Goal: Transaction & Acquisition: Purchase product/service

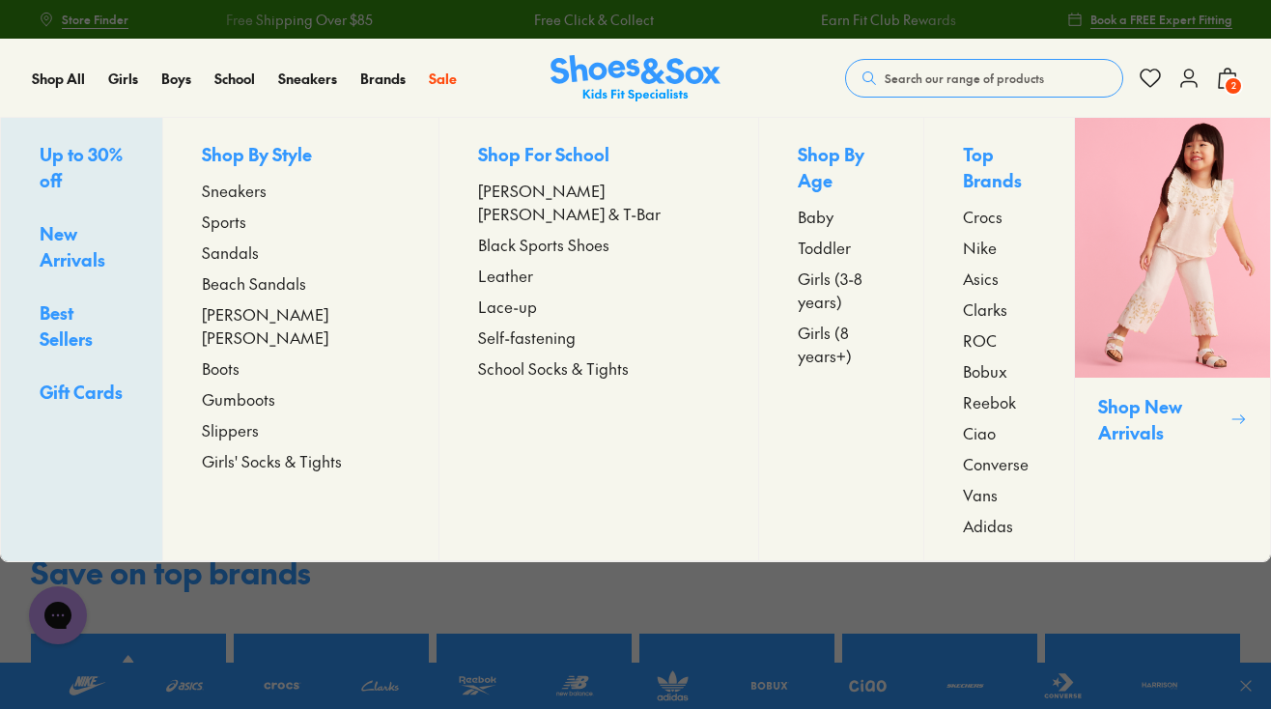
click at [267, 191] on span "Sneakers" at bounding box center [234, 190] width 65 height 23
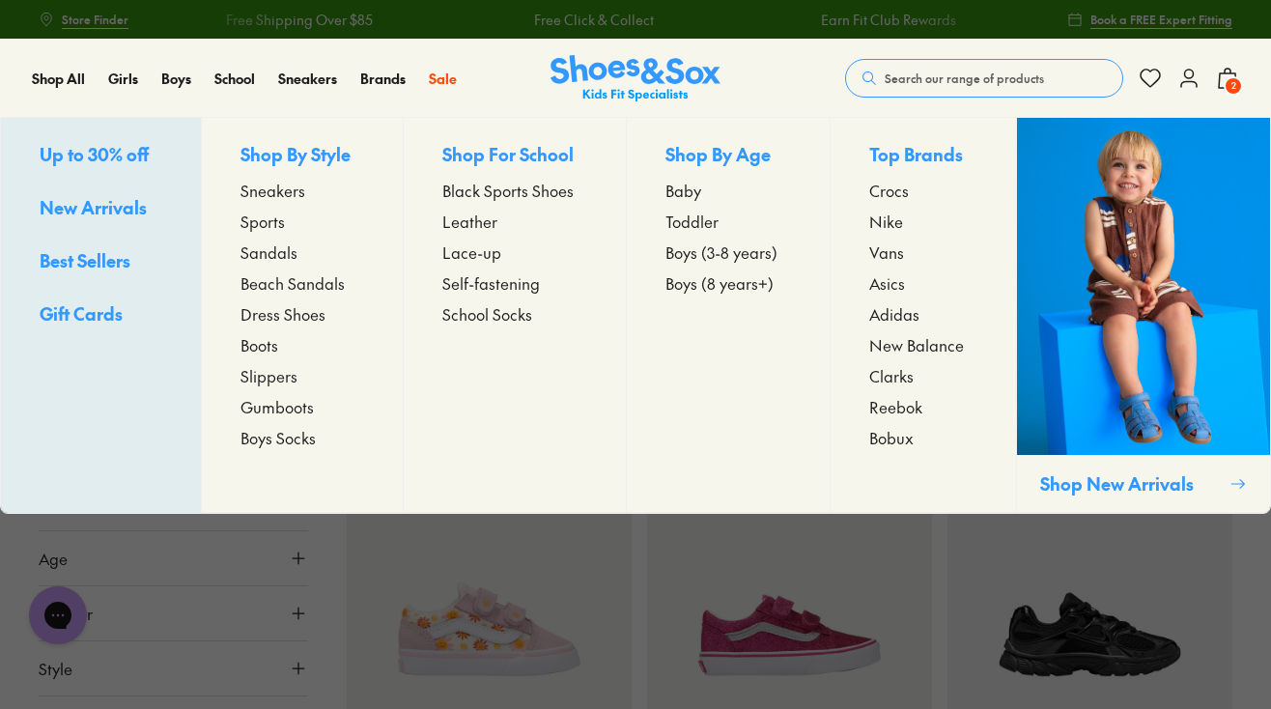
click at [283, 189] on span "Sneakers" at bounding box center [273, 190] width 65 height 23
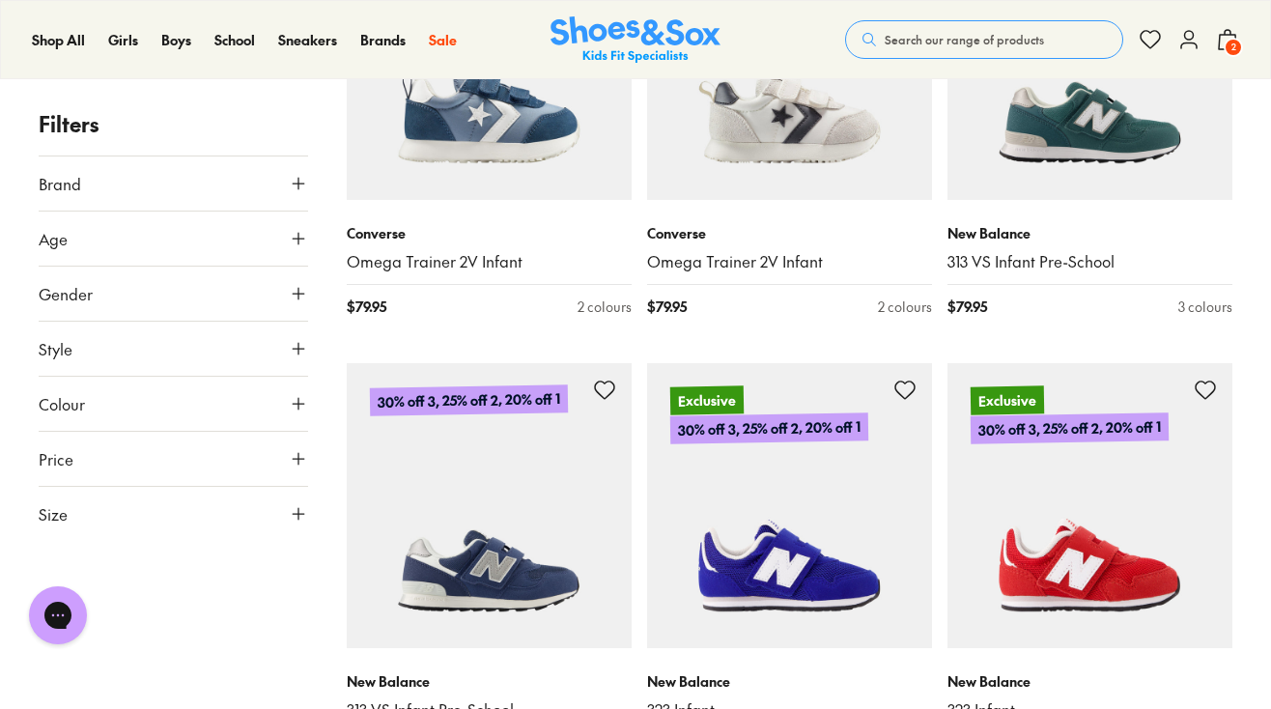
scroll to position [3648, 0]
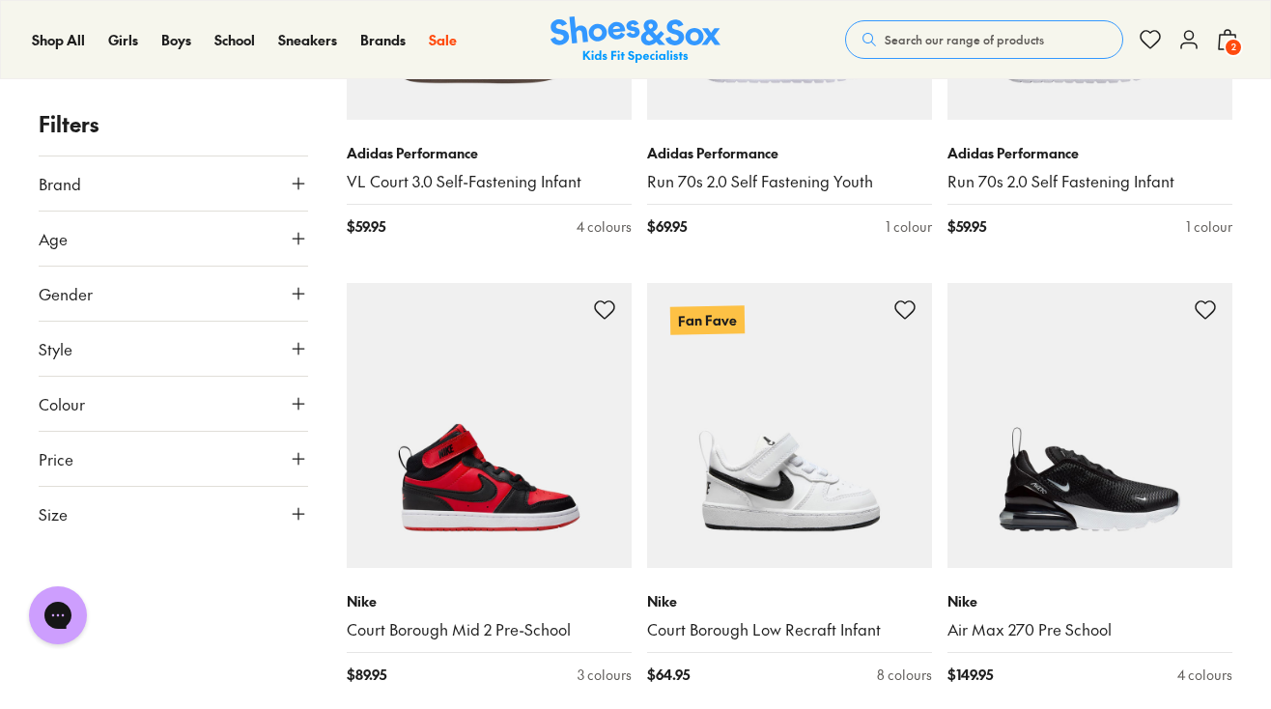
scroll to position [5967, 0]
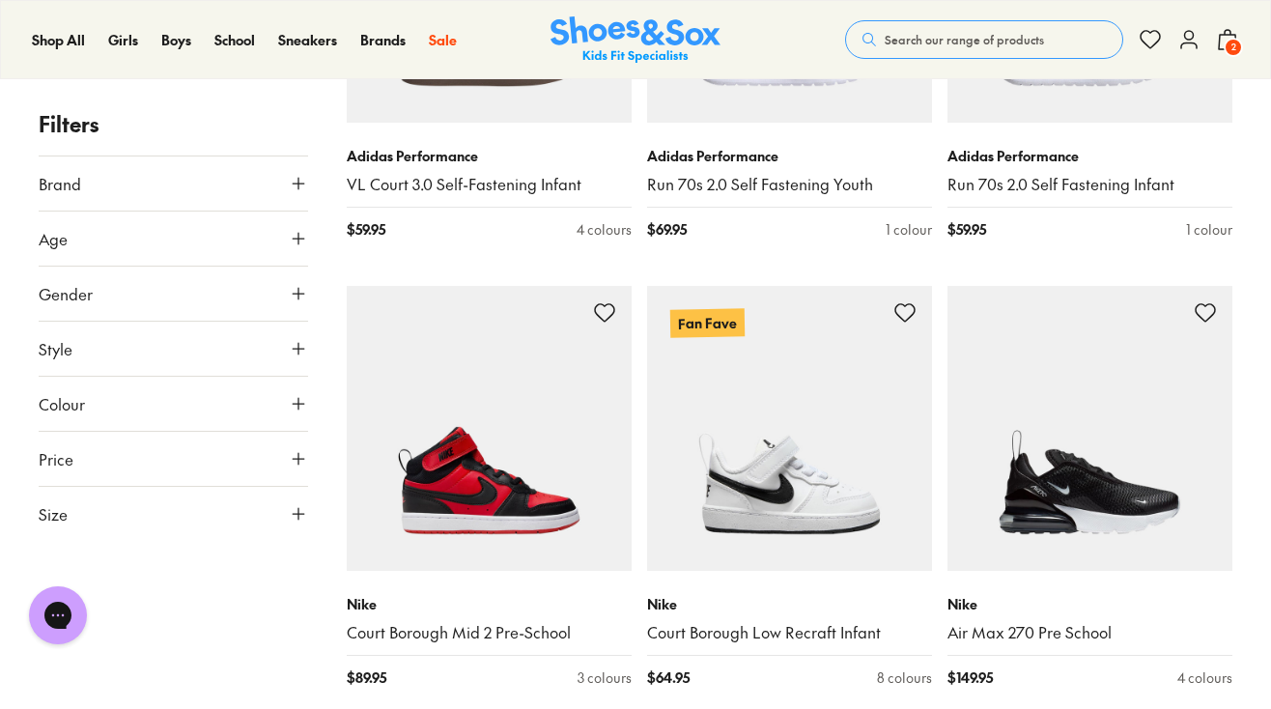
click at [260, 182] on button "Brand" at bounding box center [173, 183] width 269 height 54
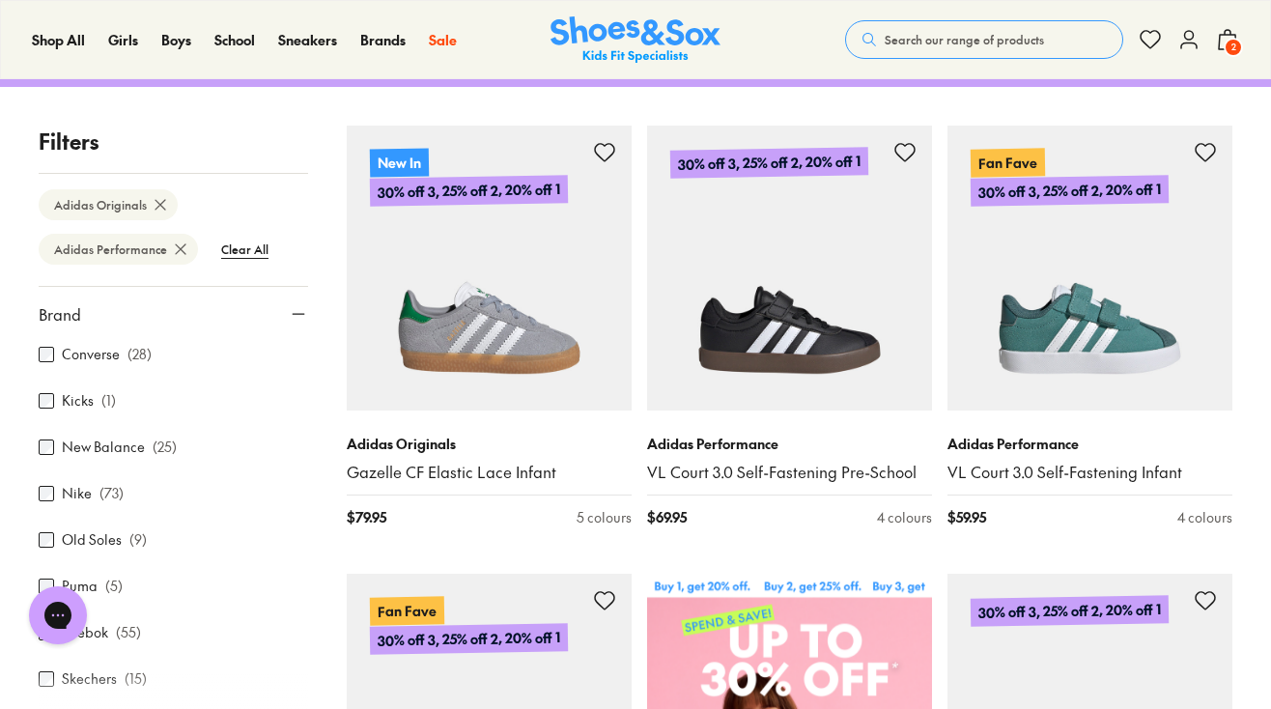
scroll to position [241, 0]
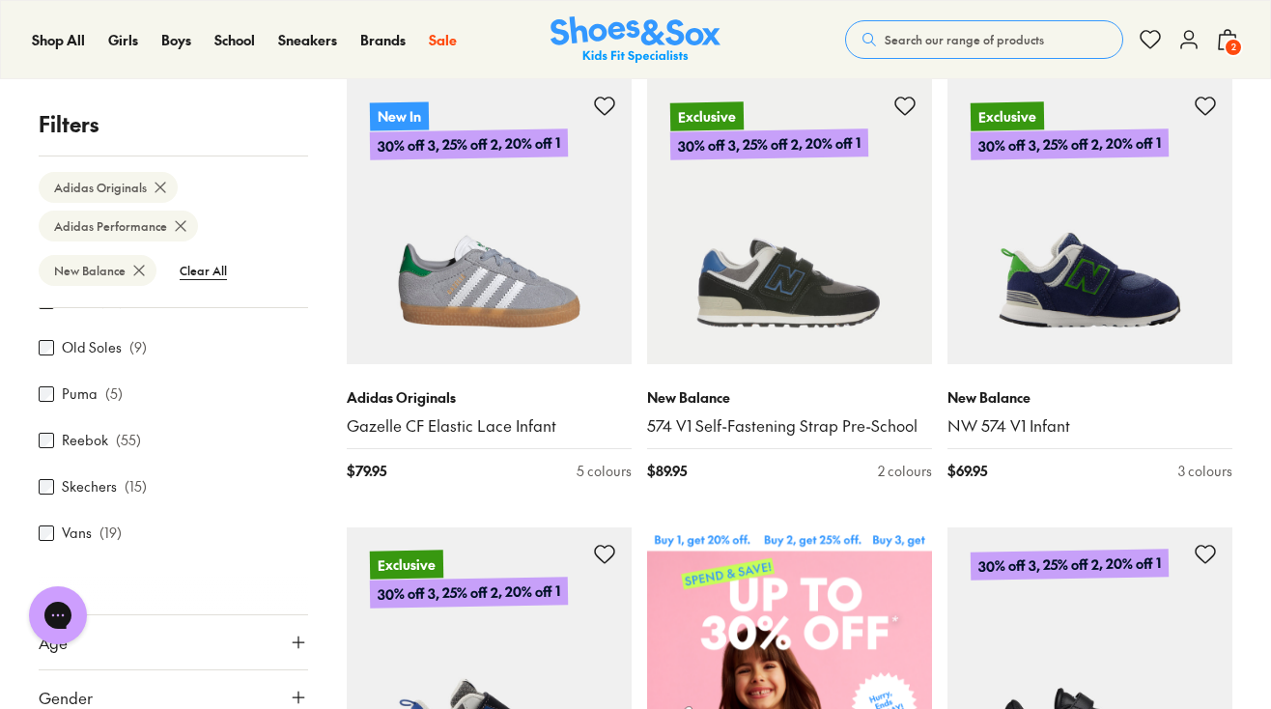
scroll to position [129, 0]
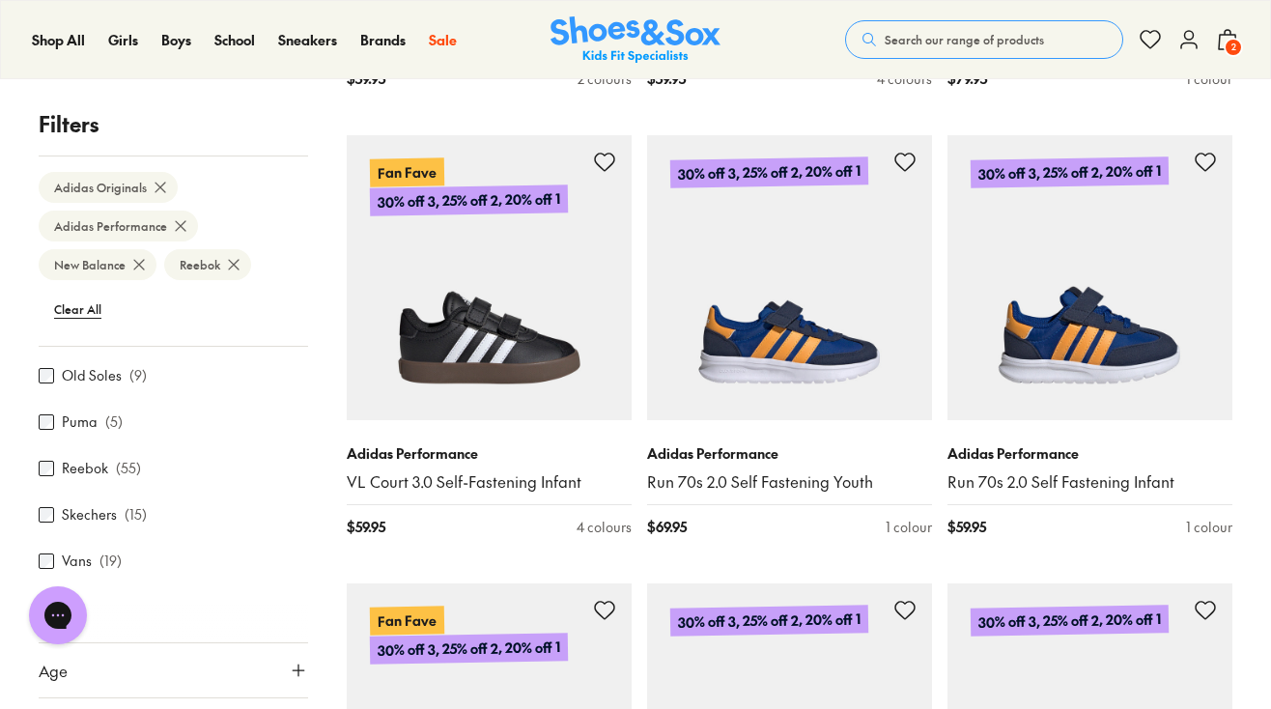
scroll to position [2080, 0]
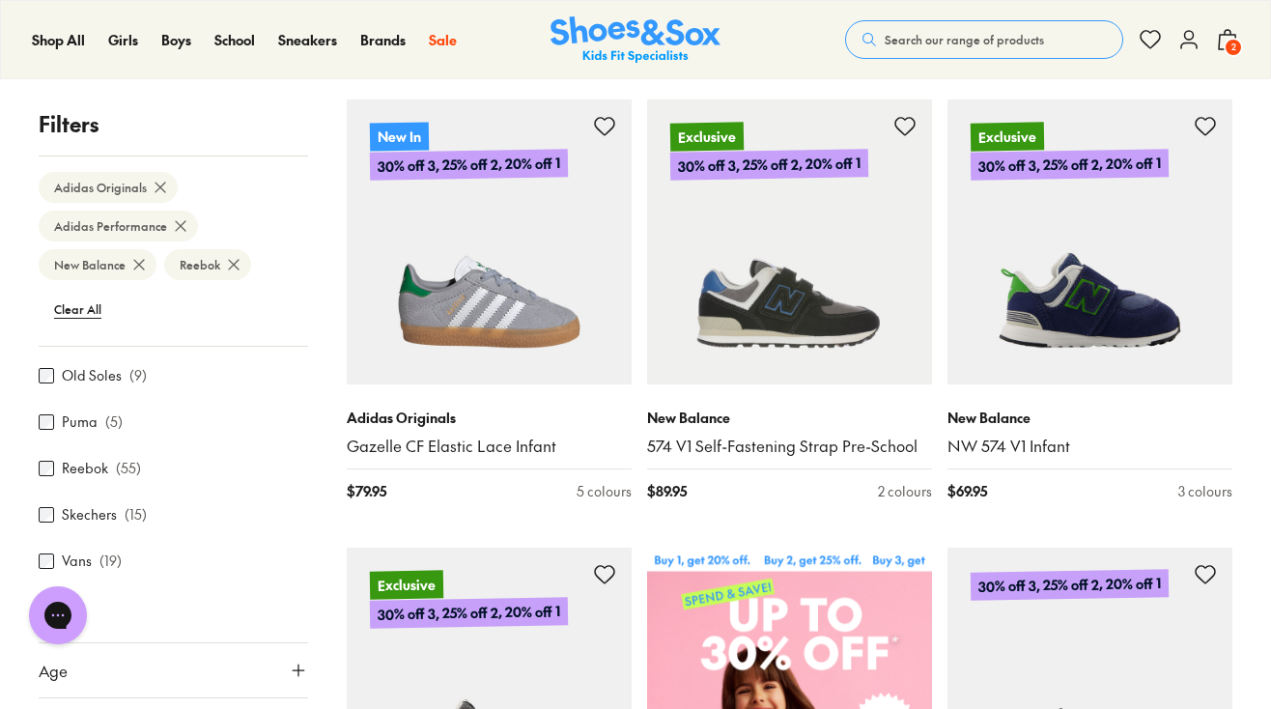
scroll to position [329, 0]
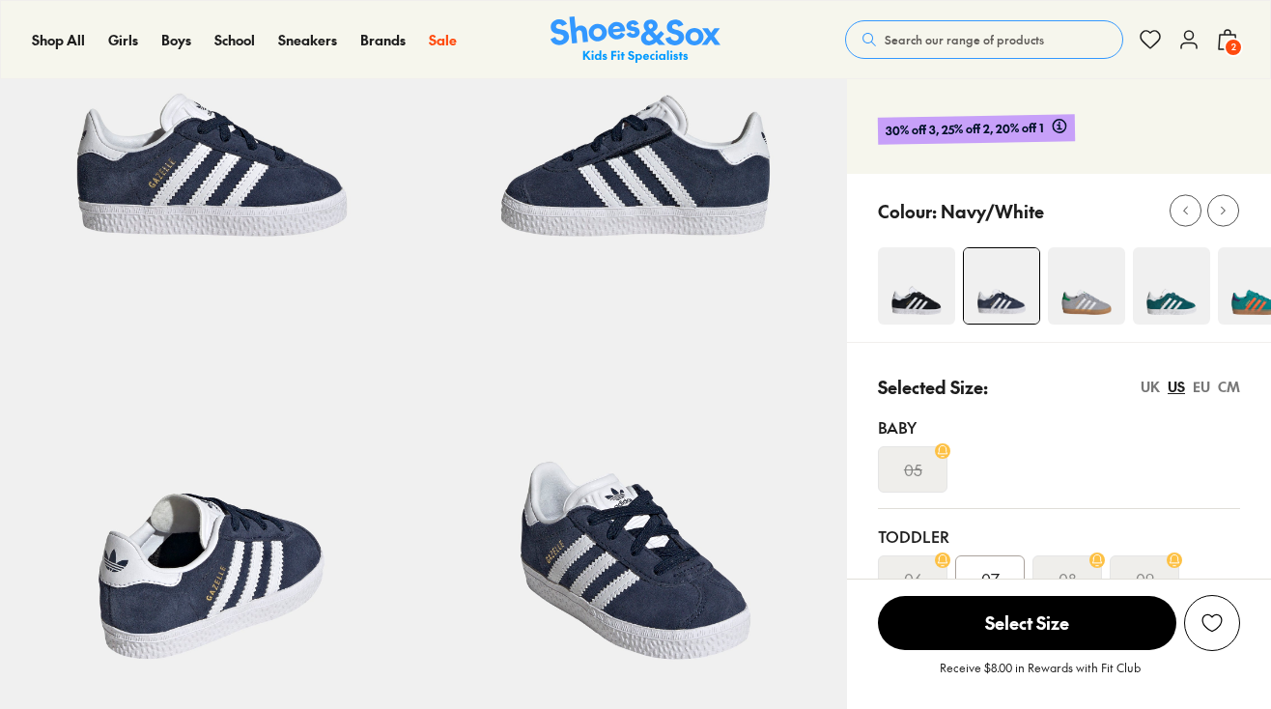
select select "*"
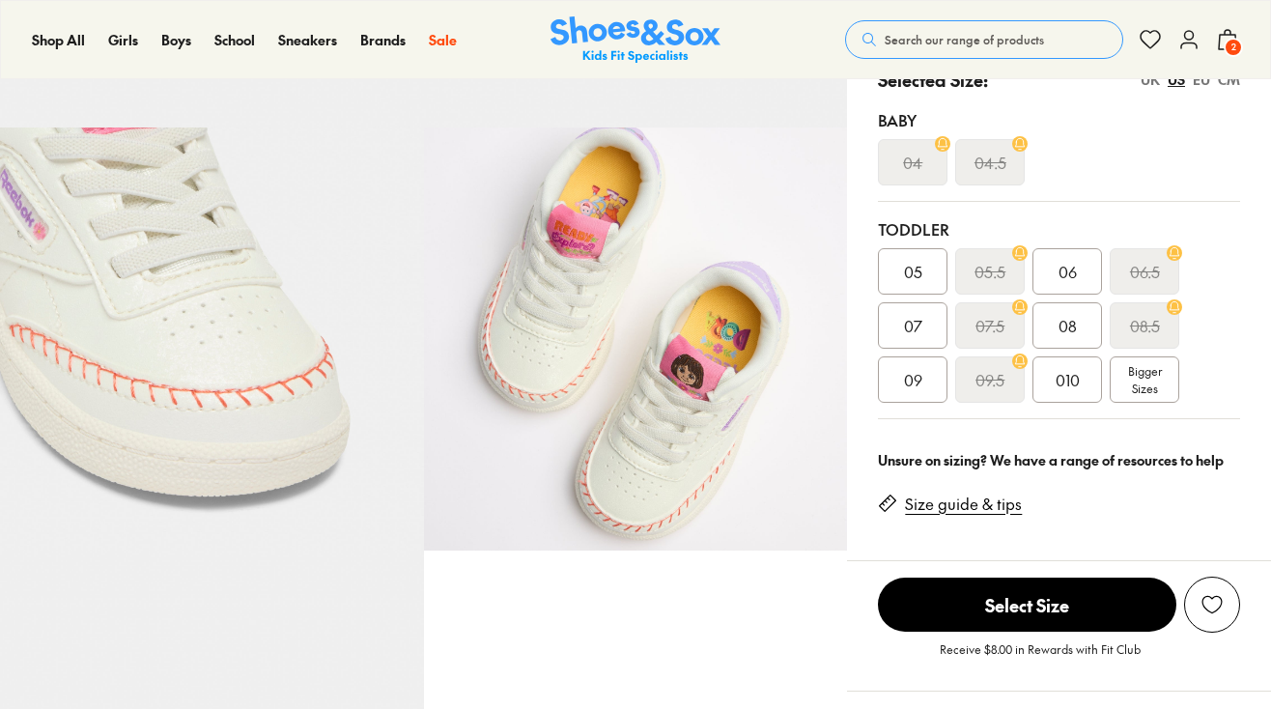
click at [903, 257] on div "05" at bounding box center [913, 271] width 70 height 46
select select "*"
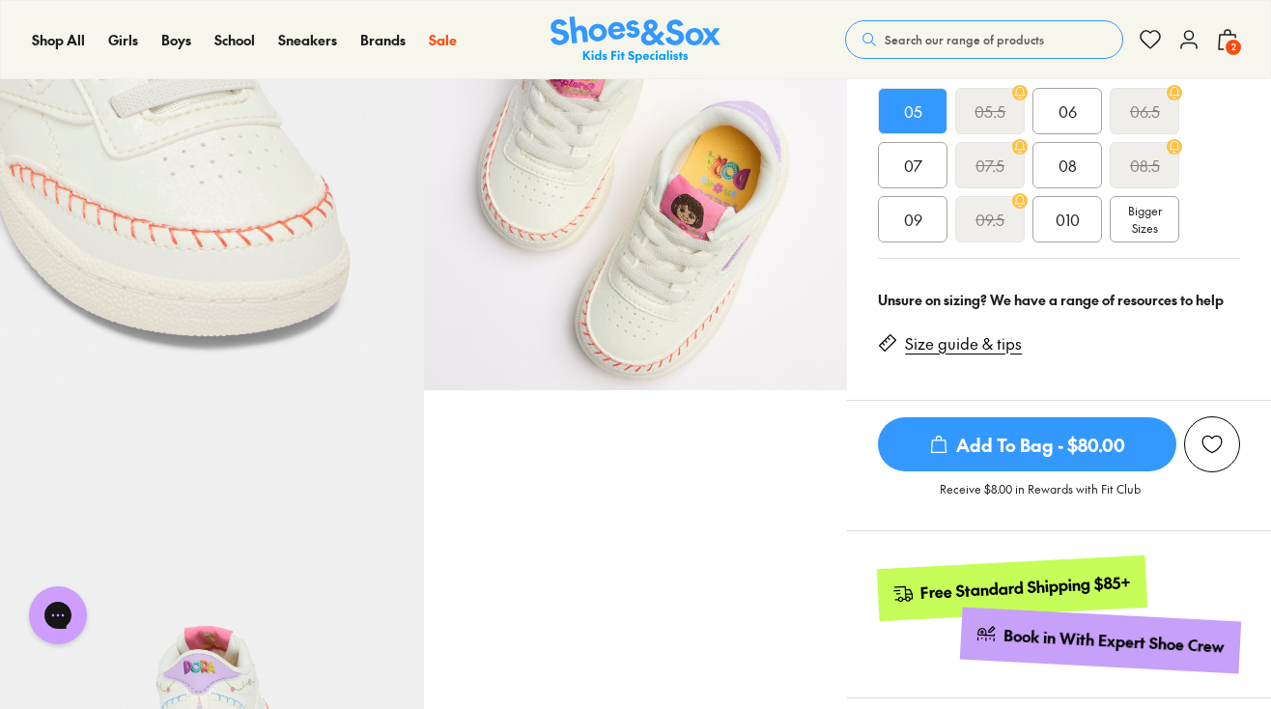
scroll to position [604, 0]
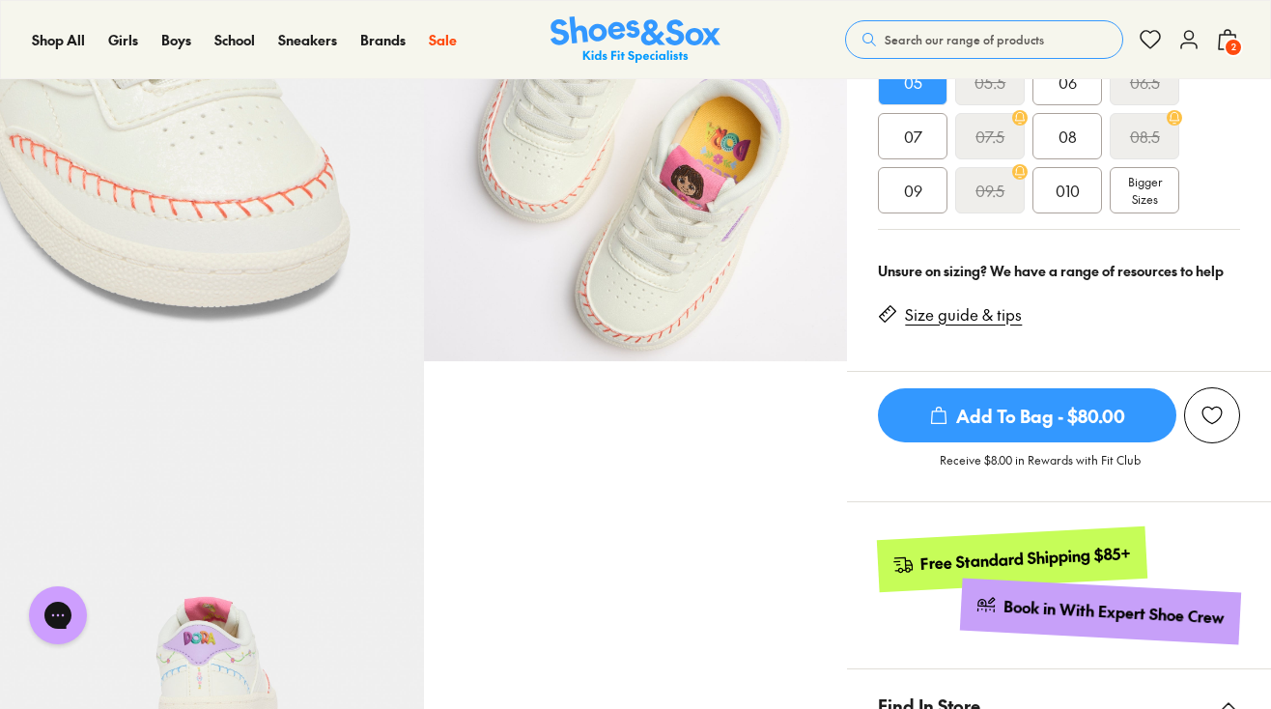
click at [964, 428] on span "Add To Bag - $80.00" at bounding box center [1027, 415] width 298 height 54
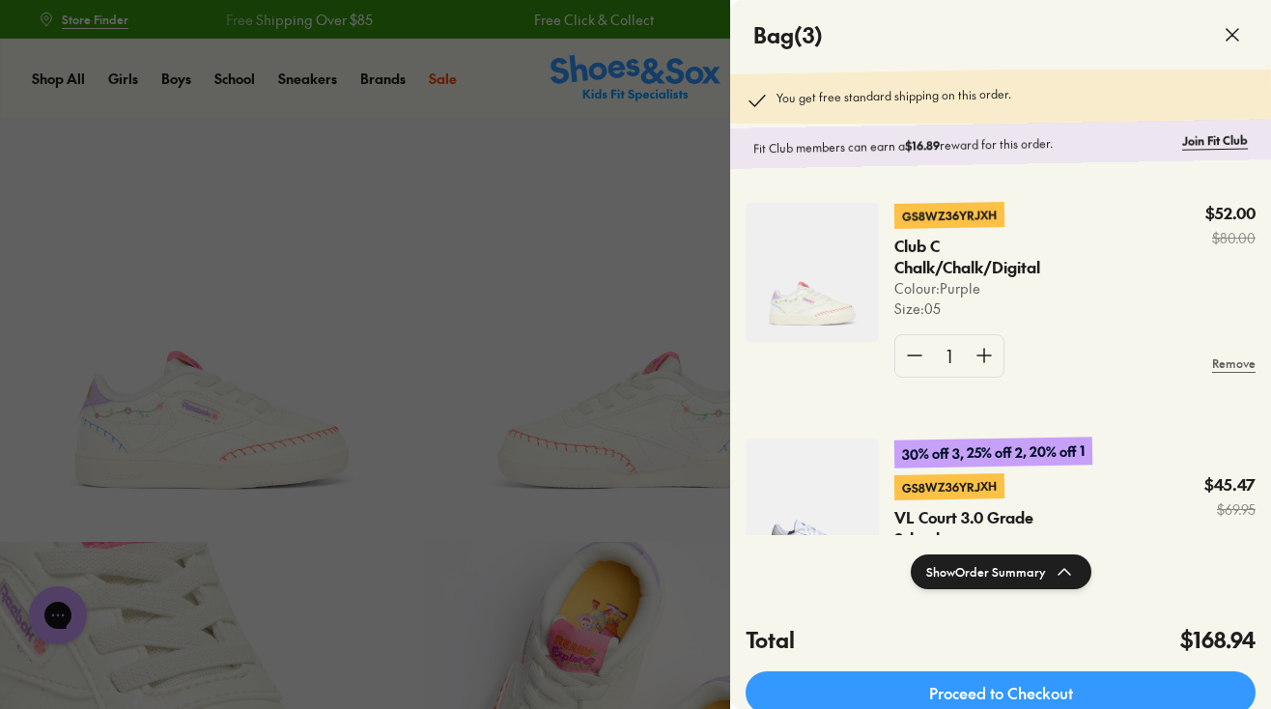
scroll to position [0, 0]
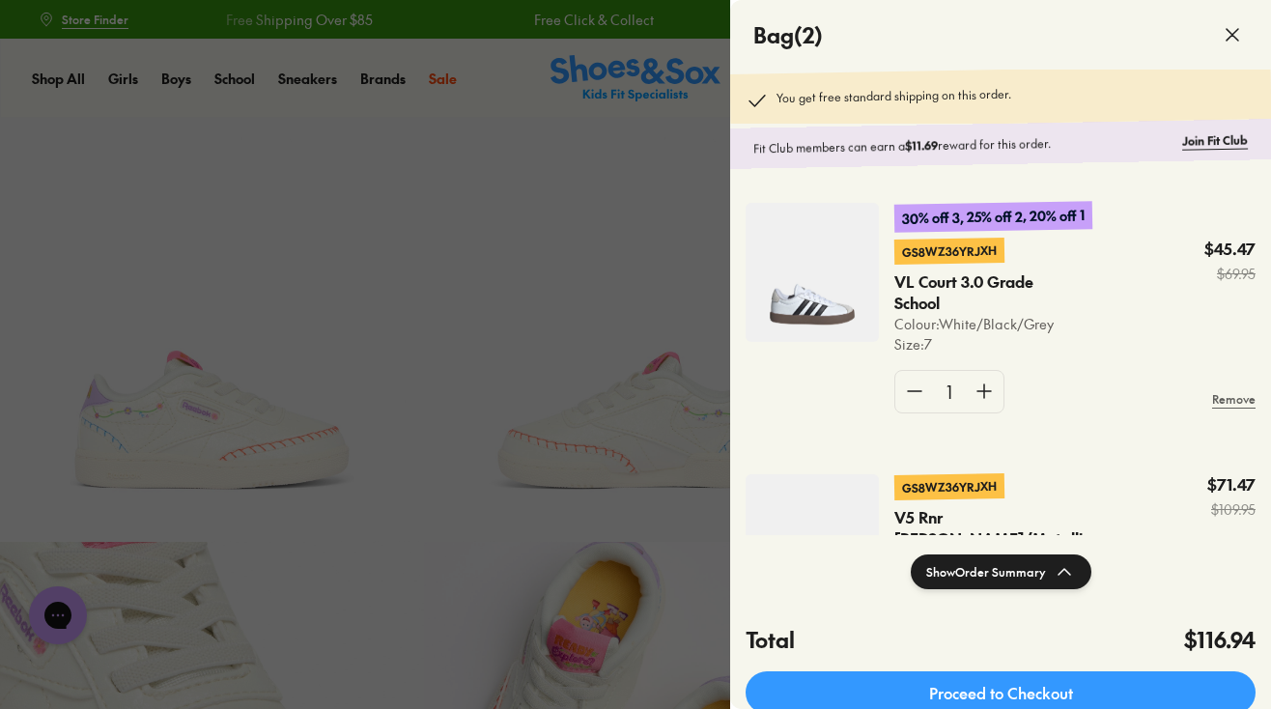
click at [1232, 32] on icon at bounding box center [1232, 34] width 23 height 23
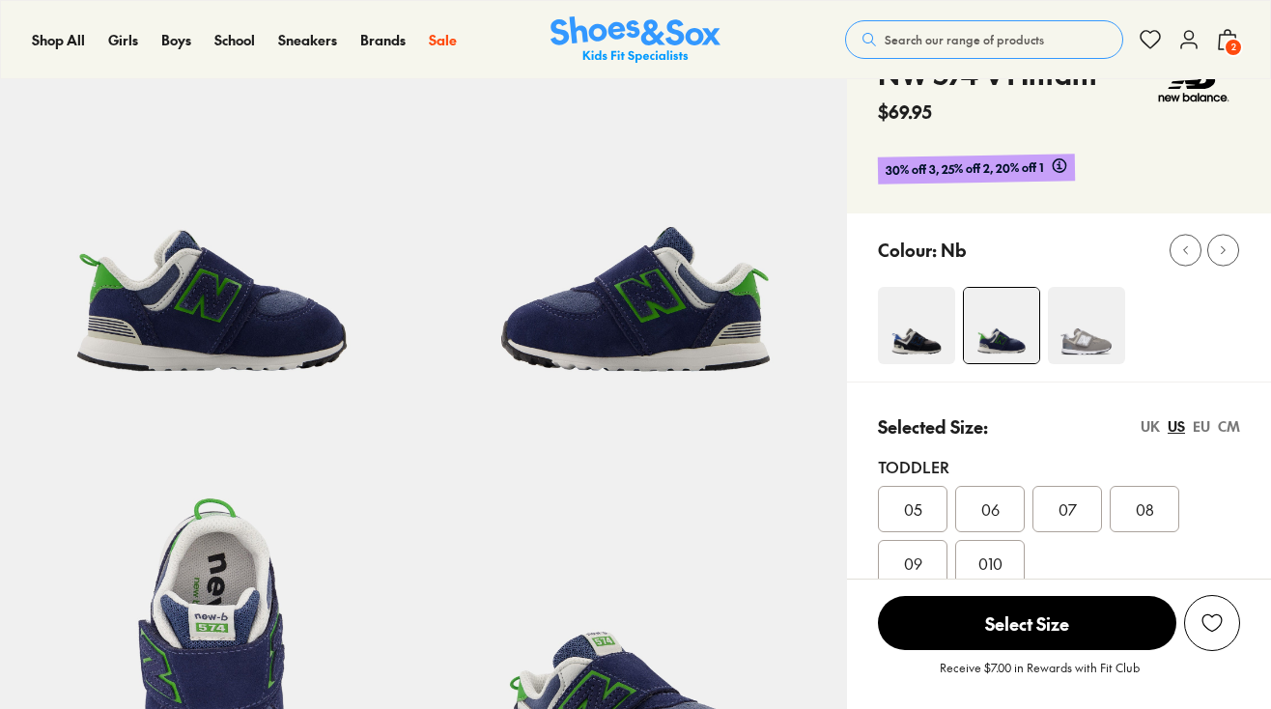
scroll to position [116, 0]
click at [918, 515] on span "05" at bounding box center [913, 508] width 18 height 23
select select "*"
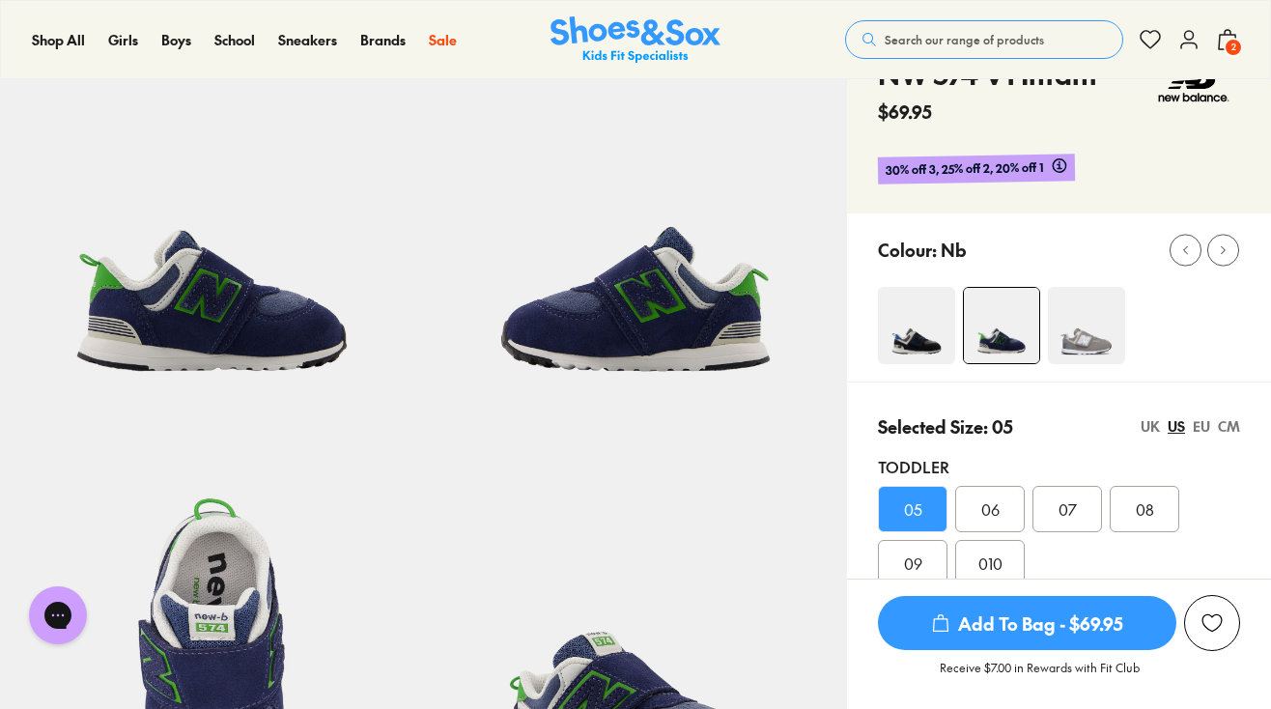
click at [972, 608] on span "Add To Bag - $69.95" at bounding box center [1027, 623] width 298 height 54
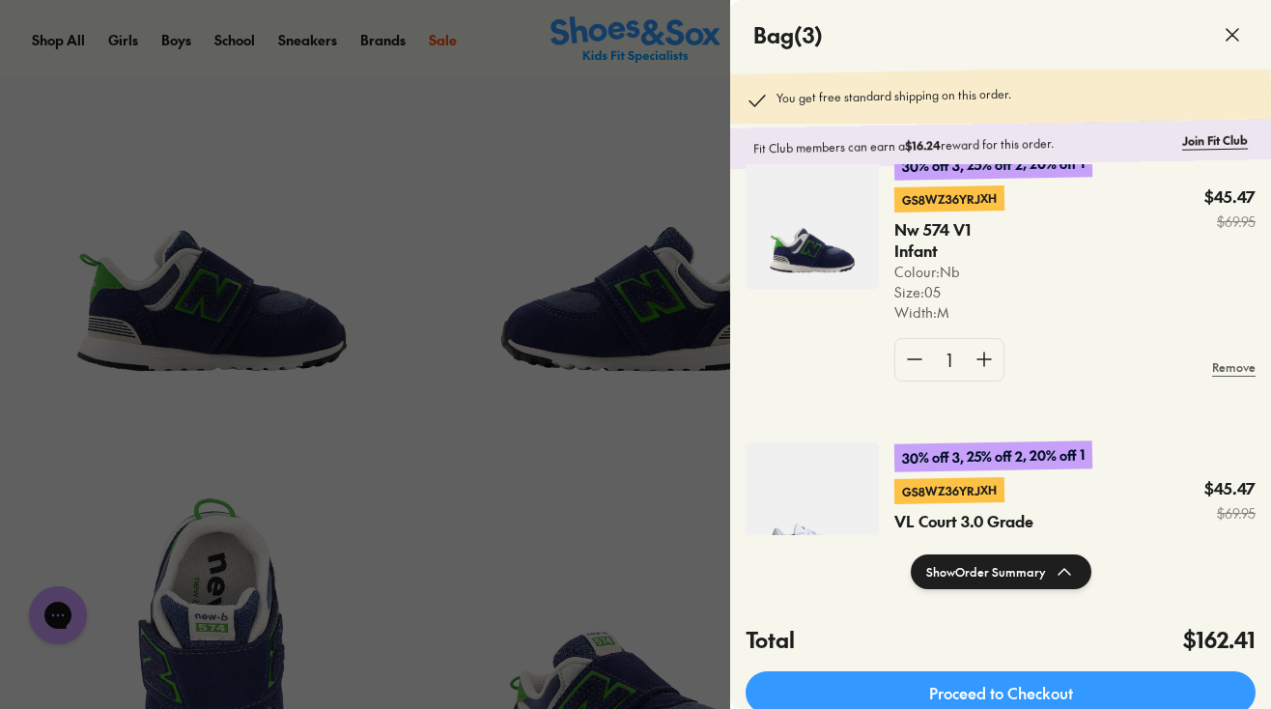
scroll to position [65, 0]
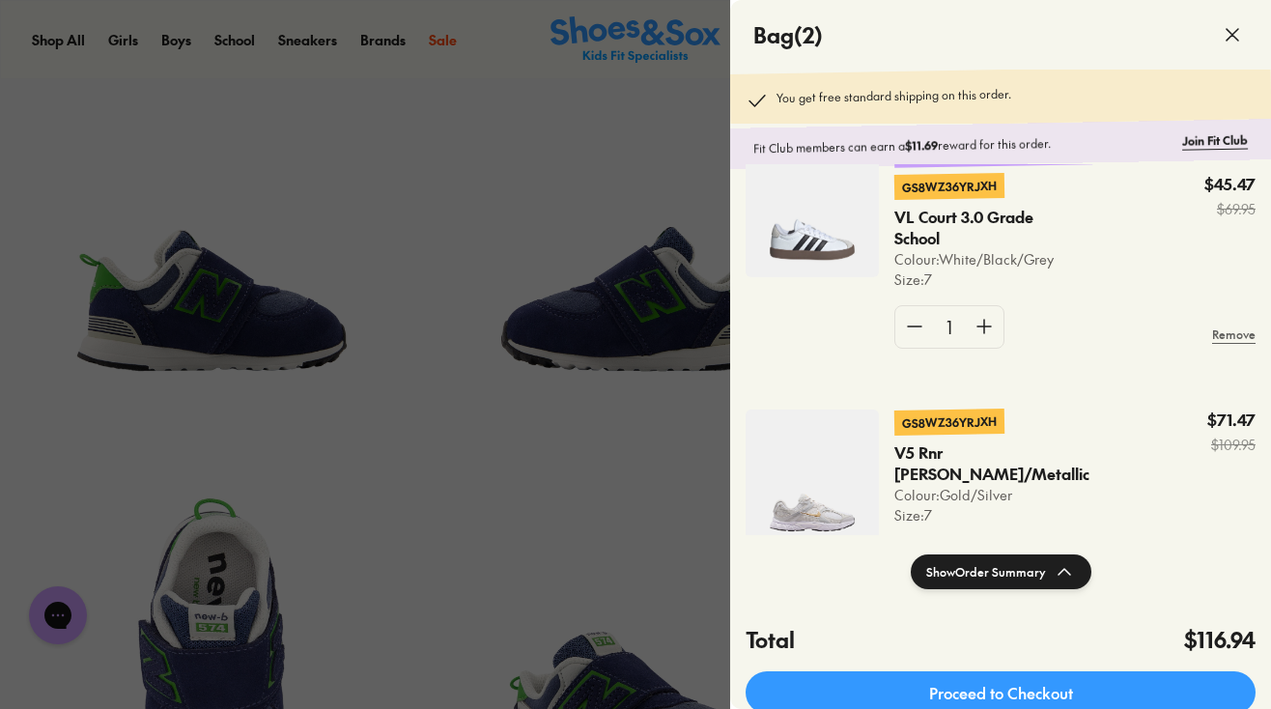
click at [1238, 30] on use at bounding box center [1233, 35] width 12 height 12
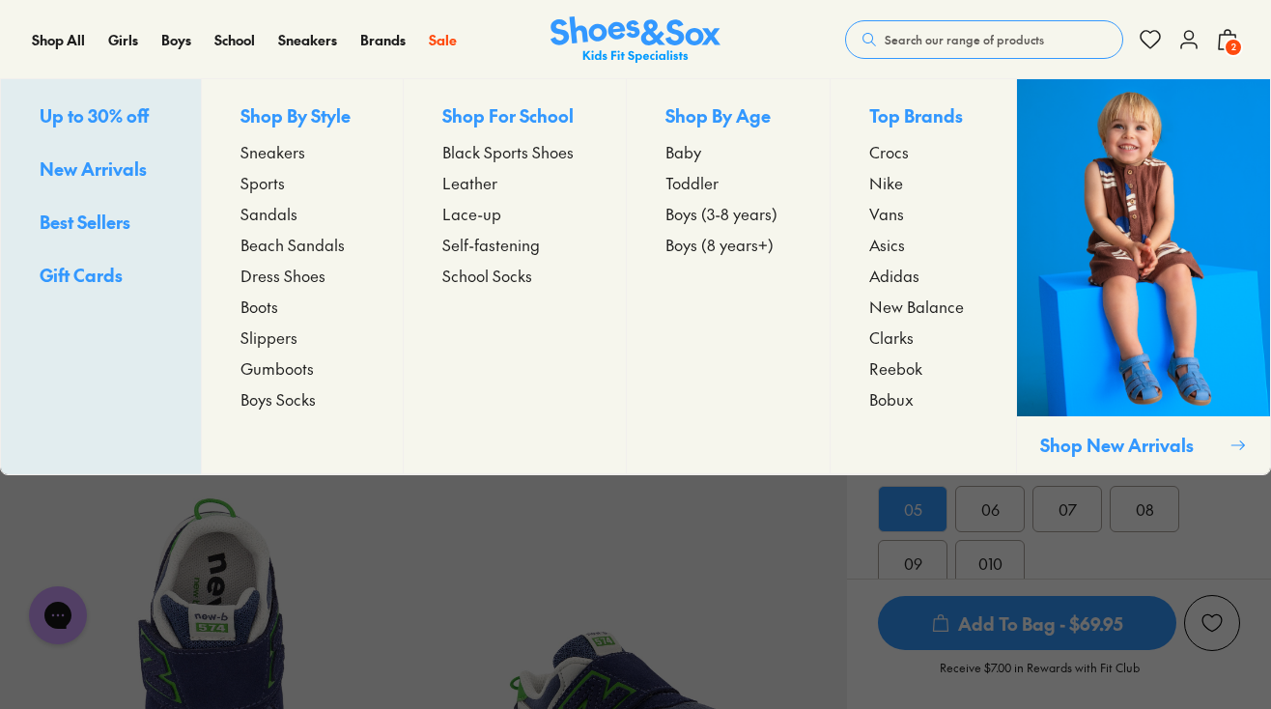
click at [275, 212] on span "Sandals" at bounding box center [269, 213] width 57 height 23
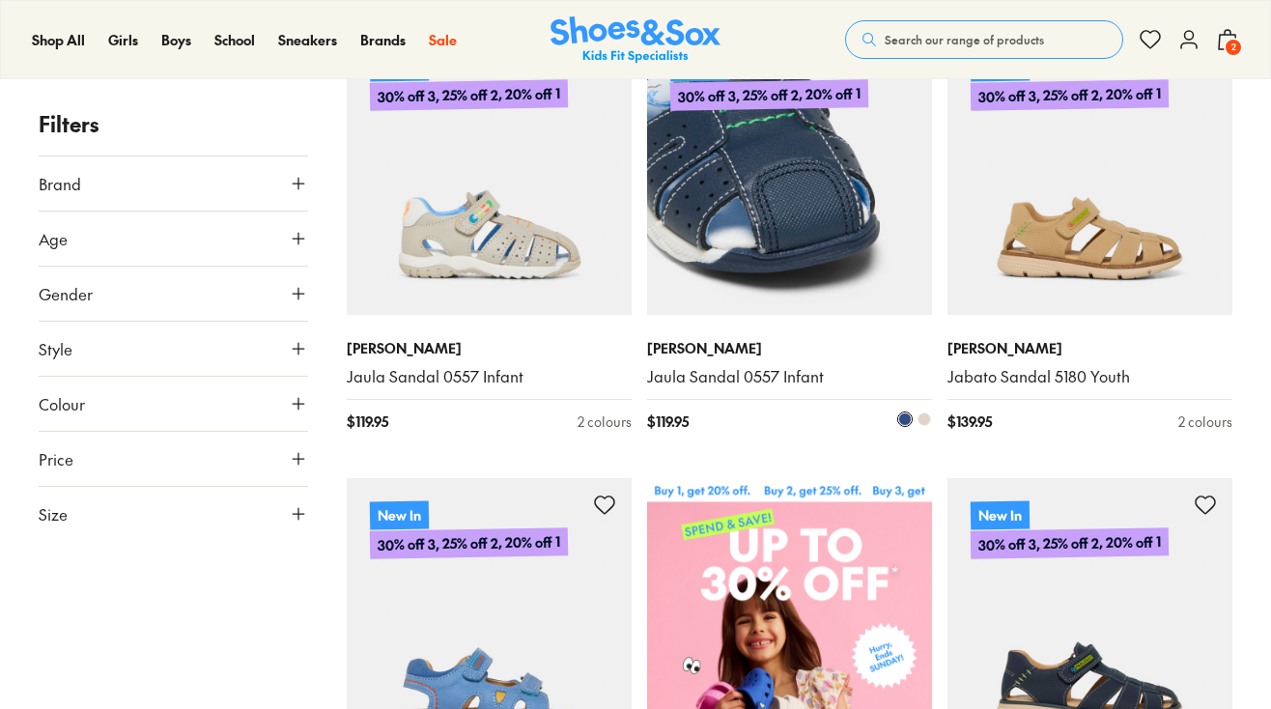
scroll to position [457, 0]
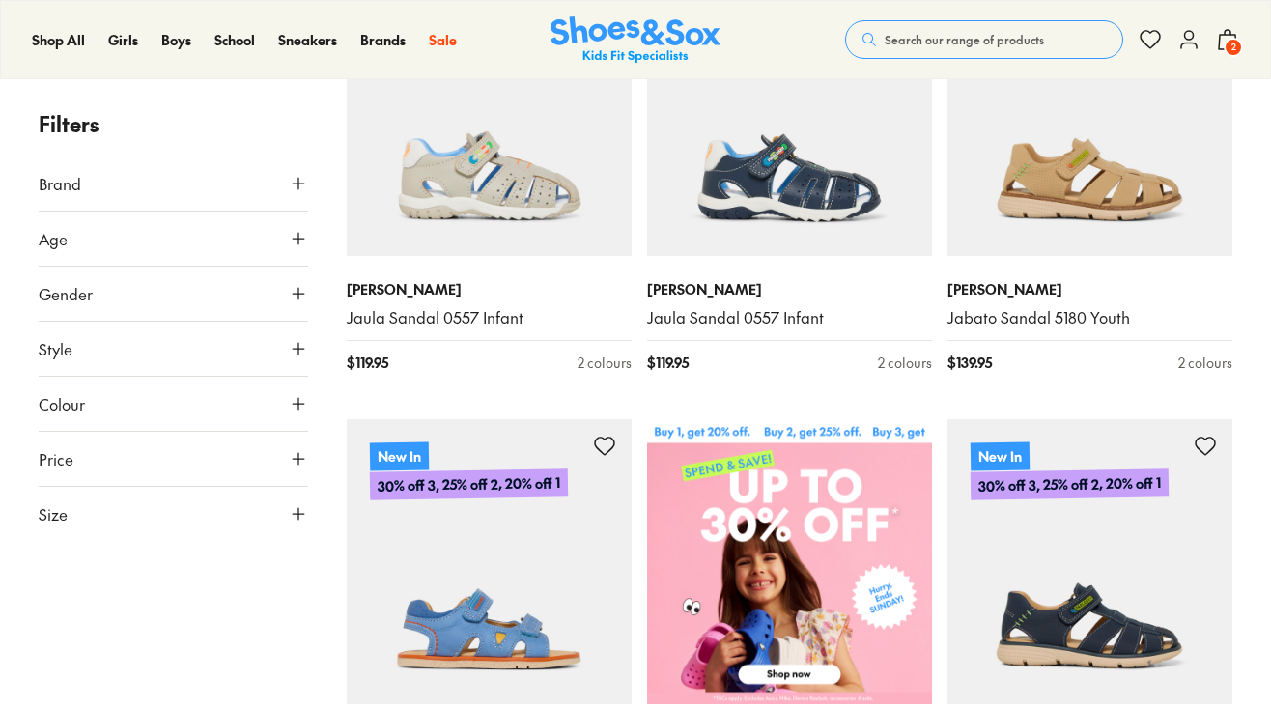
click at [299, 229] on icon at bounding box center [298, 238] width 19 height 19
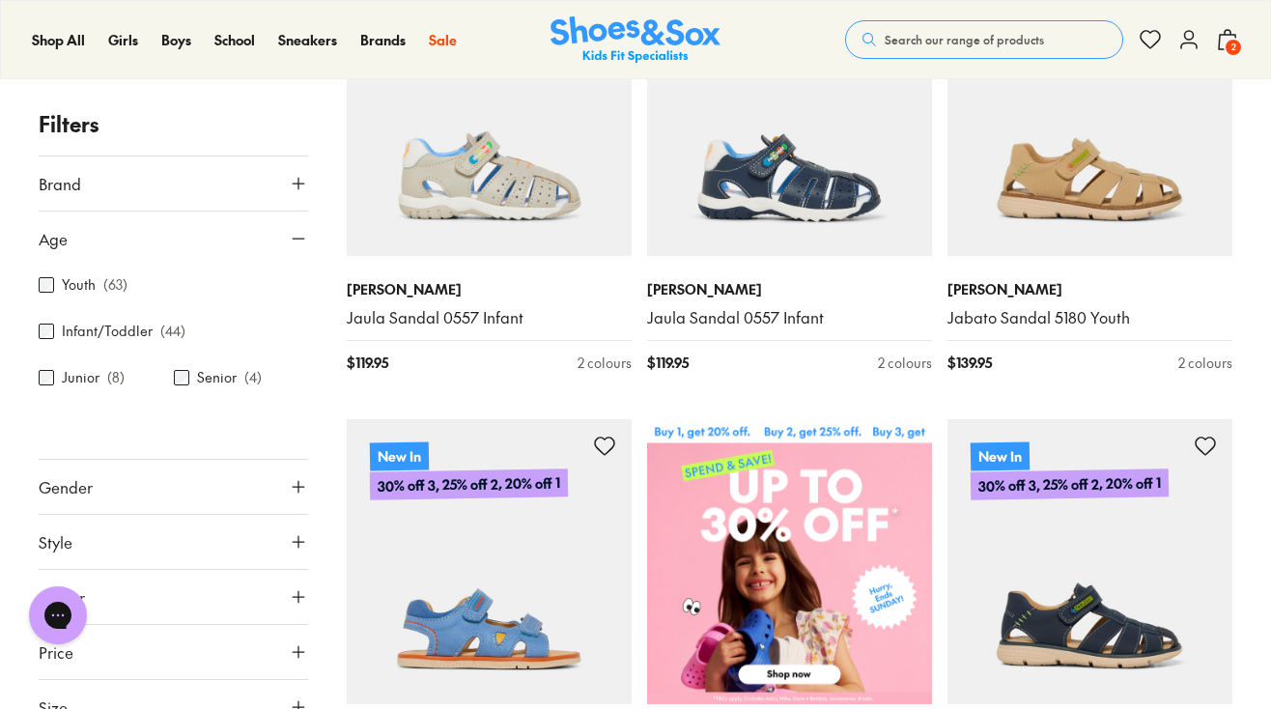
scroll to position [0, 0]
click at [61, 290] on div "Youth ( 63 )" at bounding box center [106, 284] width 135 height 23
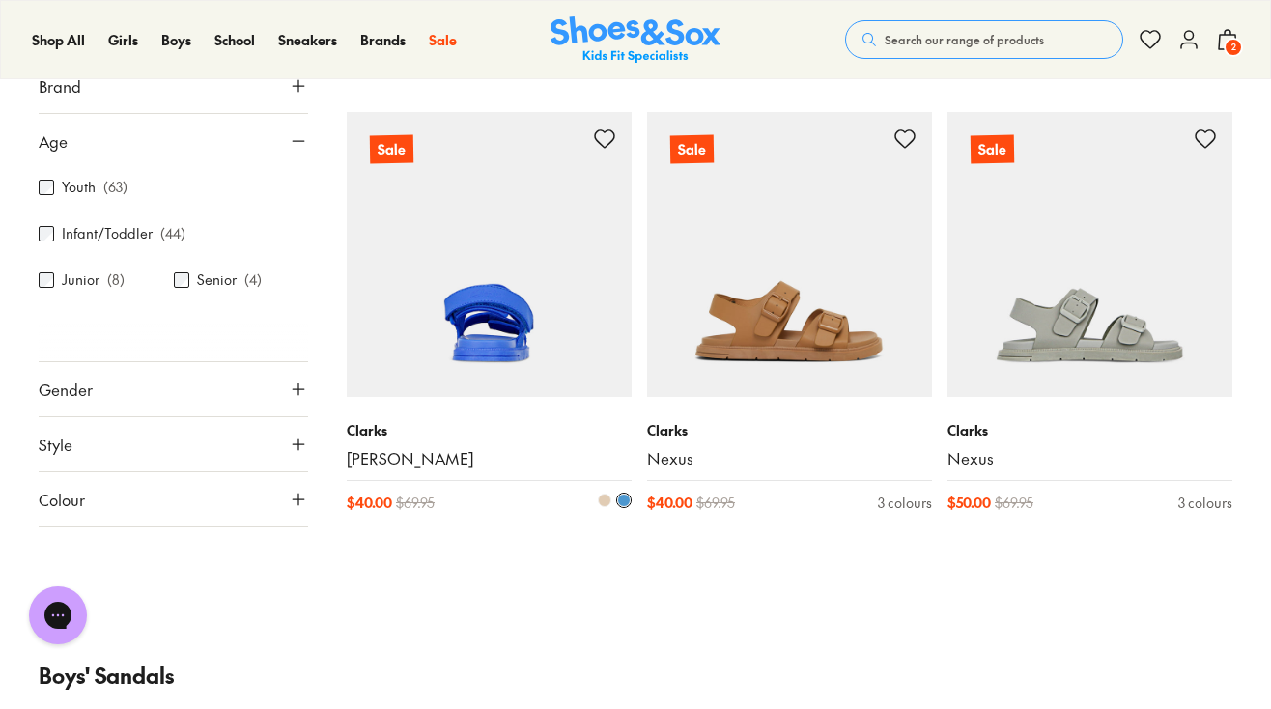
scroll to position [1217, 0]
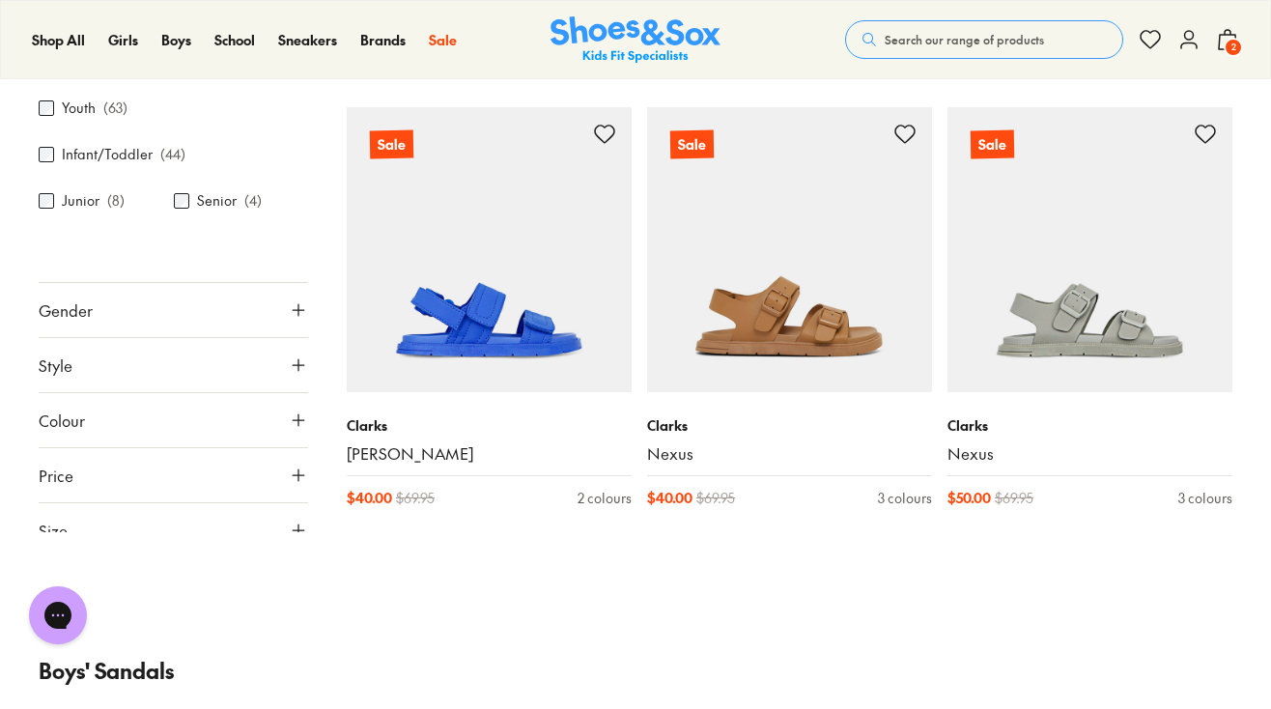
scroll to position [193, 0]
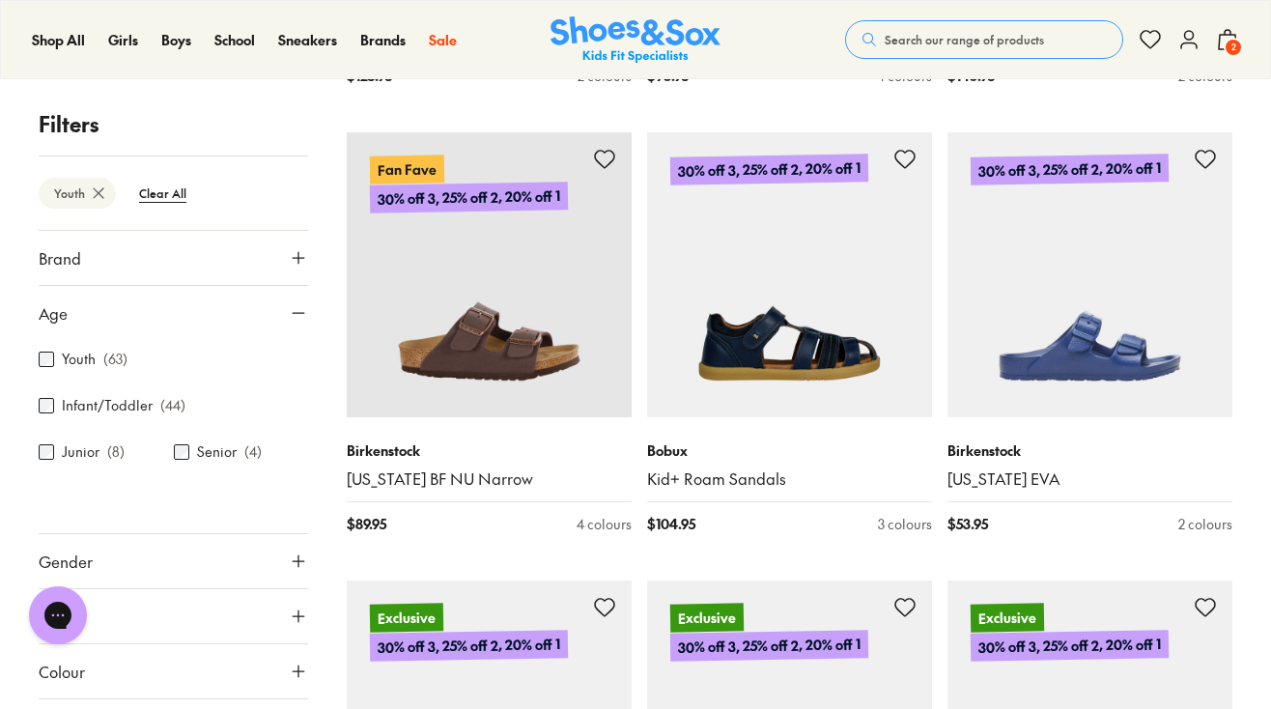
scroll to position [4018, 0]
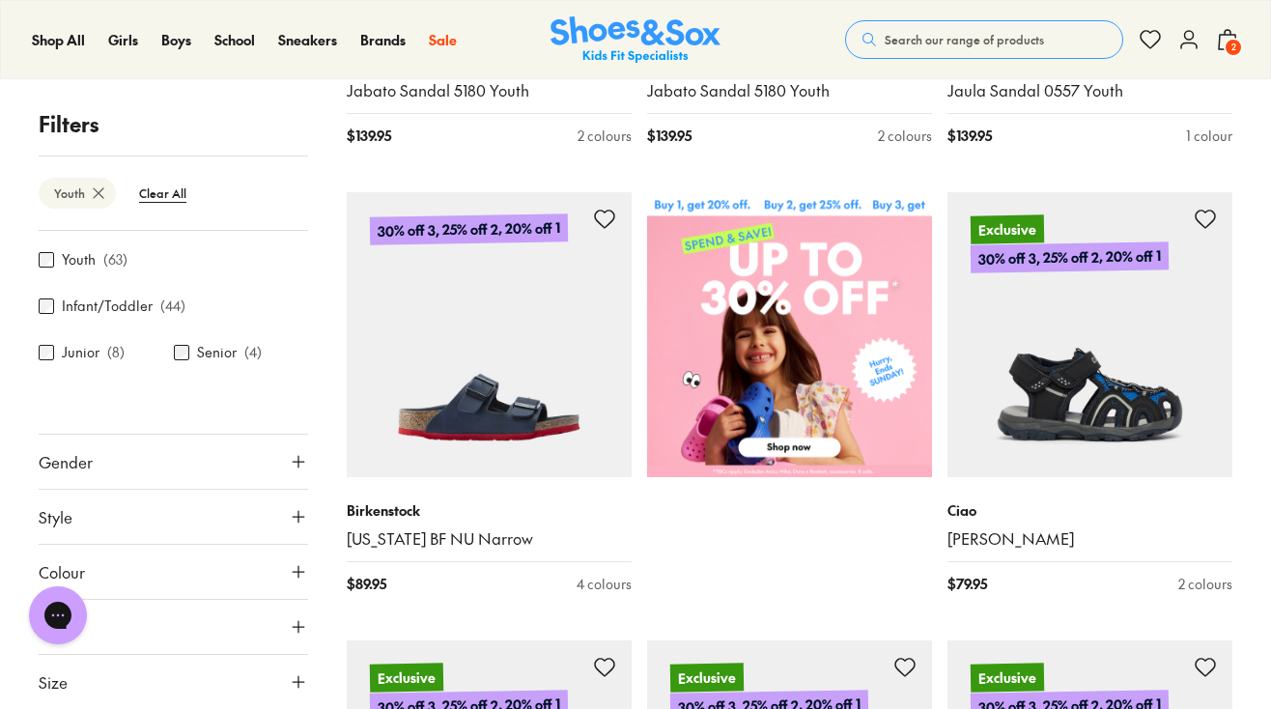
scroll to position [693, 0]
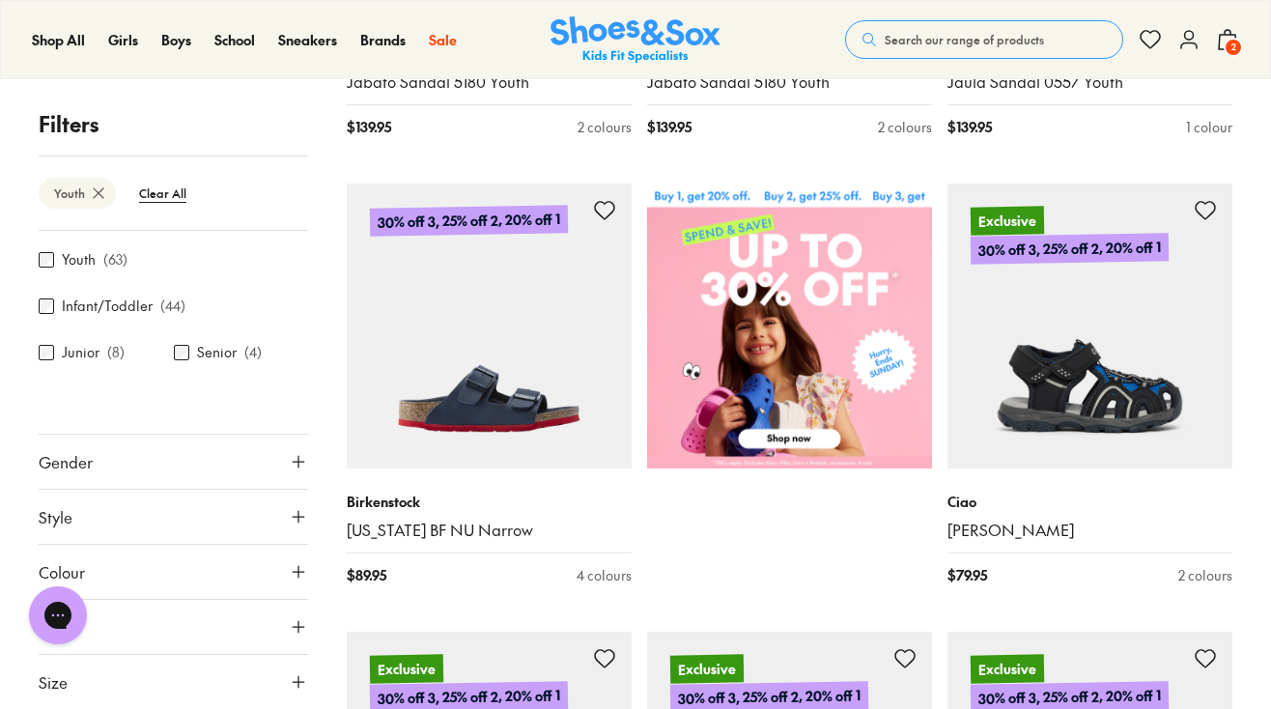
click at [292, 621] on icon at bounding box center [298, 626] width 19 height 19
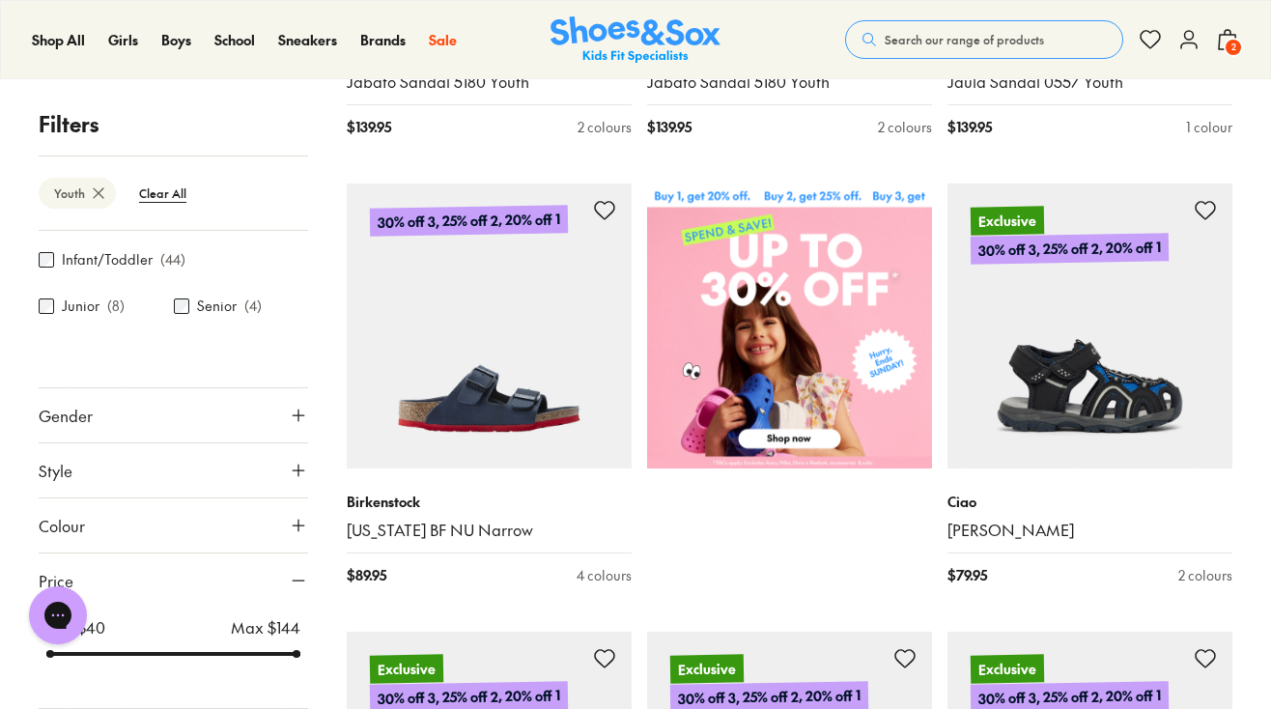
drag, startPoint x: 288, startPoint y: 653, endPoint x: 140, endPoint y: 661, distance: 148.0
click at [140, 661] on div "Min $ 40 Max $ 144" at bounding box center [173, 638] width 269 height 46
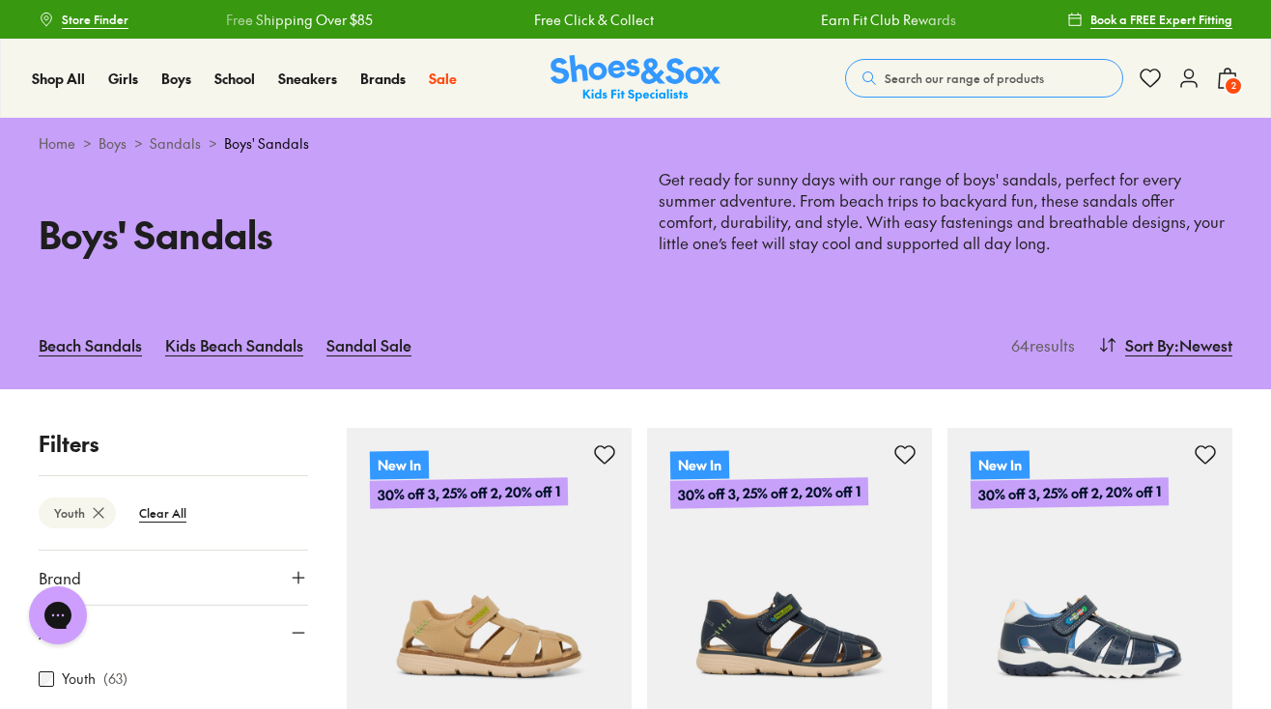
scroll to position [0, 0]
click at [1194, 339] on span ": Newest" at bounding box center [1204, 344] width 58 height 23
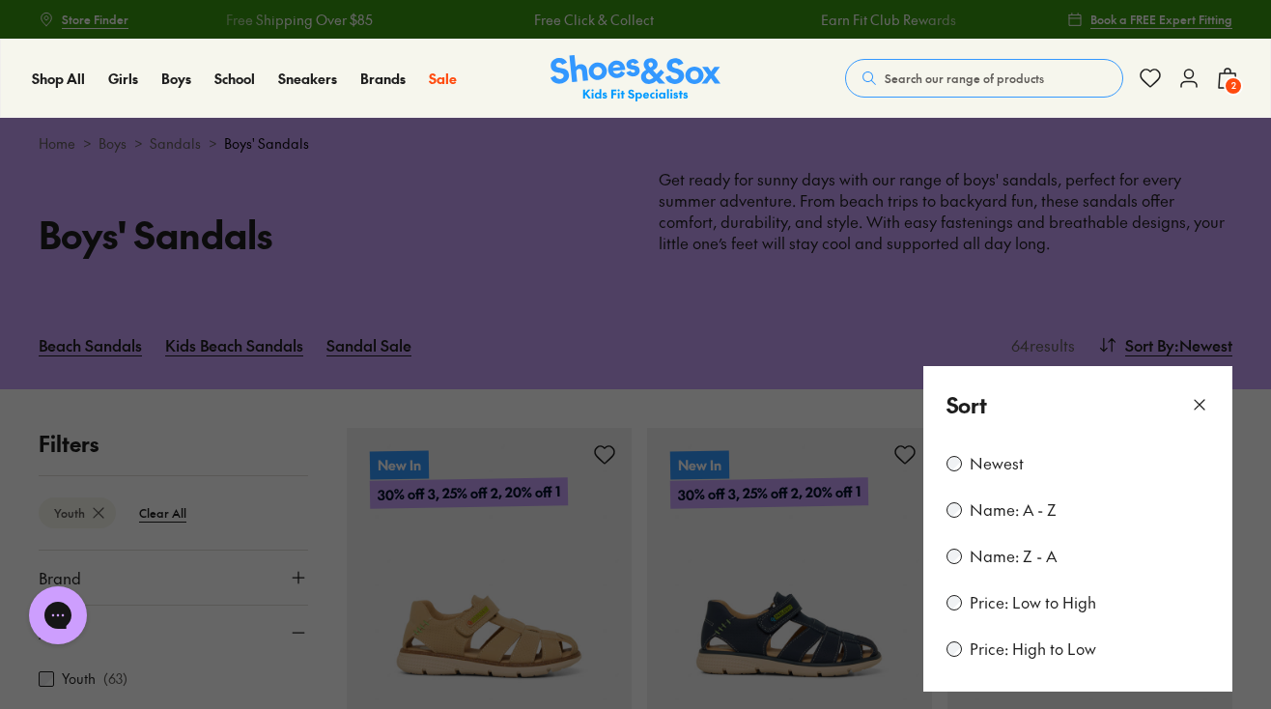
click at [1006, 597] on label "Price: Low to High" at bounding box center [1033, 602] width 127 height 21
click at [1200, 404] on icon at bounding box center [1199, 404] width 19 height 19
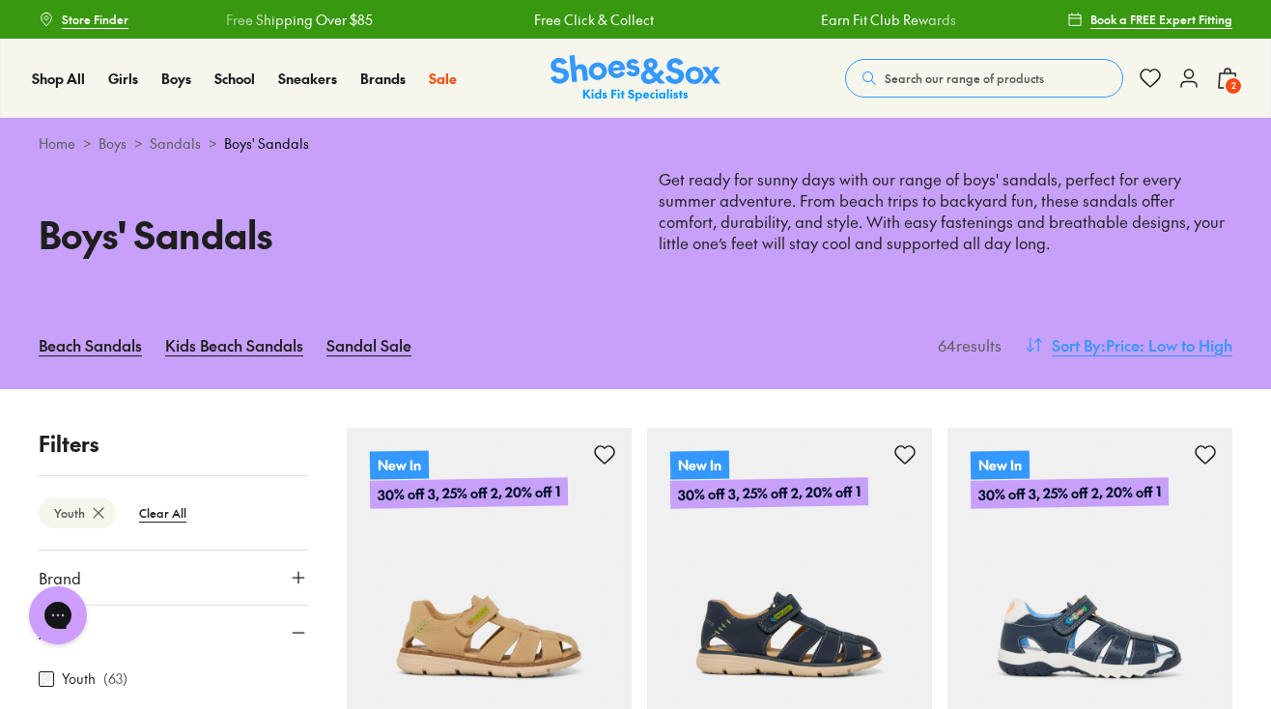
click at [1203, 344] on span ": Price: Low to High" at bounding box center [1166, 344] width 131 height 23
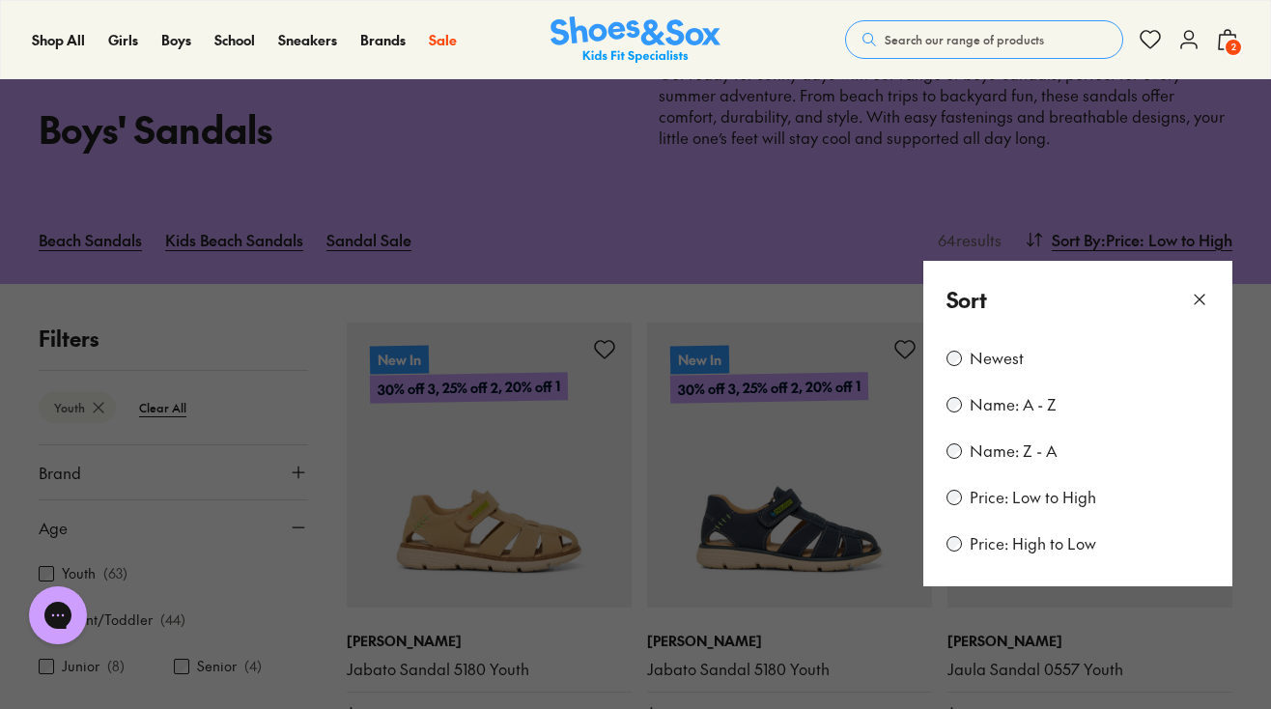
scroll to position [108, 0]
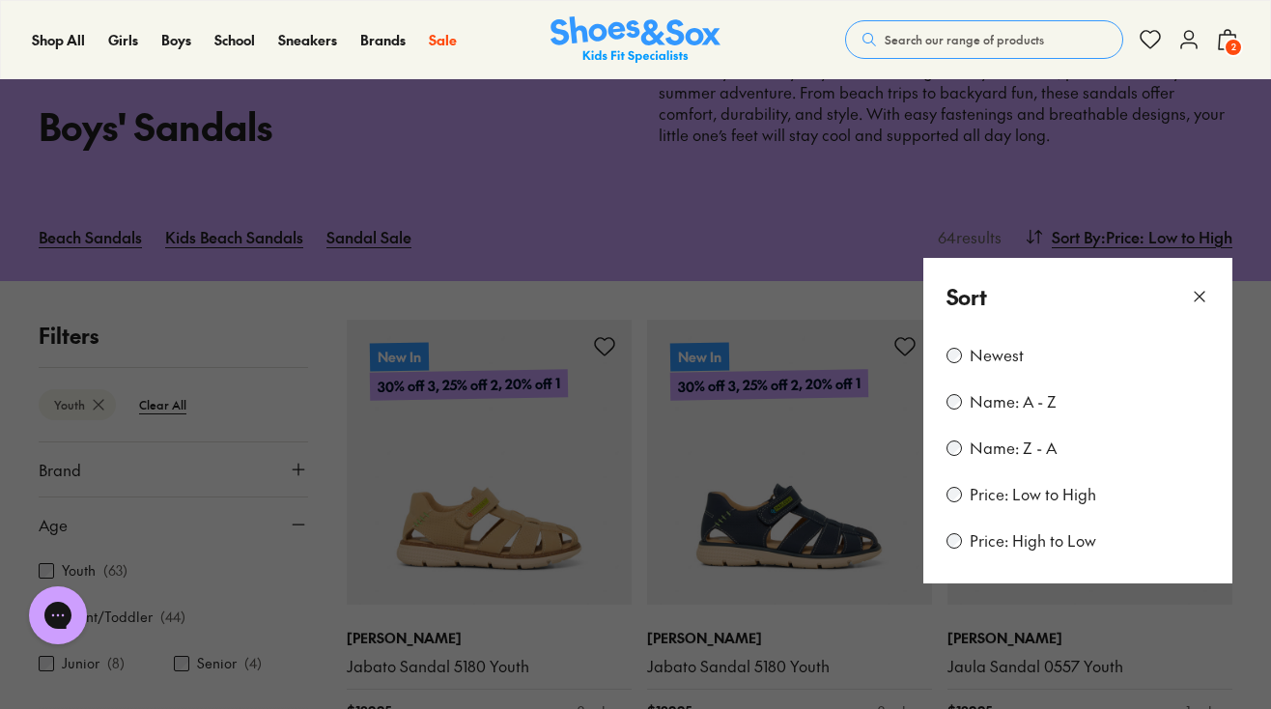
type input "***"
click at [1195, 287] on icon at bounding box center [1199, 296] width 19 height 19
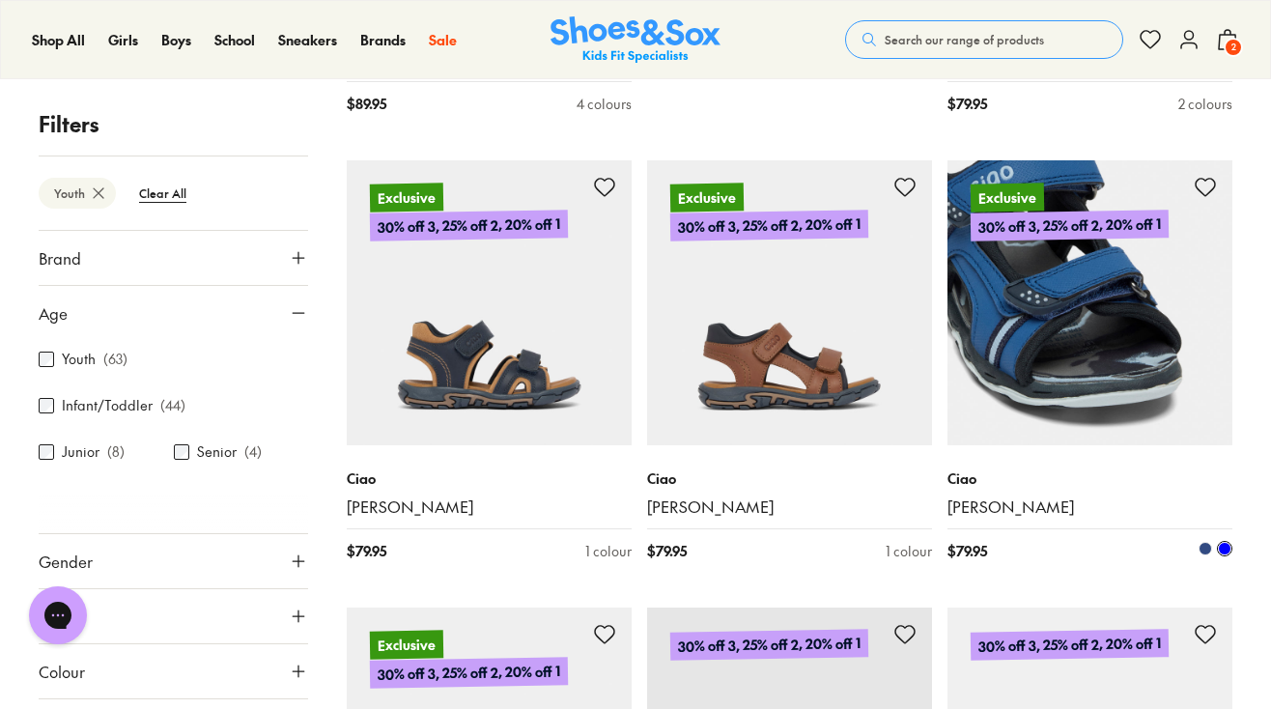
scroll to position [1165, 0]
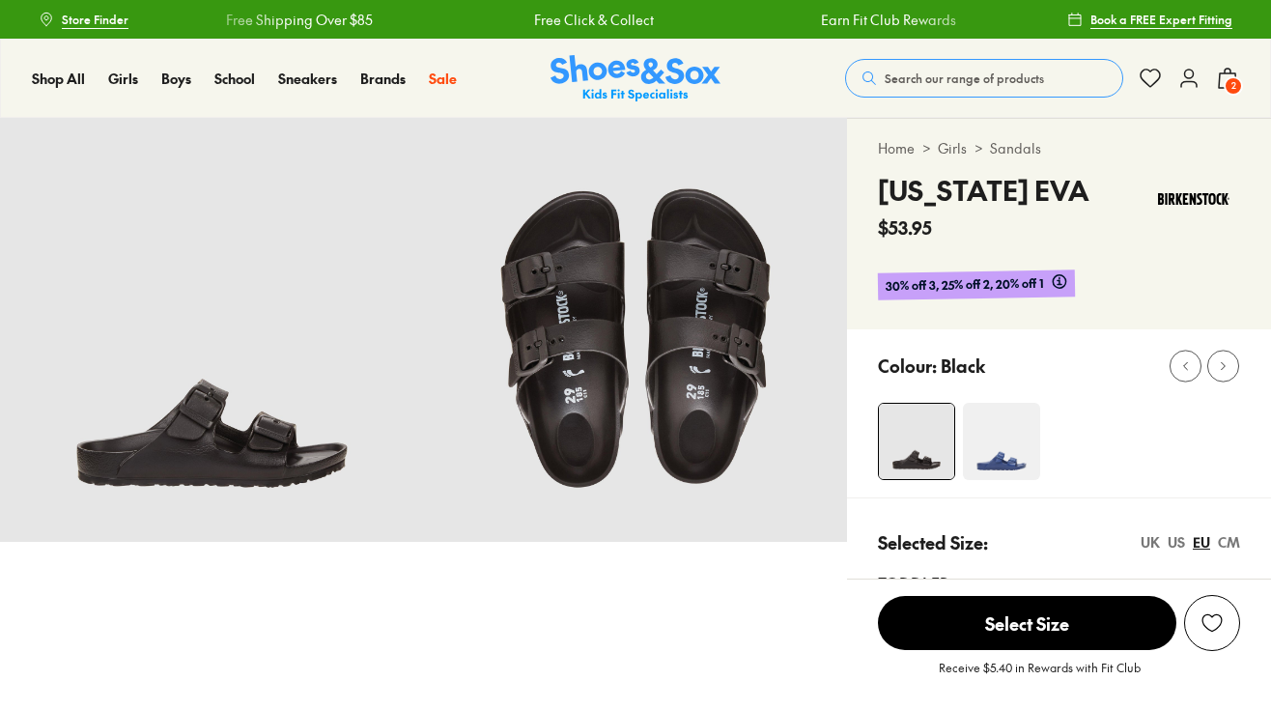
select select "*"
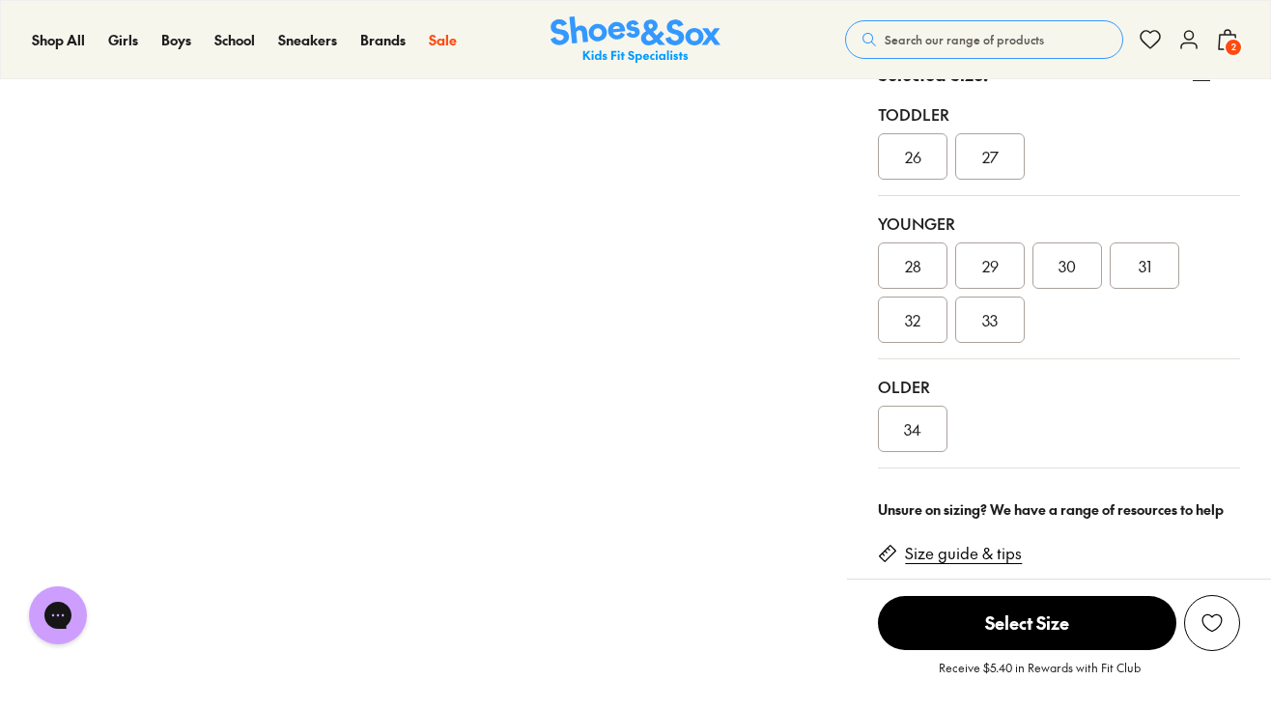
scroll to position [422, 0]
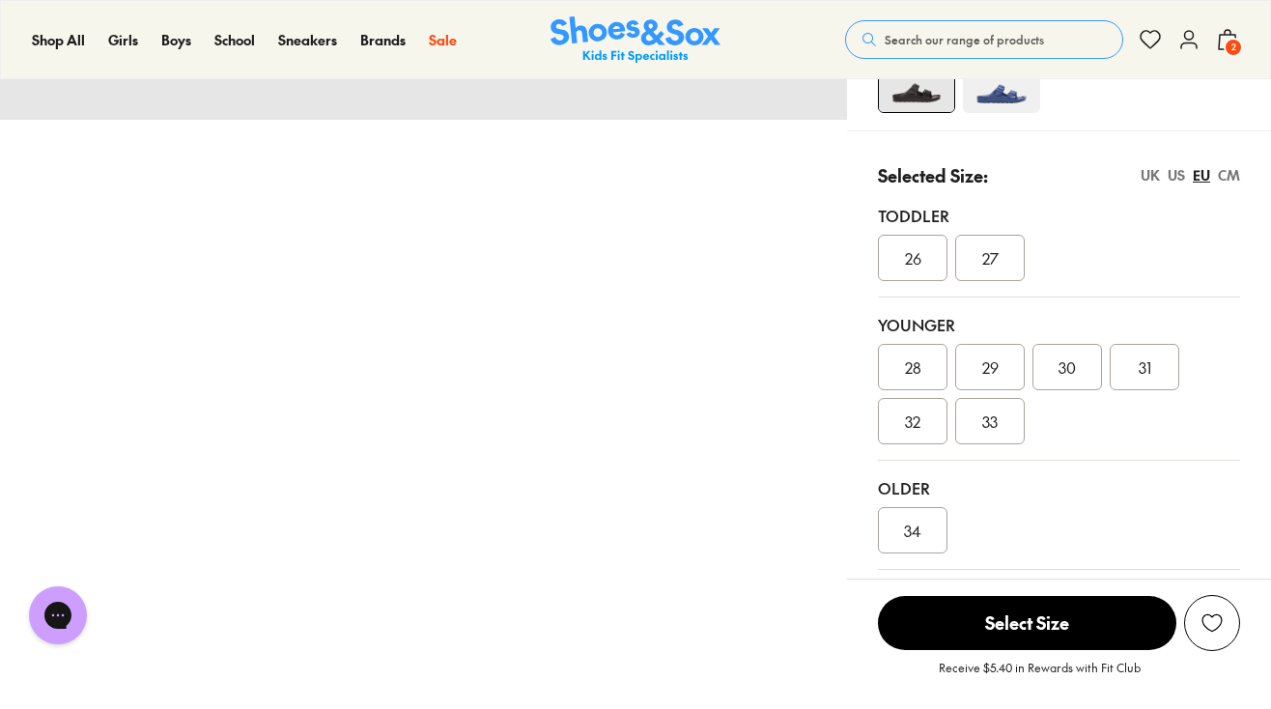
click at [1073, 360] on span "30" at bounding box center [1067, 366] width 17 height 23
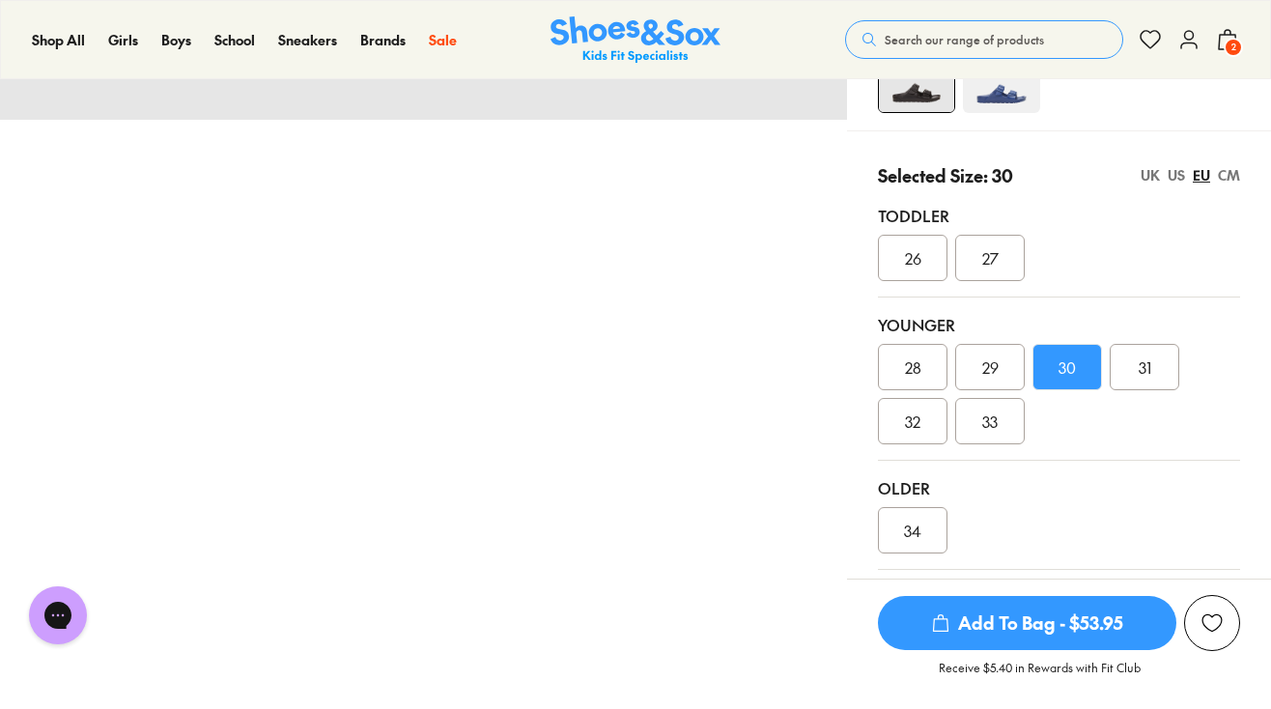
click at [1024, 617] on span "Add To Bag - $53.95" at bounding box center [1027, 623] width 298 height 54
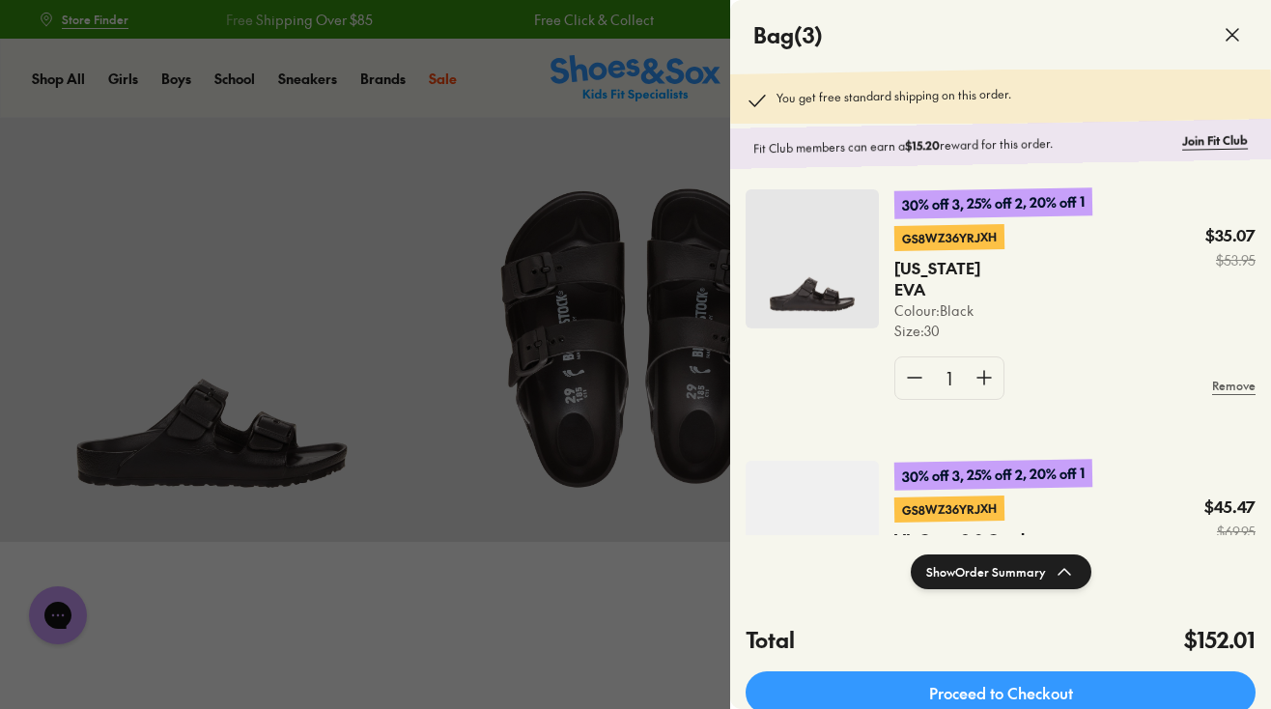
scroll to position [15, 0]
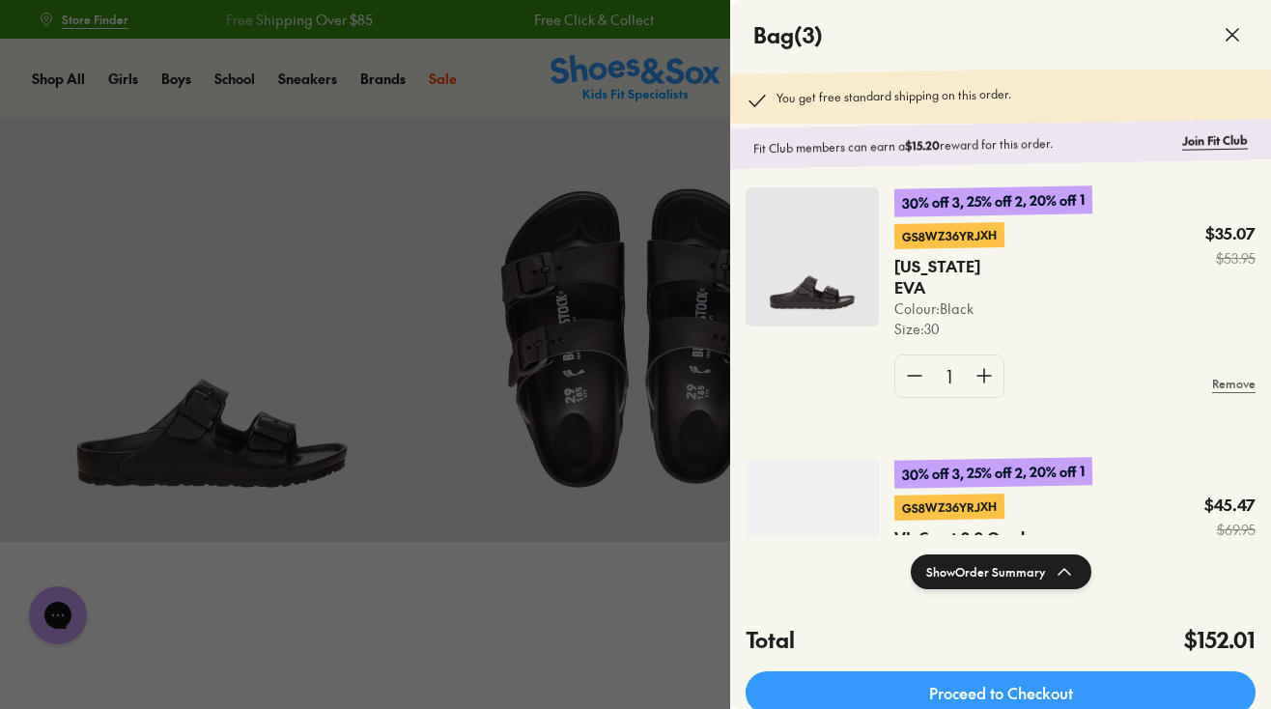
click at [1236, 33] on icon at bounding box center [1232, 34] width 23 height 23
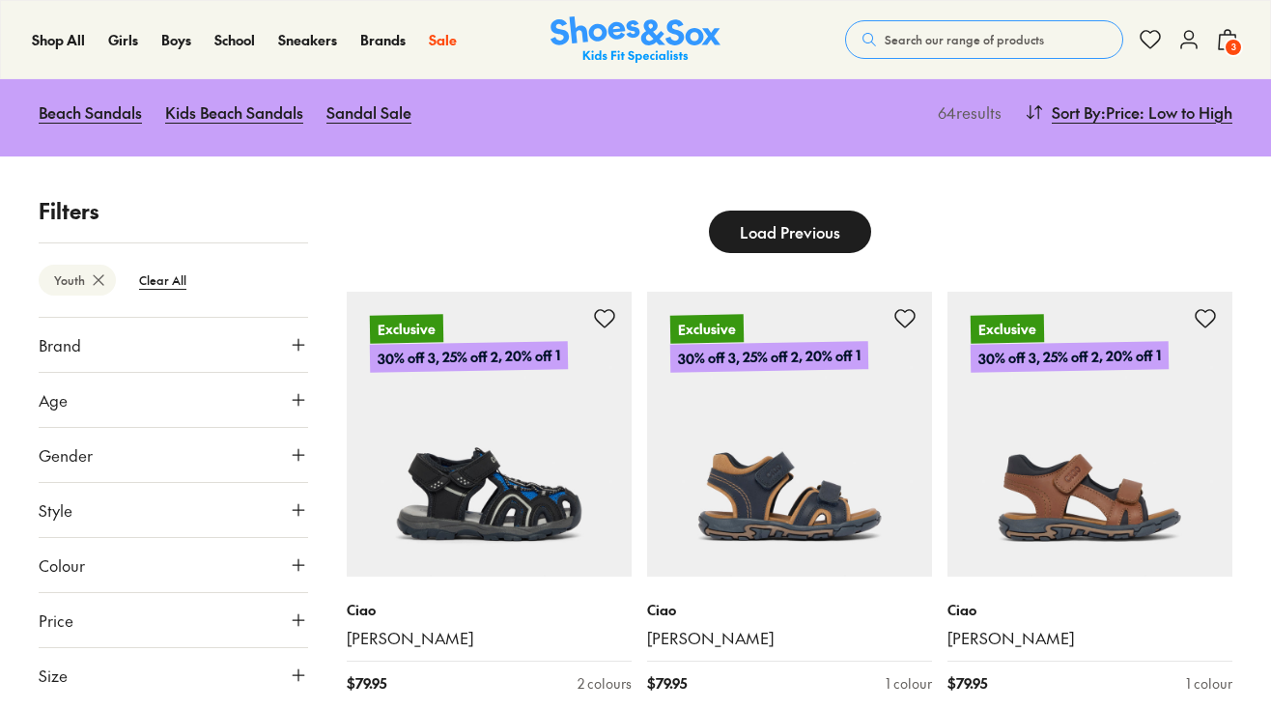
scroll to position [216, 0]
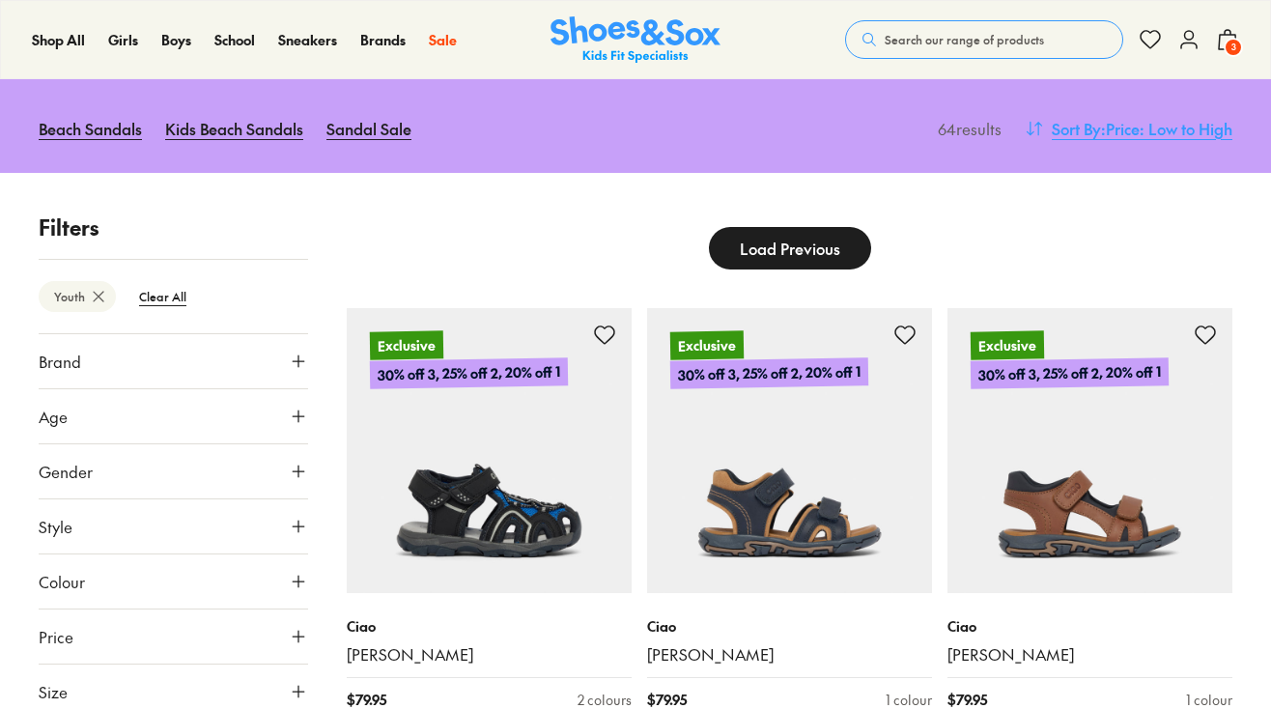
click at [1101, 120] on span ": Price: Low to High" at bounding box center [1166, 128] width 131 height 23
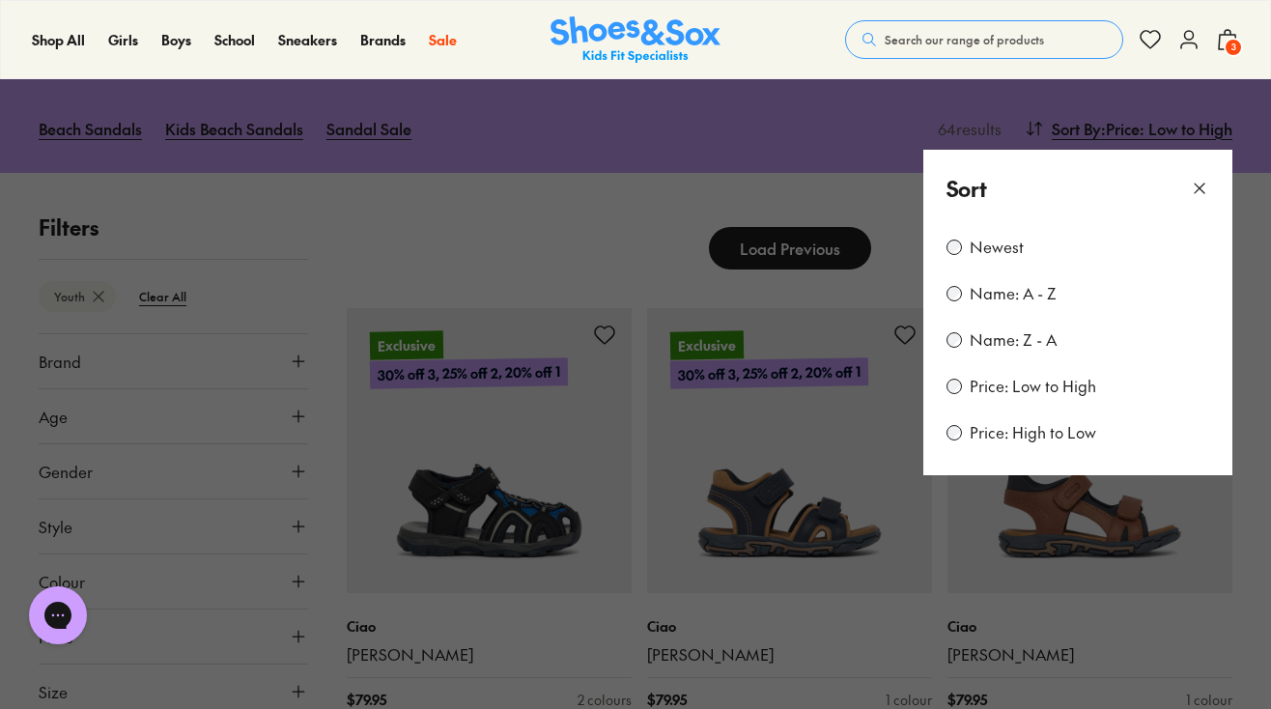
scroll to position [0, 0]
click at [1186, 169] on div "Sort" at bounding box center [1077, 189] width 309 height 78
click at [1201, 182] on icon at bounding box center [1199, 188] width 19 height 19
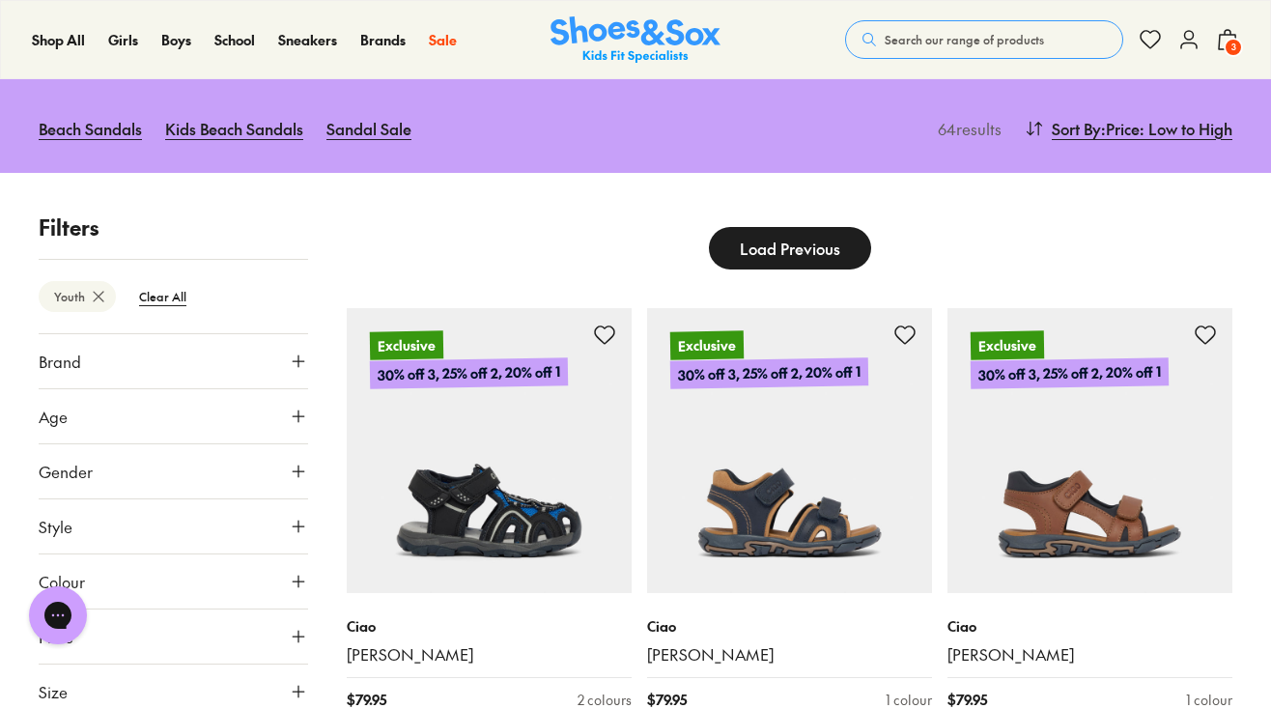
click at [848, 244] on button "Load Previous" at bounding box center [790, 248] width 162 height 42
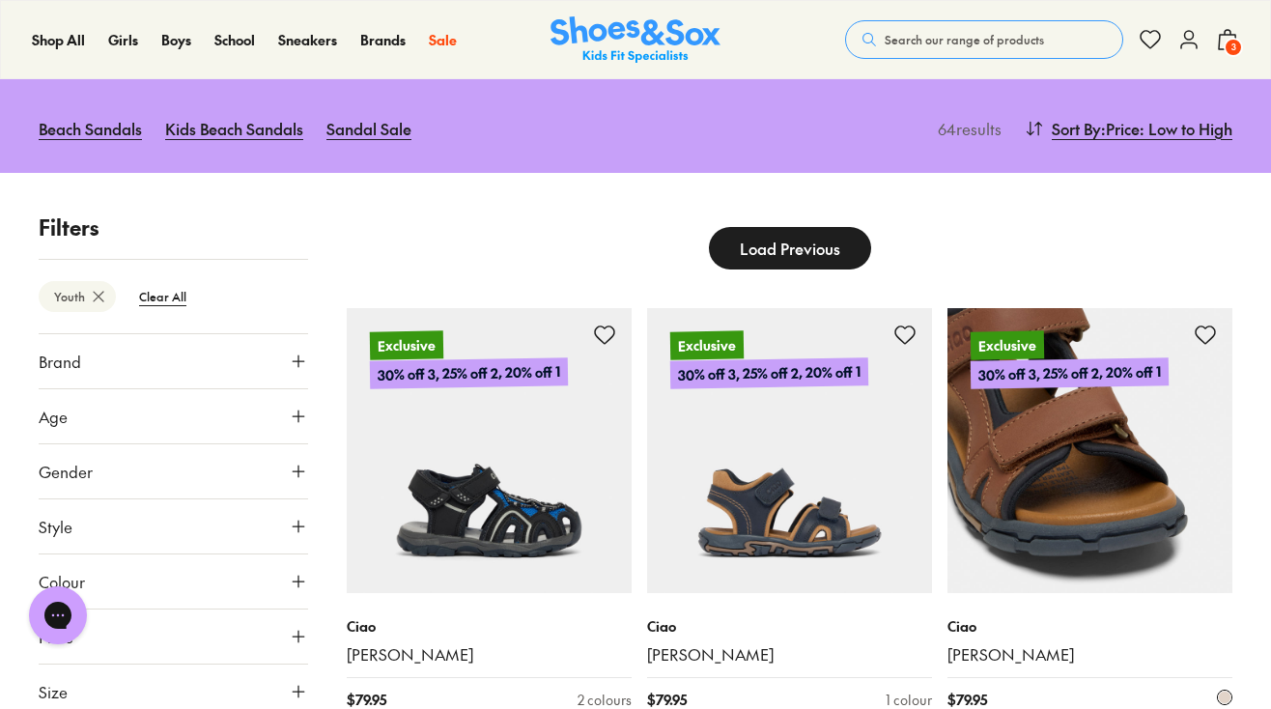
type input "***"
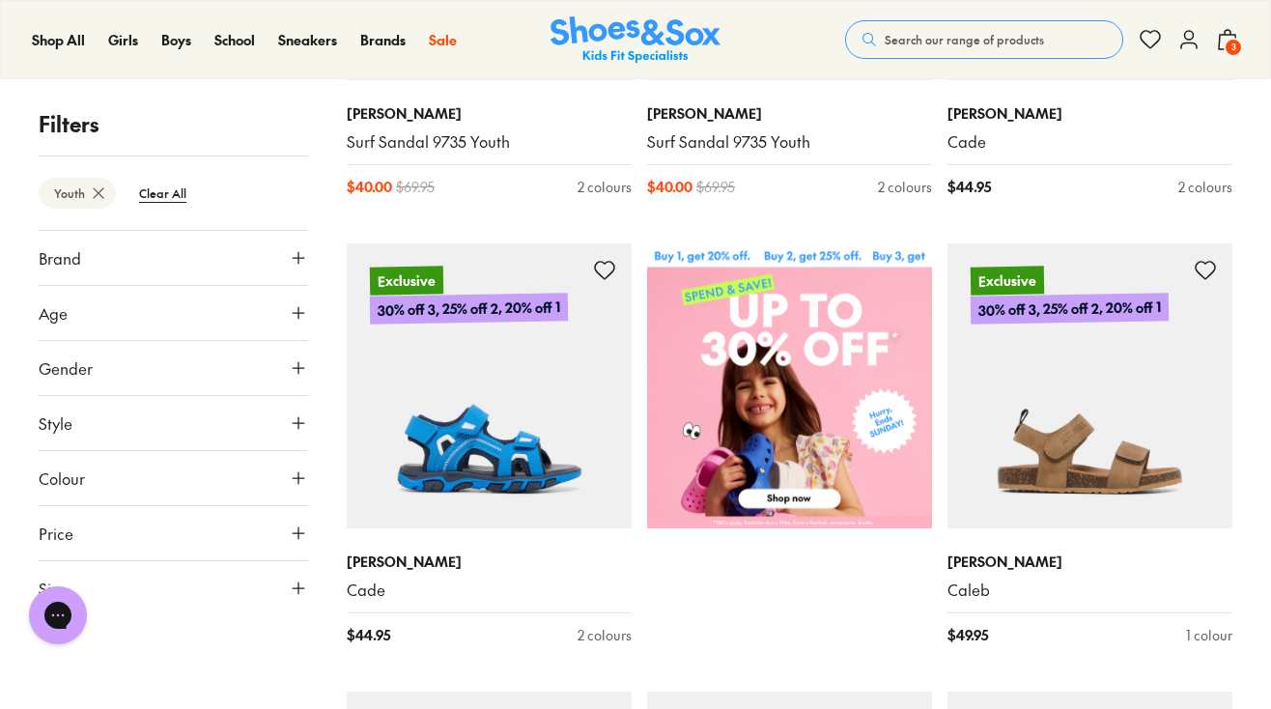
scroll to position [285, 0]
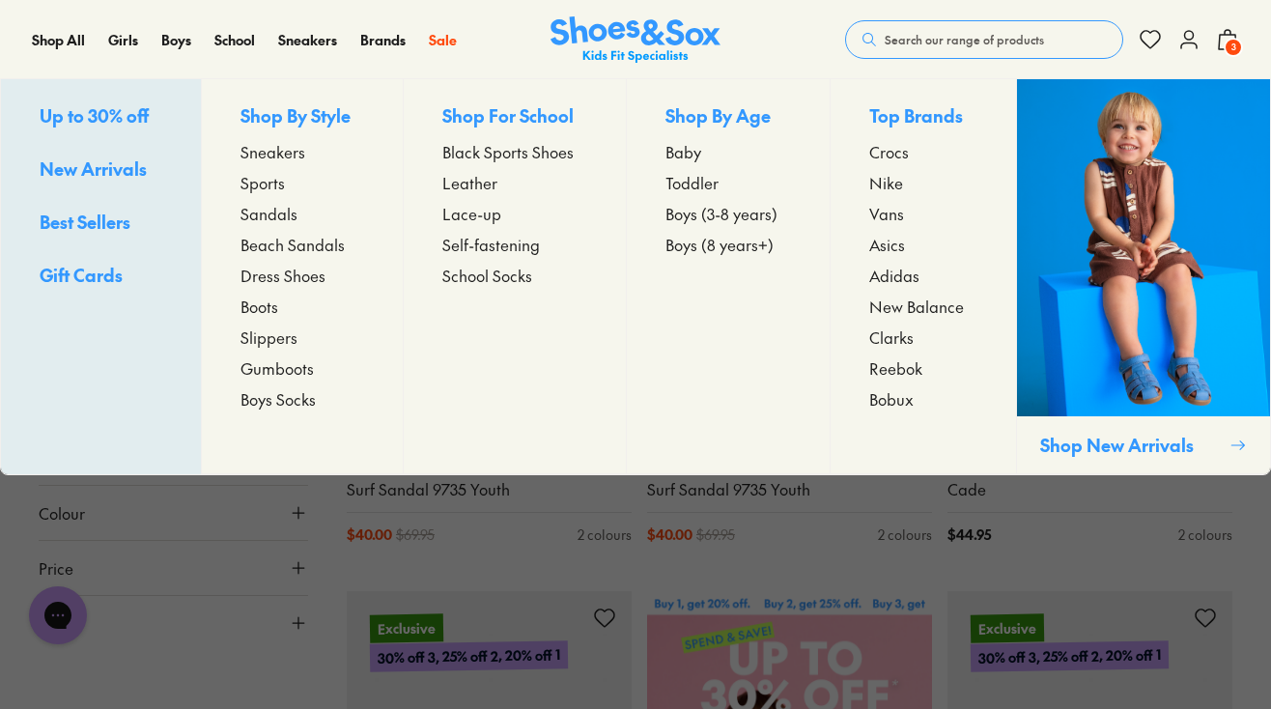
click at [272, 150] on span "Sneakers" at bounding box center [273, 151] width 65 height 23
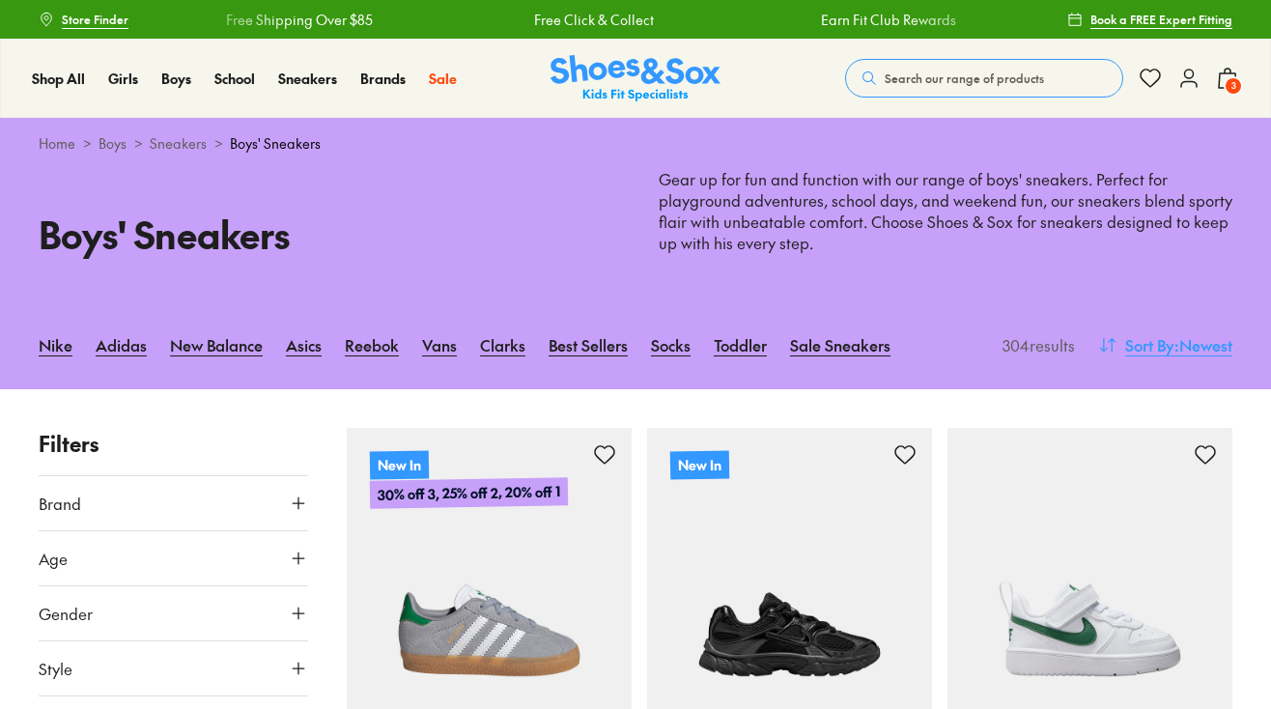
click at [1193, 345] on span ": Newest" at bounding box center [1204, 344] width 58 height 23
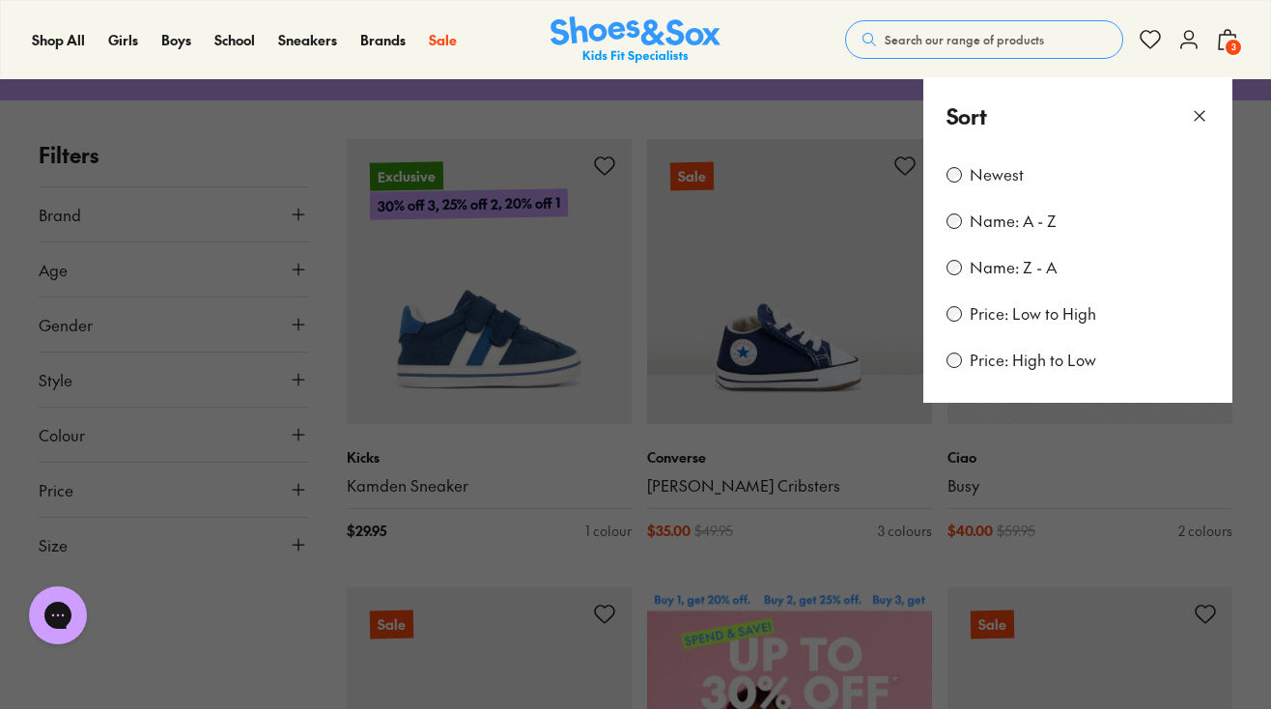
click at [1197, 116] on use at bounding box center [1200, 116] width 10 height 10
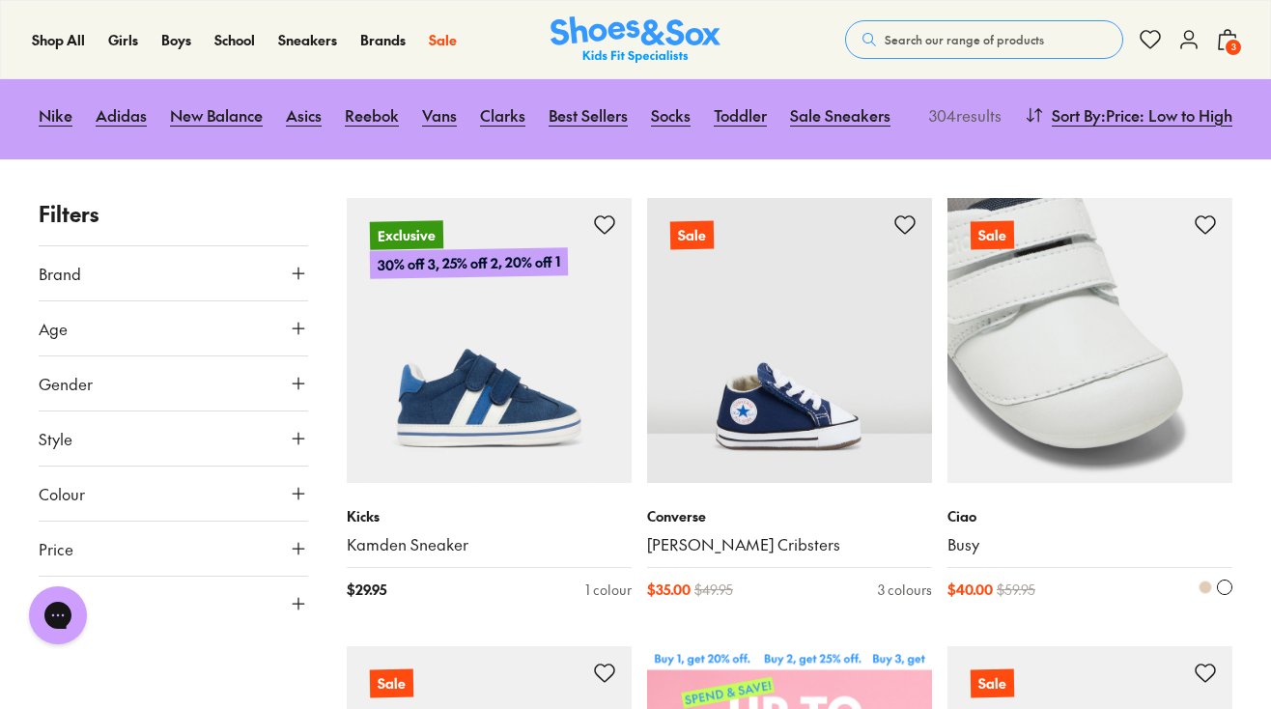
scroll to position [232, 0]
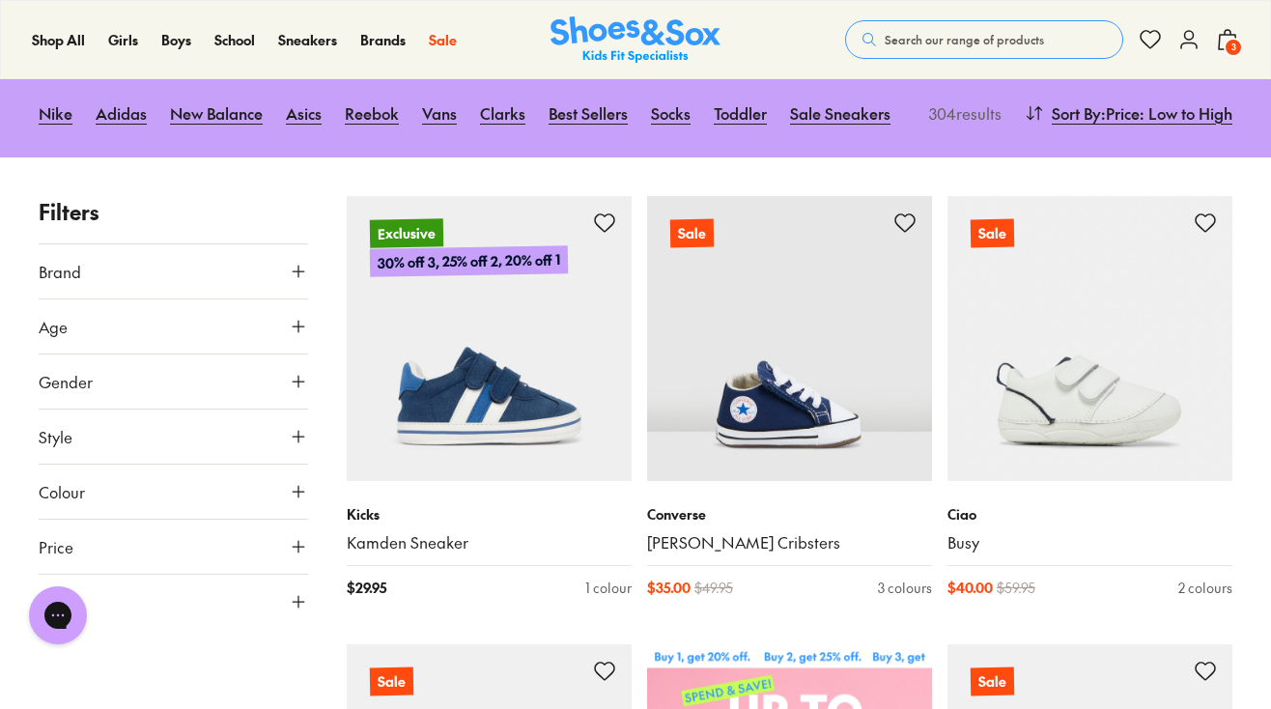
click at [234, 316] on button "Age" at bounding box center [173, 326] width 269 height 54
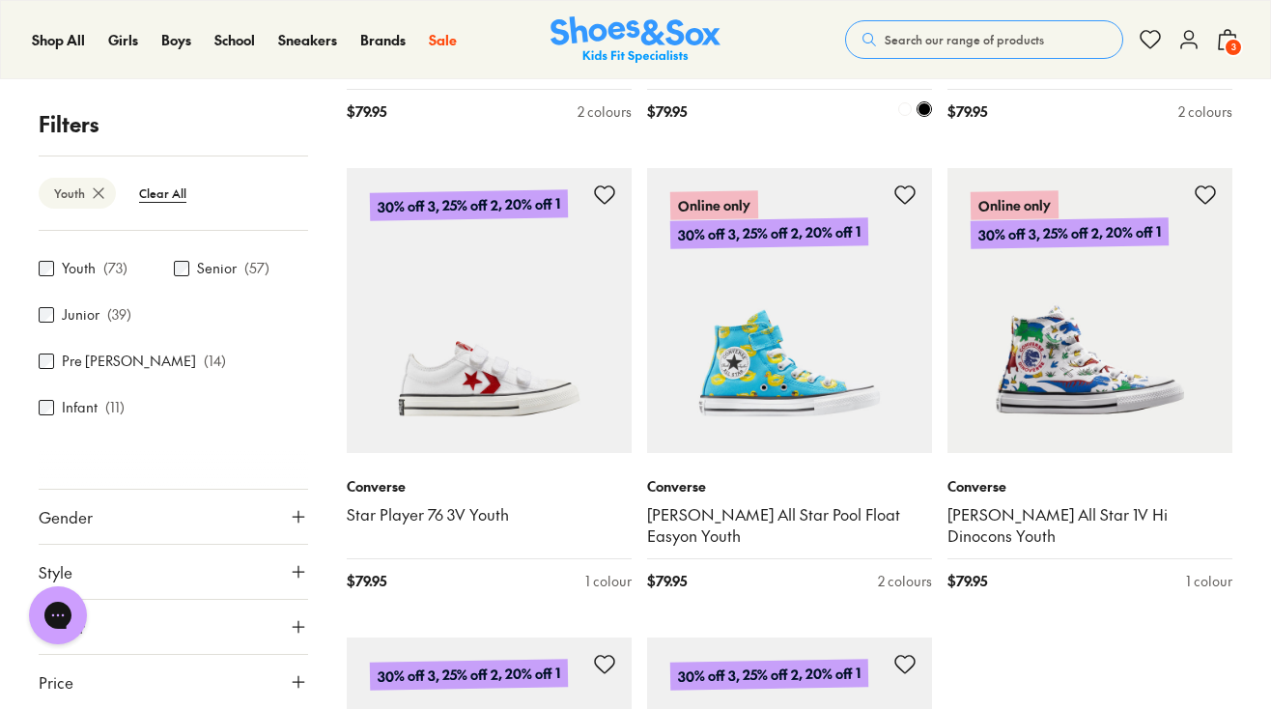
scroll to position [4346, 0]
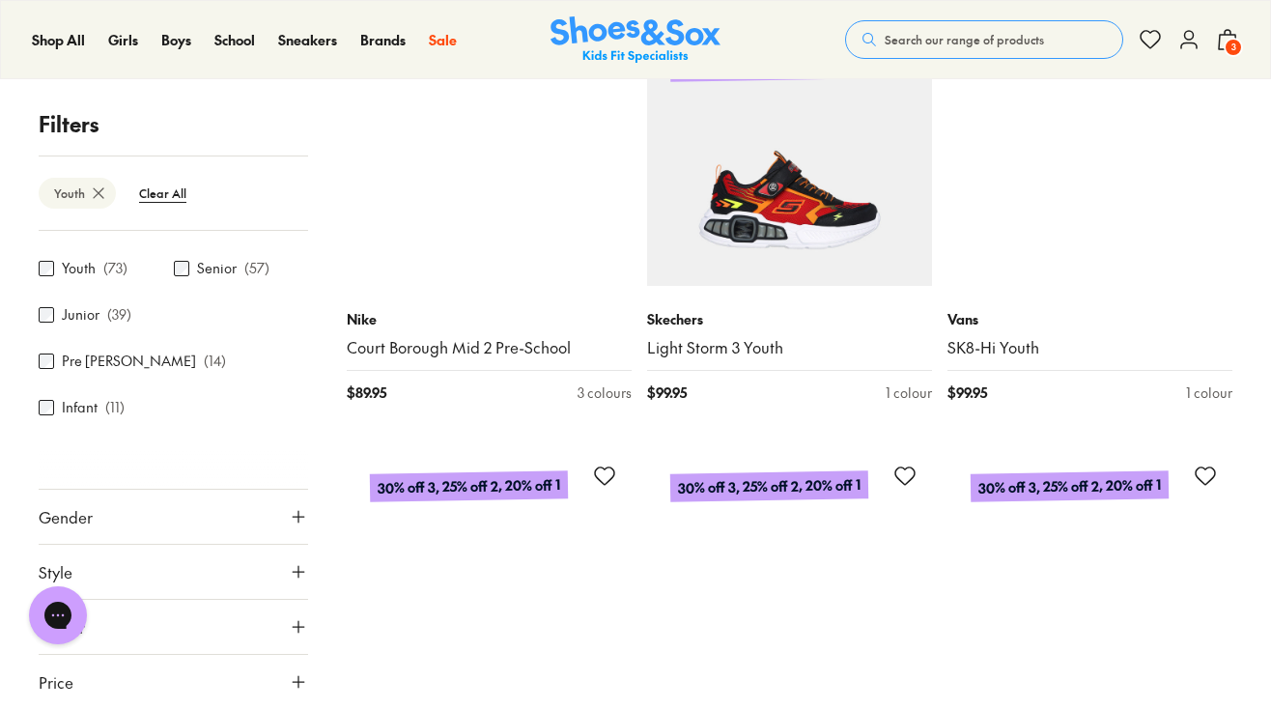
scroll to position [8964, 0]
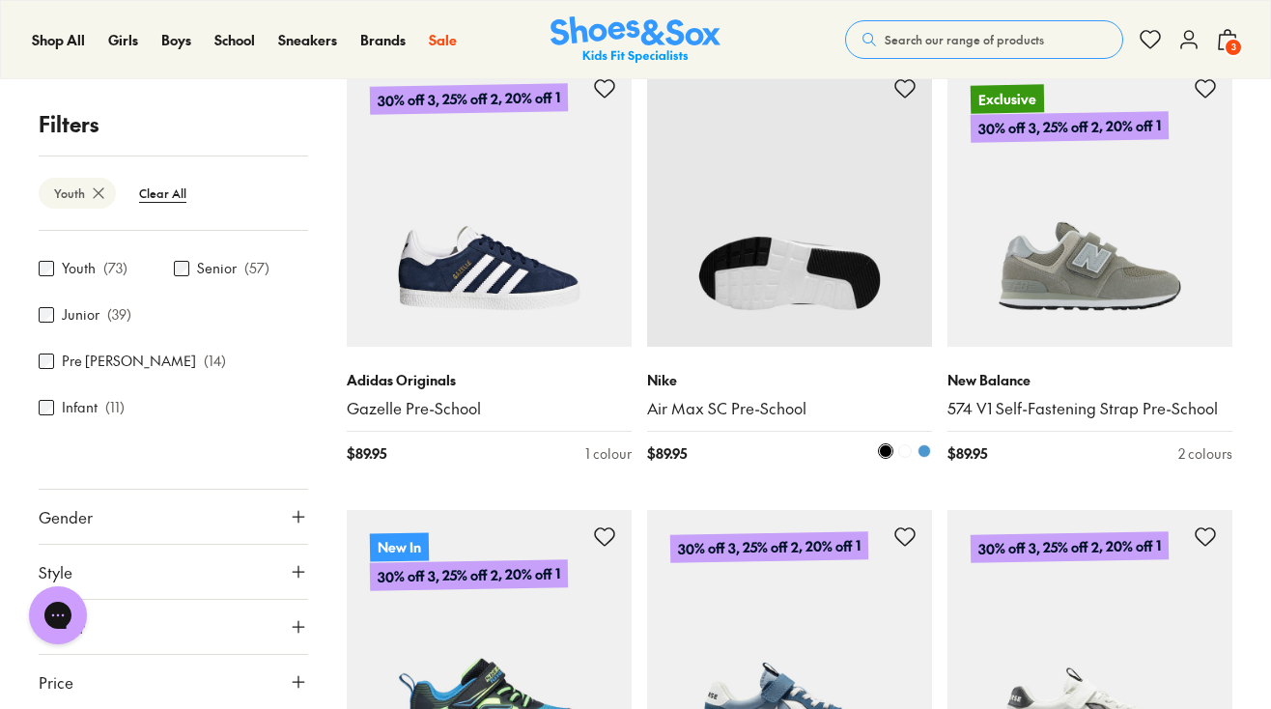
scroll to position [6213, 0]
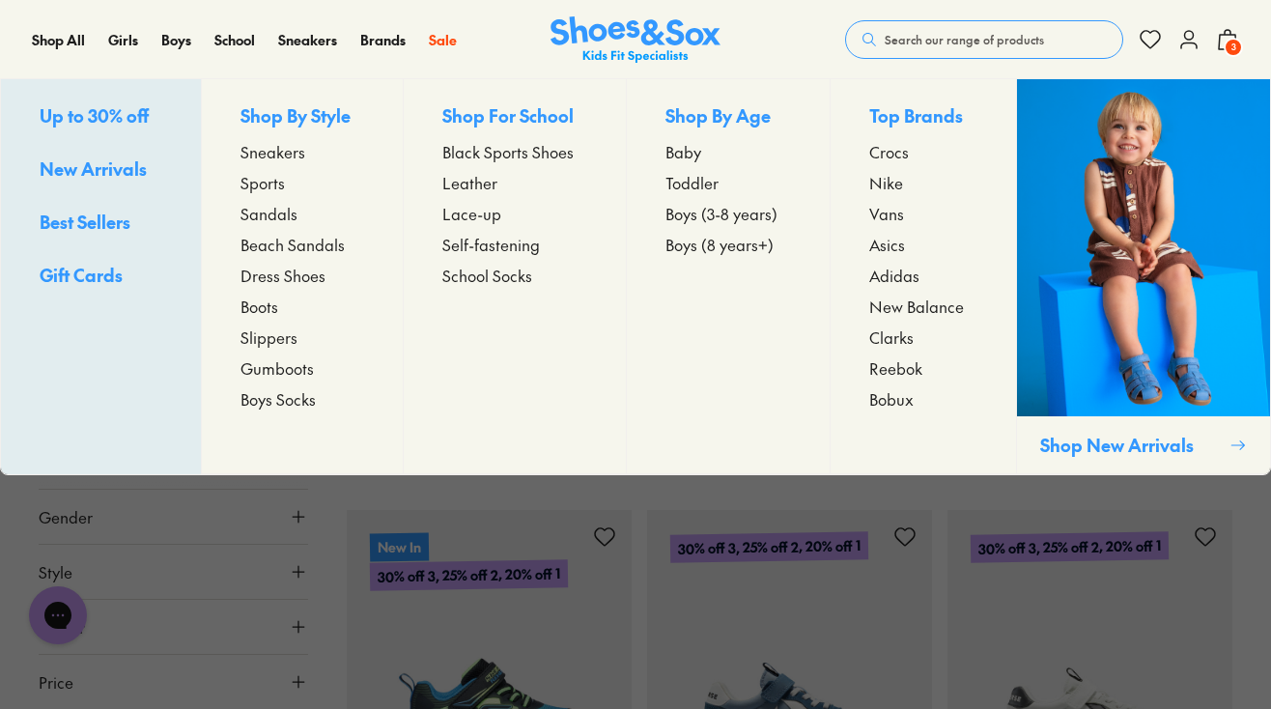
click at [267, 333] on span "Slippers" at bounding box center [269, 337] width 57 height 23
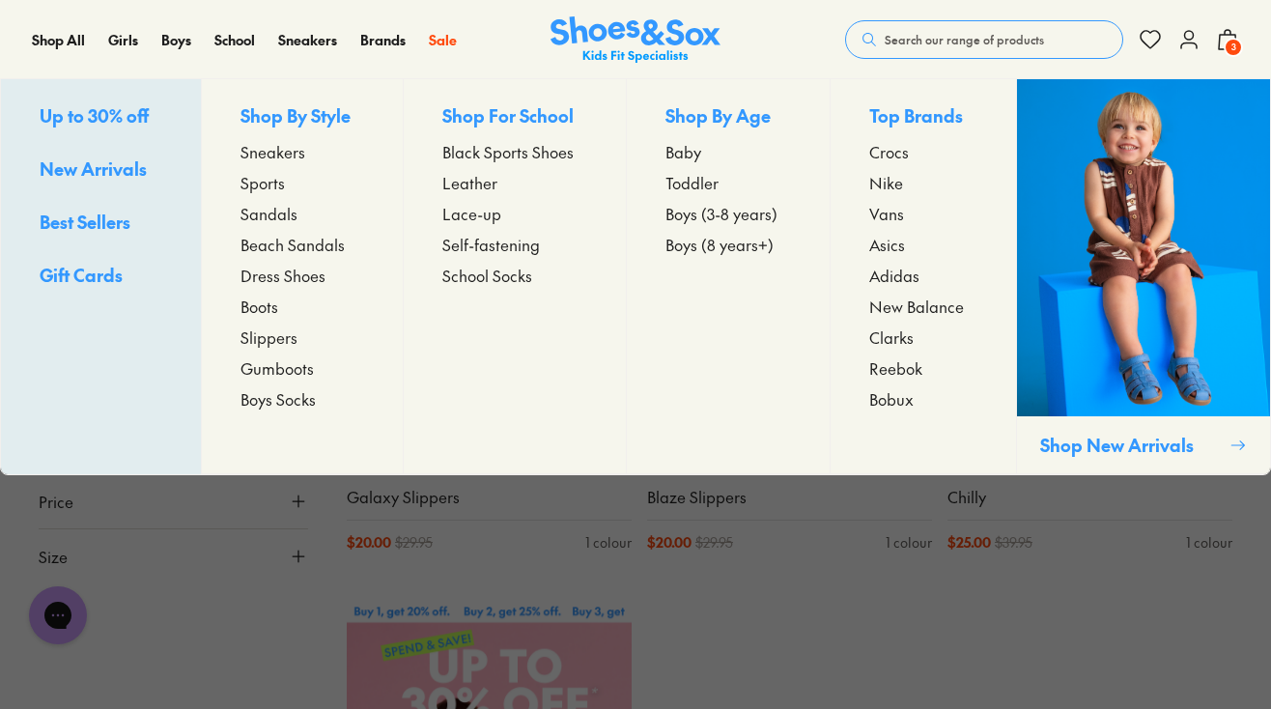
click at [685, 214] on span "Boys (3-8 years)" at bounding box center [722, 213] width 112 height 23
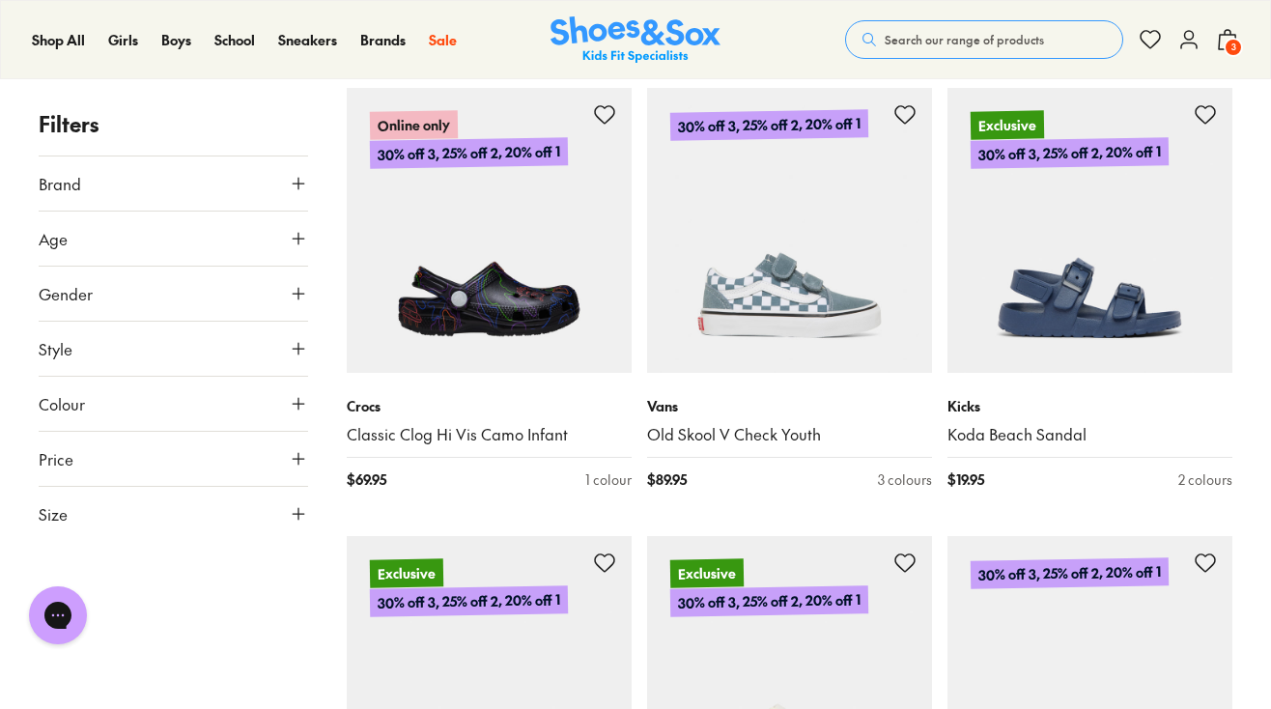
scroll to position [3912, 0]
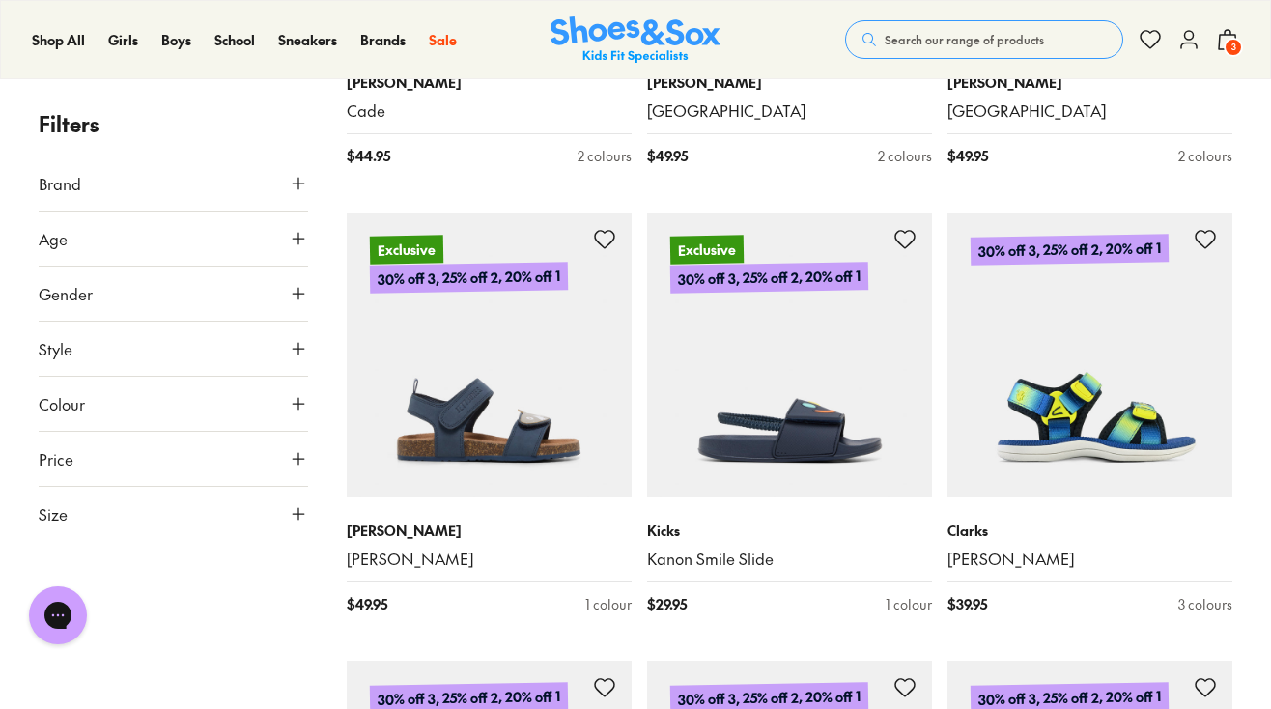
scroll to position [8307, 0]
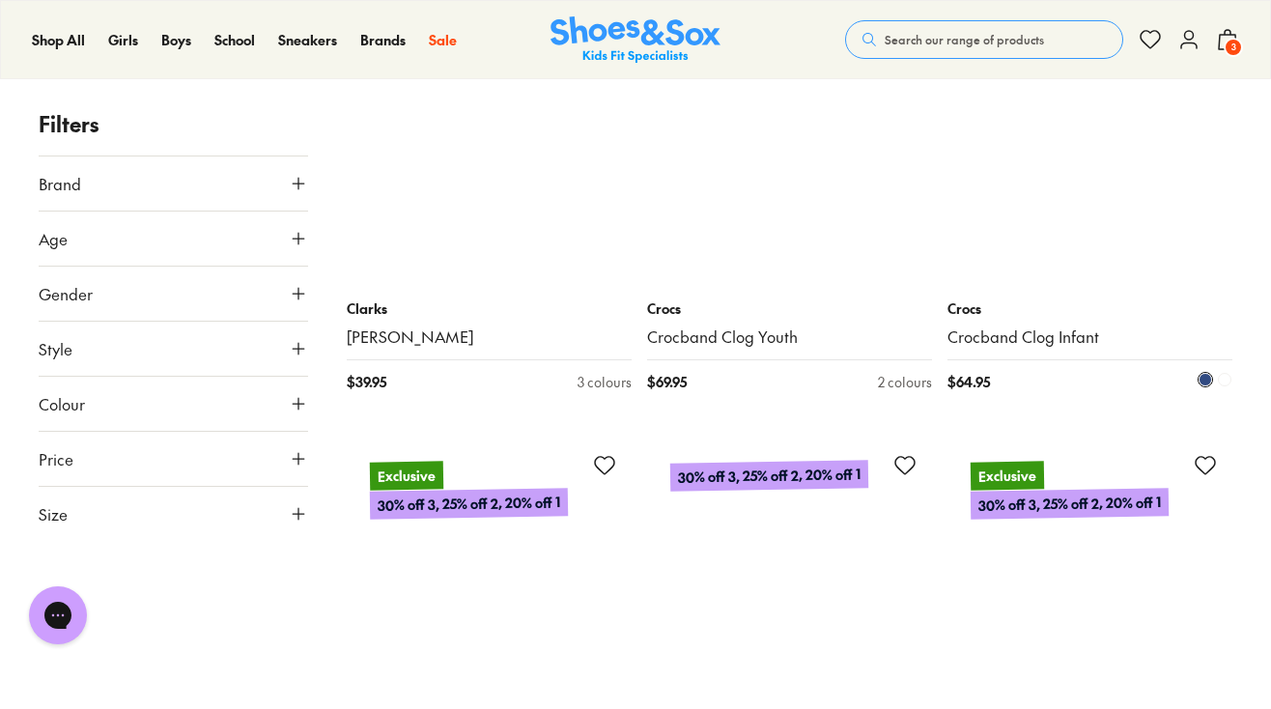
scroll to position [13302, 0]
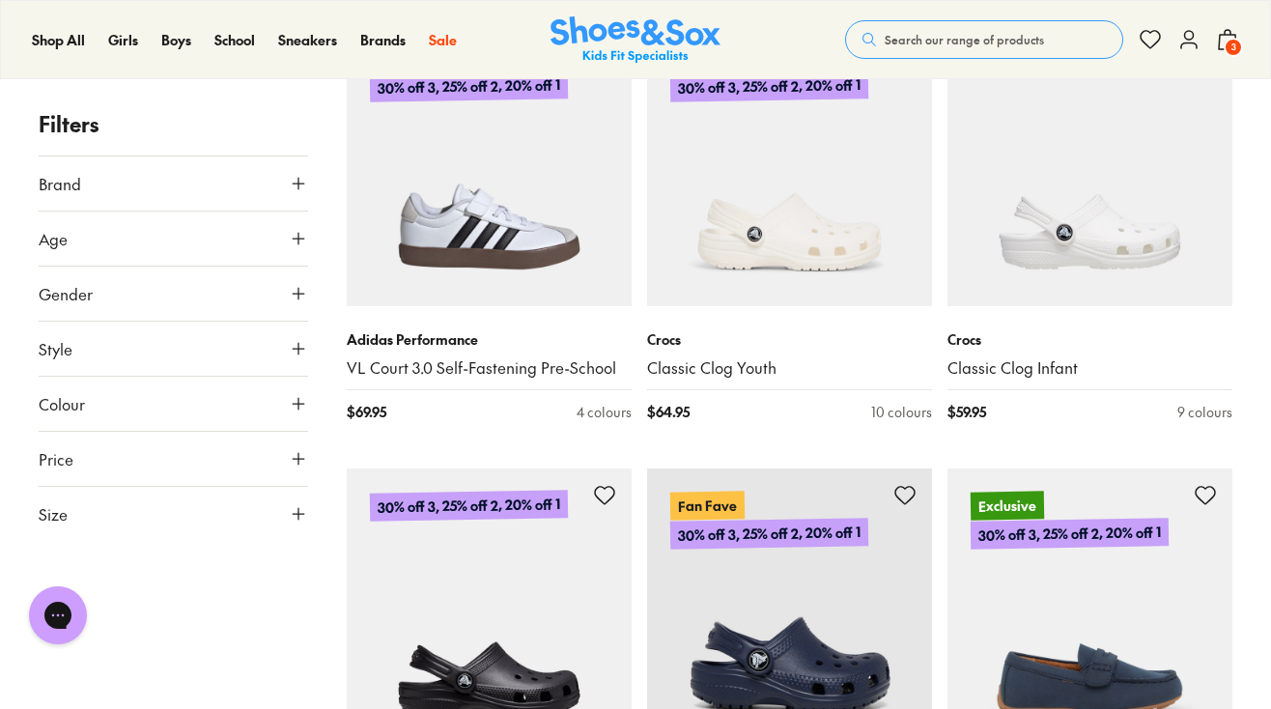
scroll to position [18735, 0]
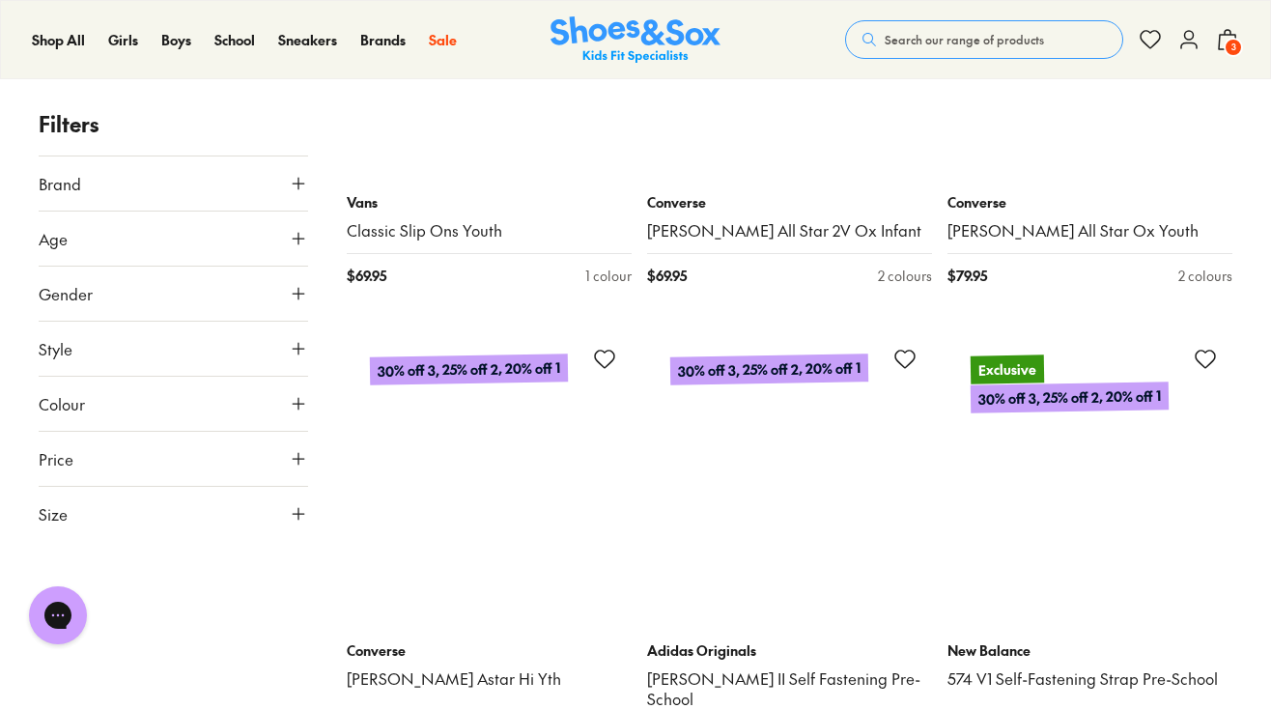
scroll to position [23266, 0]
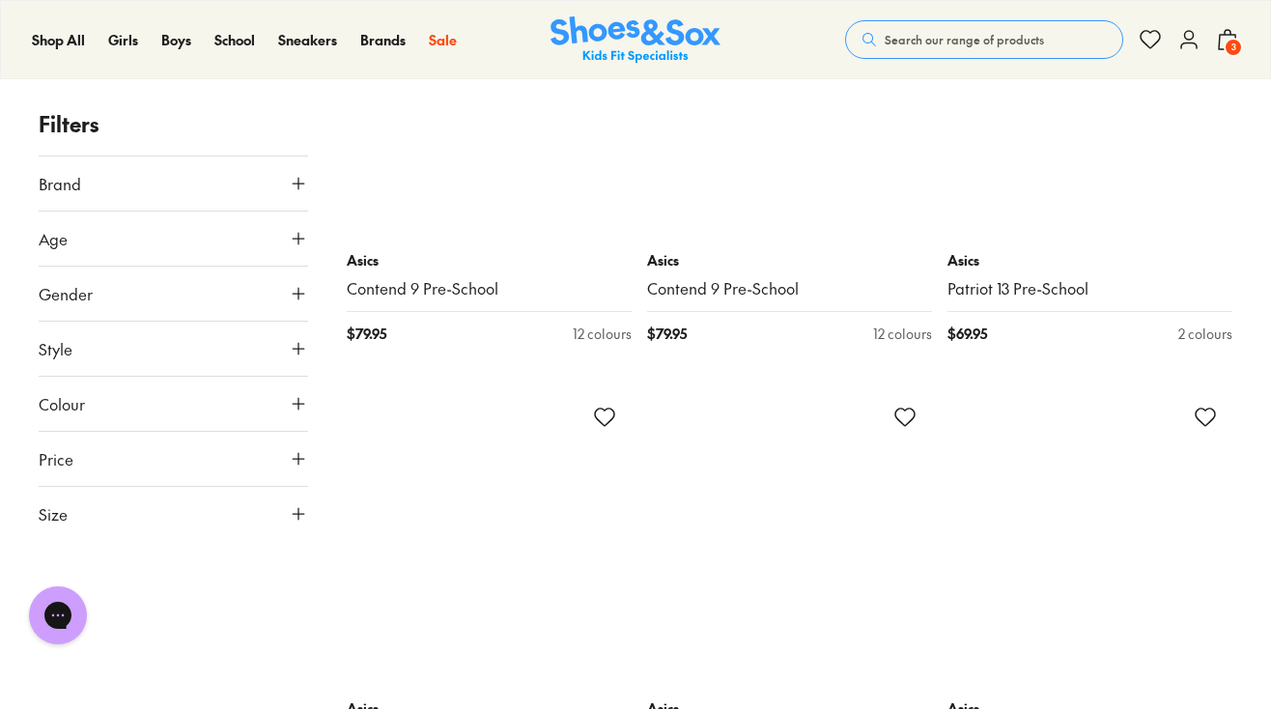
scroll to position [27704, 0]
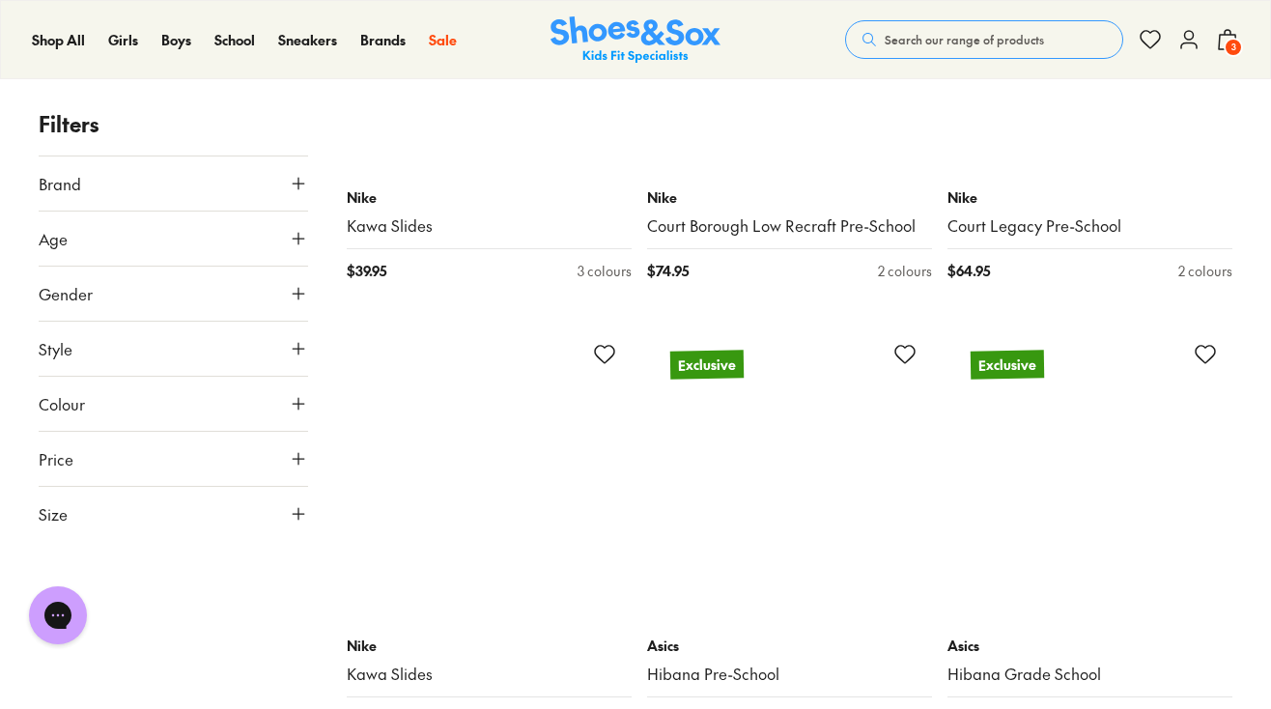
scroll to position [32531, 0]
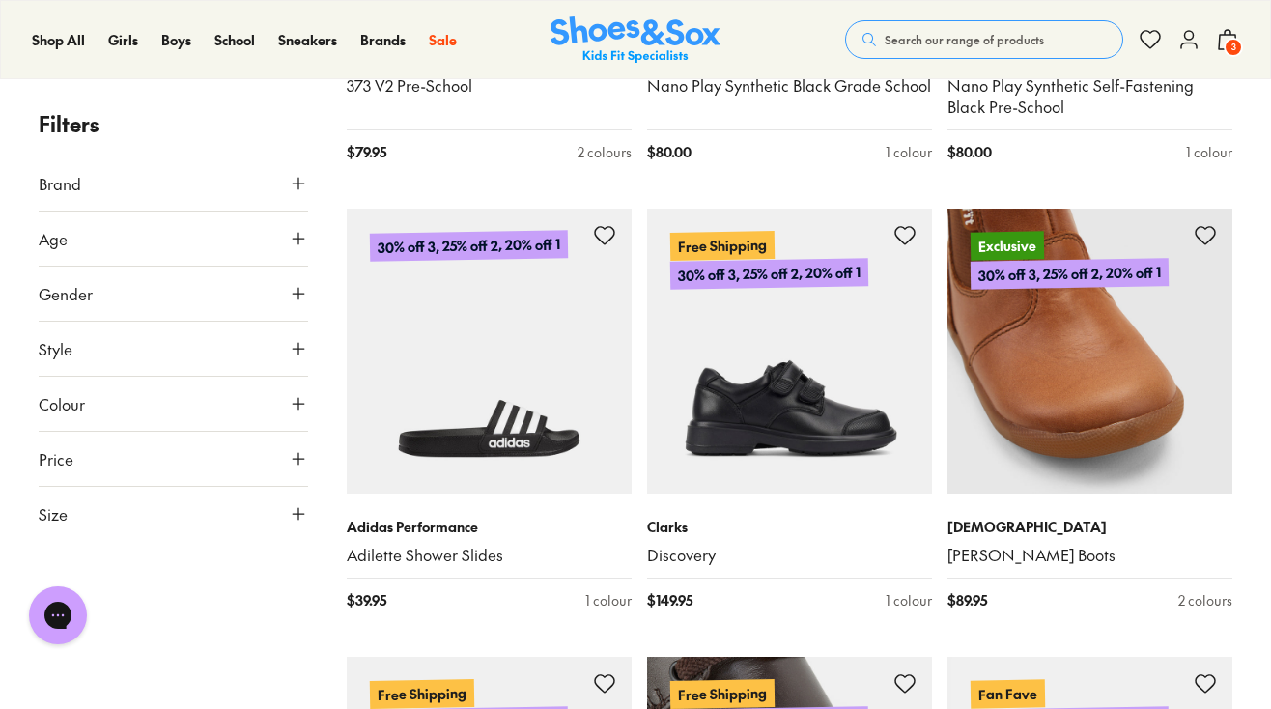
scroll to position [37623, 0]
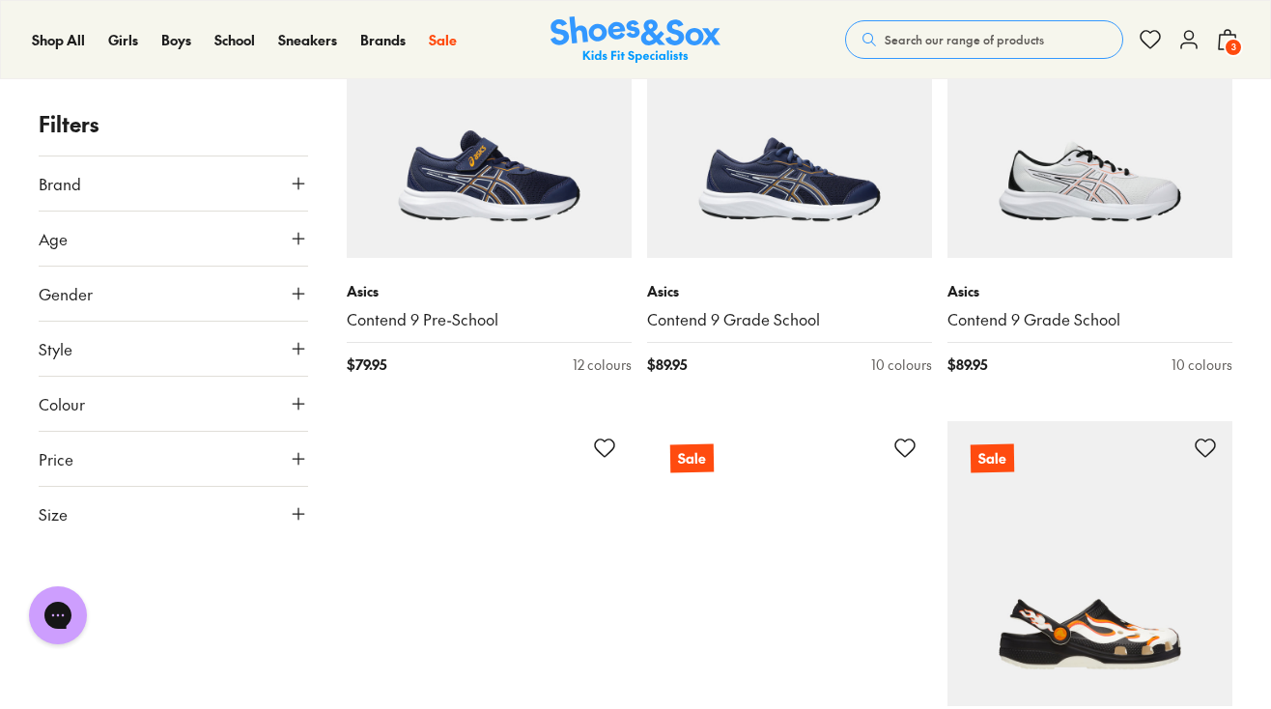
scroll to position [41460, 0]
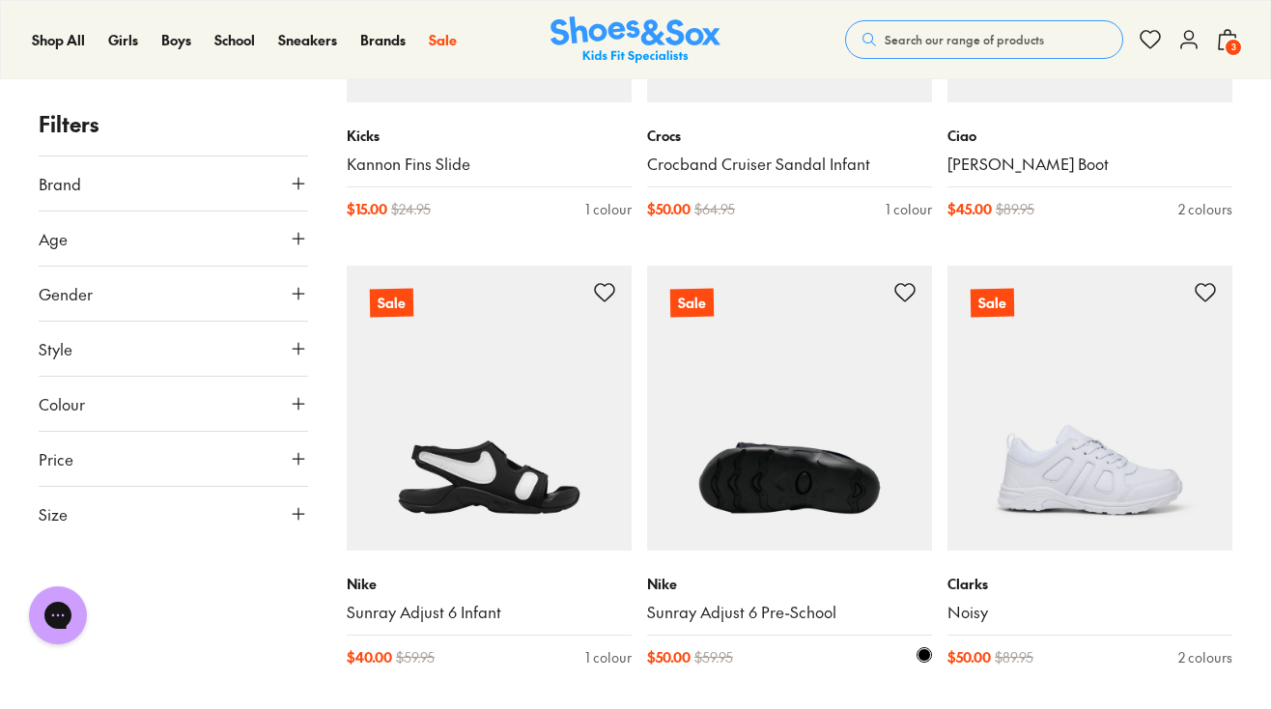
scroll to position [46996, 0]
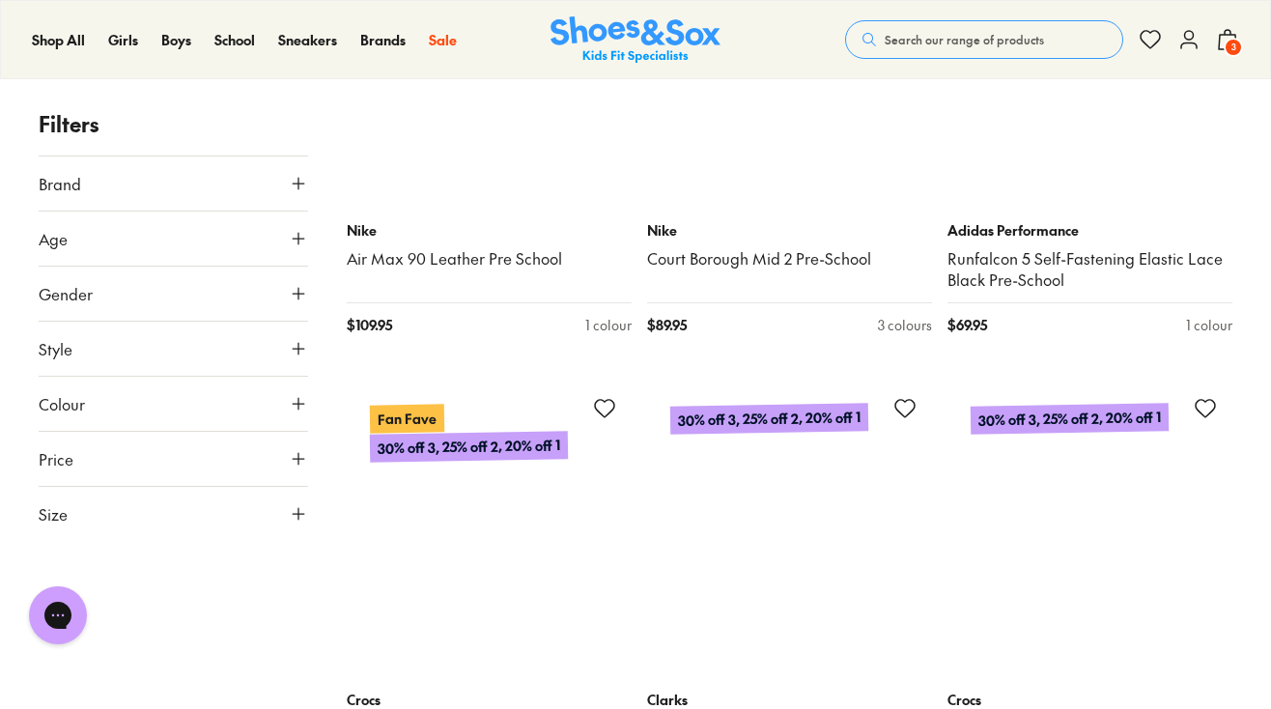
scroll to position [52389, 0]
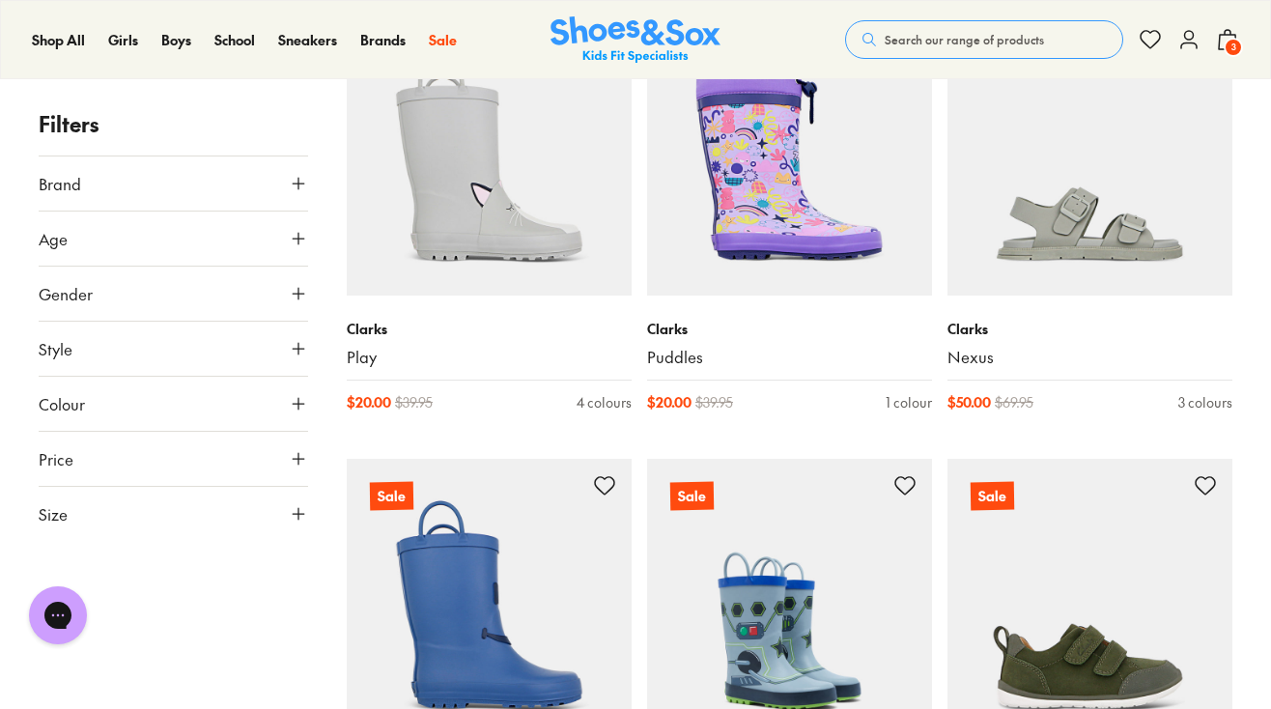
scroll to position [56680, 0]
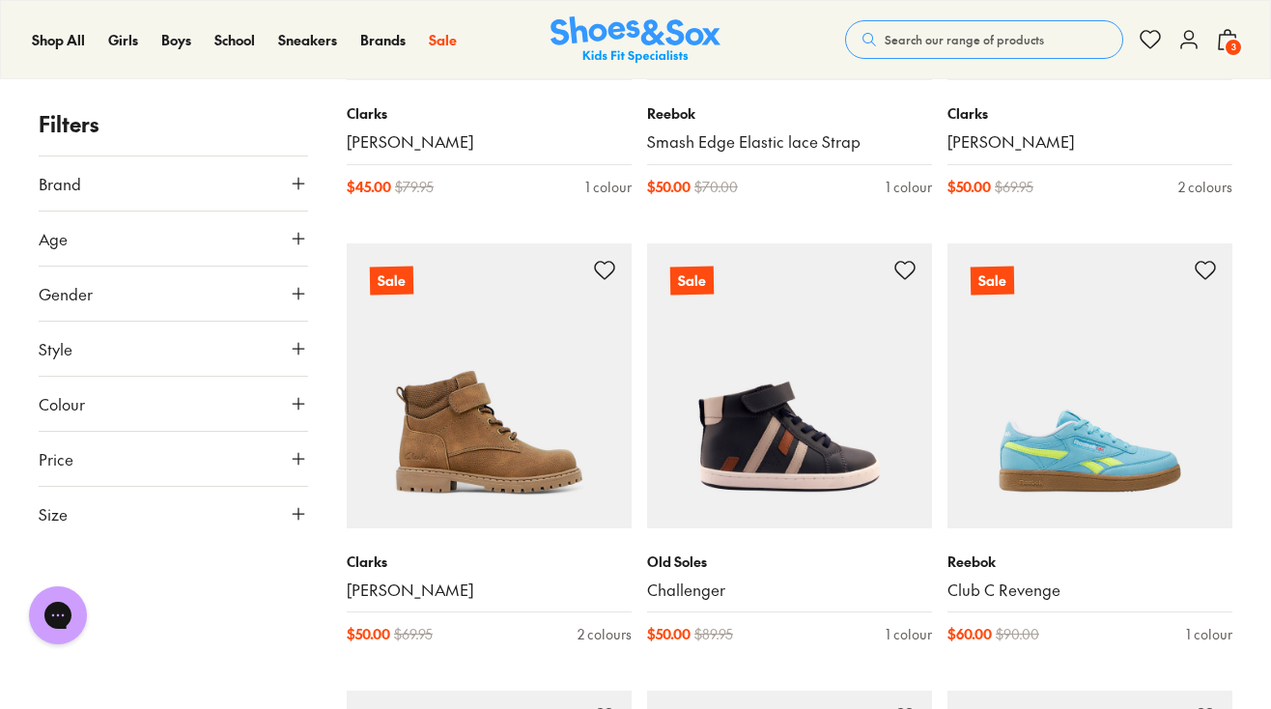
scroll to position [61663, 0]
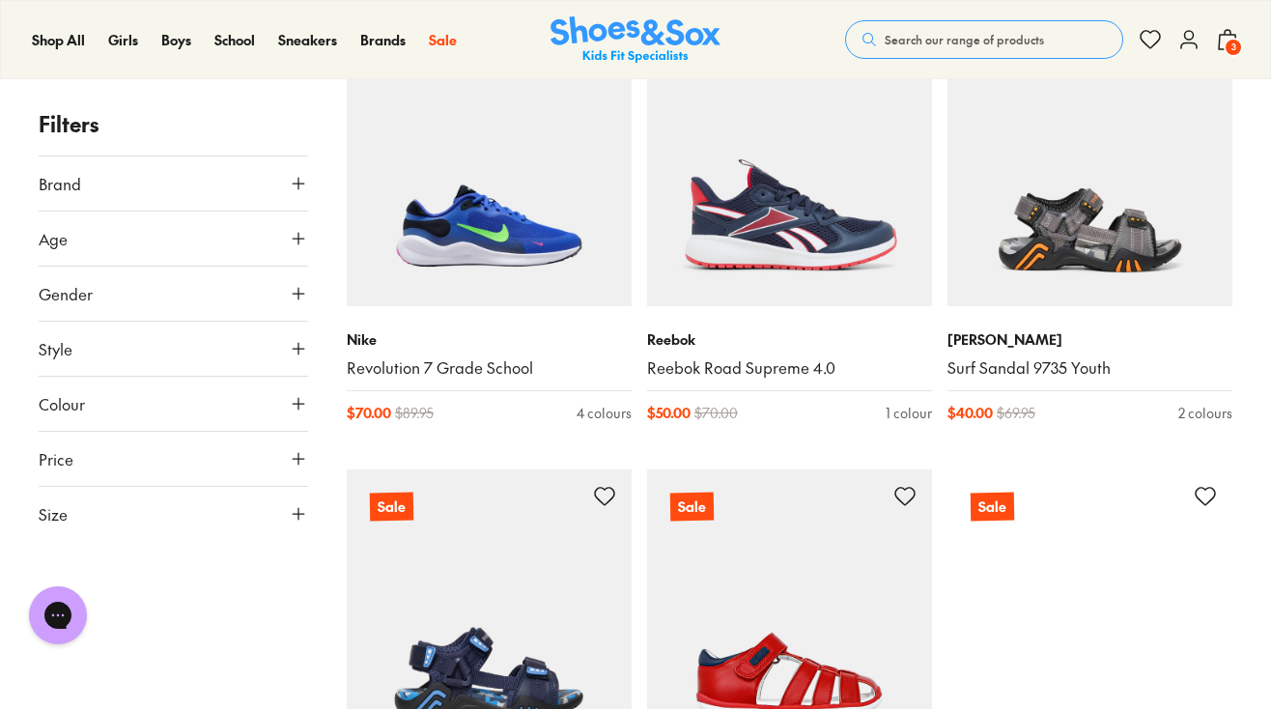
scroll to position [66620, 0]
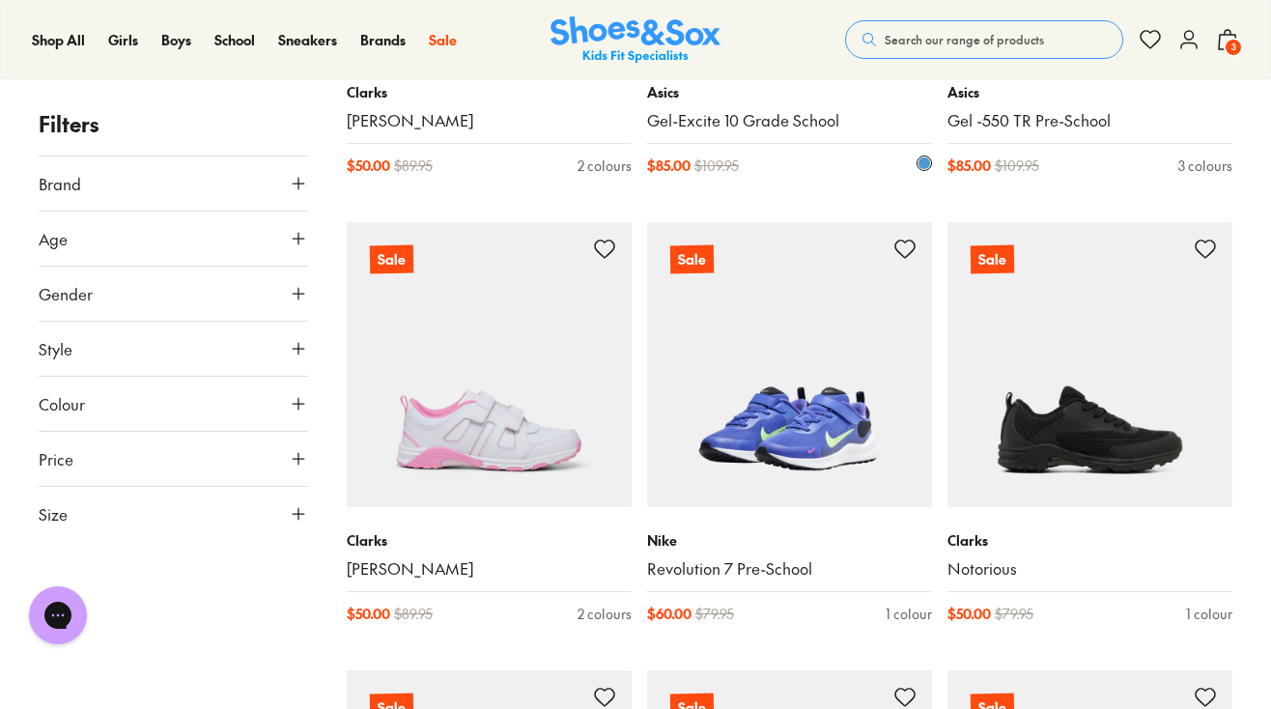
scroll to position [70361, 0]
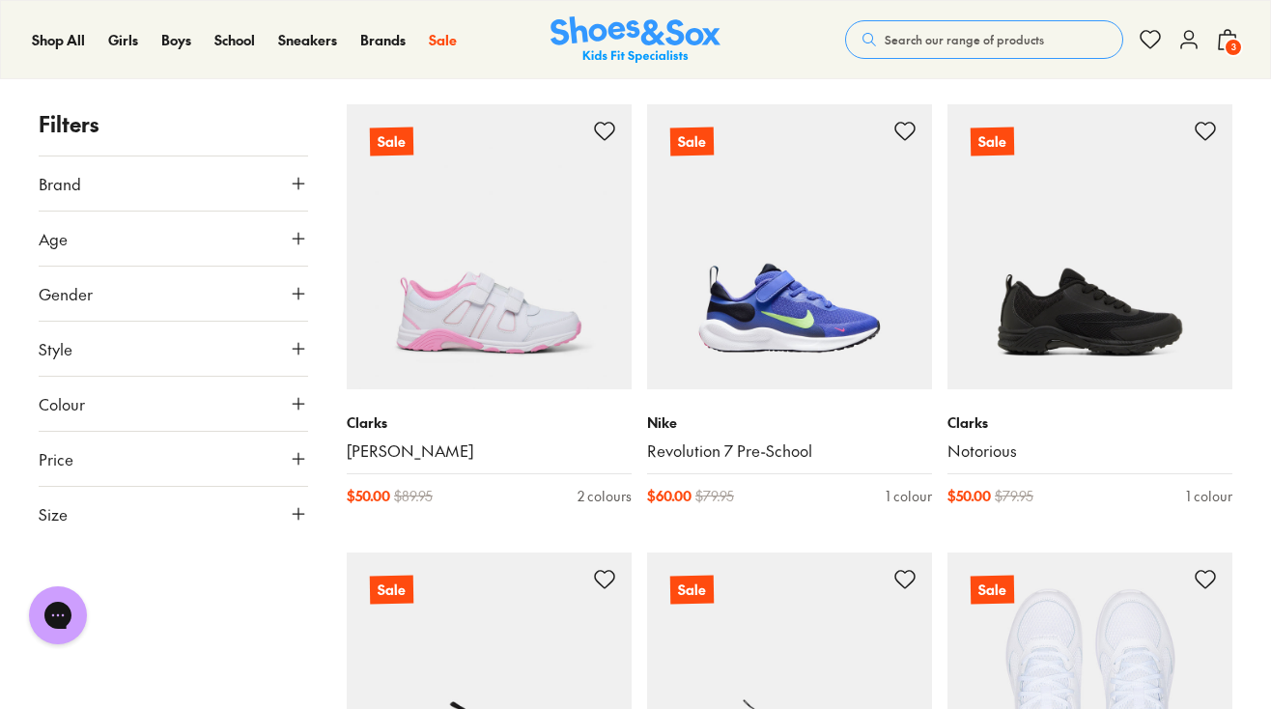
scroll to position [70442, 0]
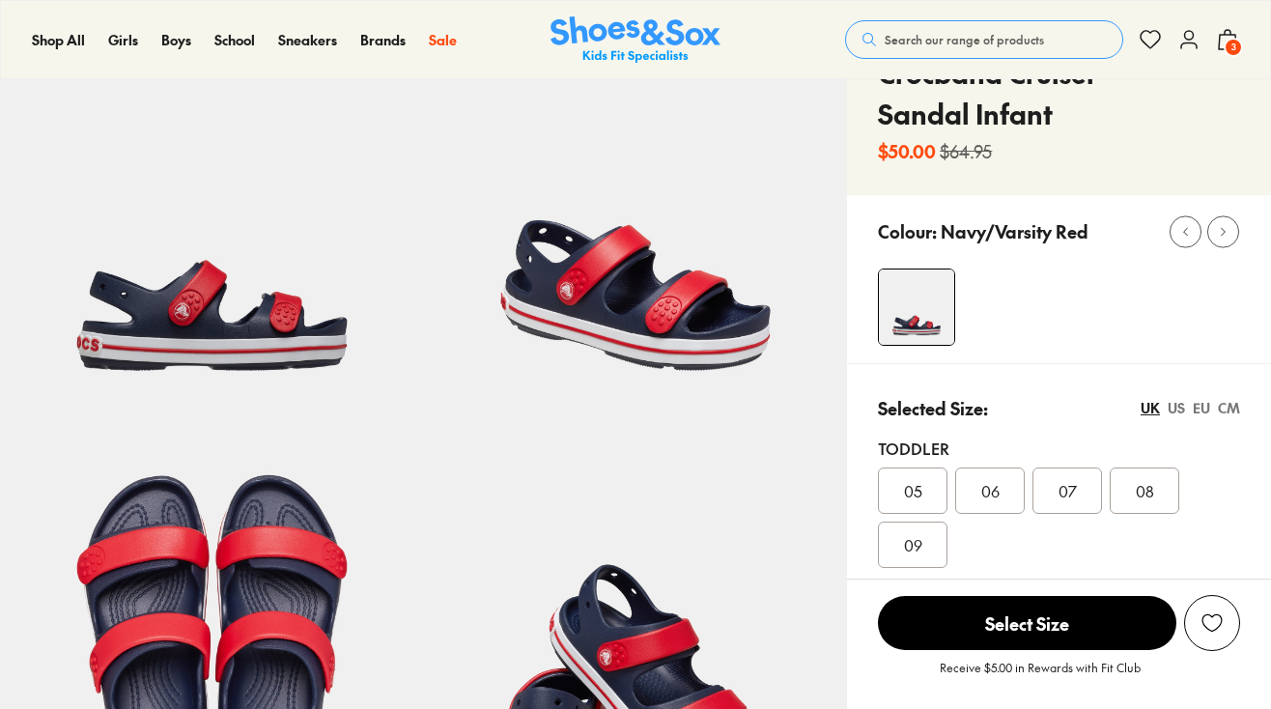
select select "*"
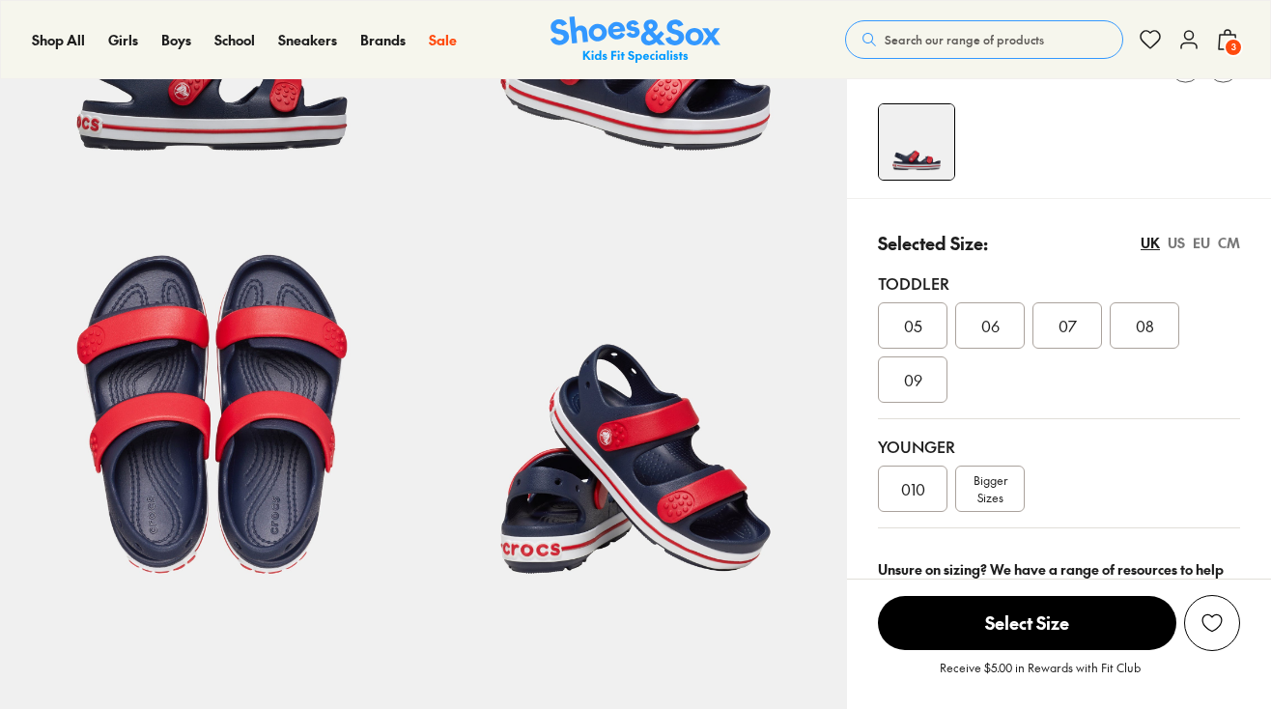
scroll to position [343, 0]
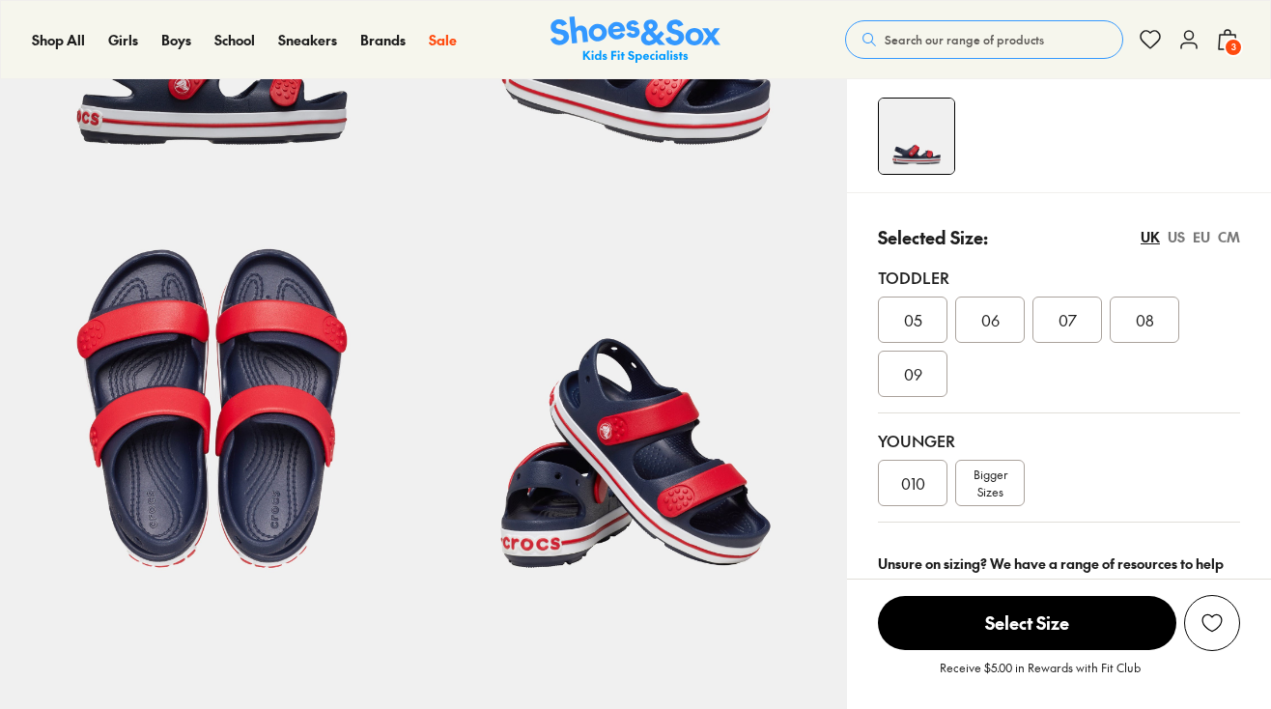
click at [935, 493] on div "010" at bounding box center [913, 483] width 70 height 46
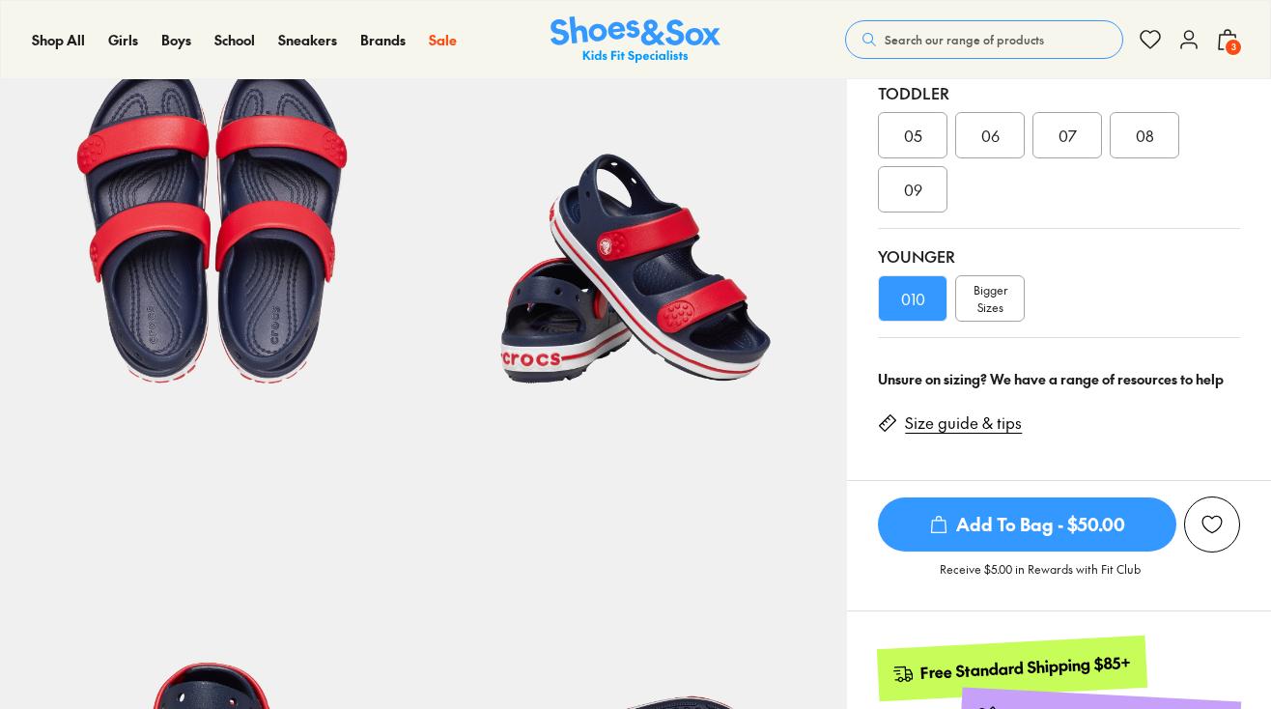
scroll to position [532, 0]
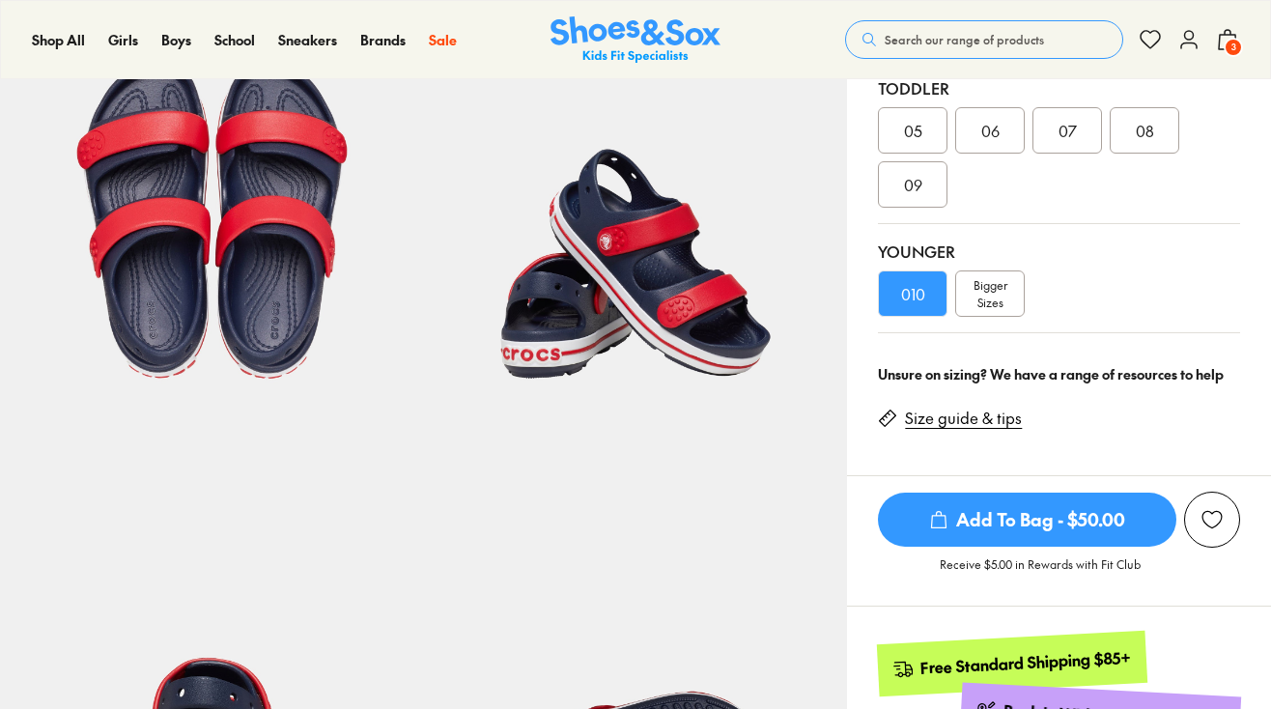
click at [952, 512] on span "Add To Bag - $50.00" at bounding box center [1027, 520] width 298 height 54
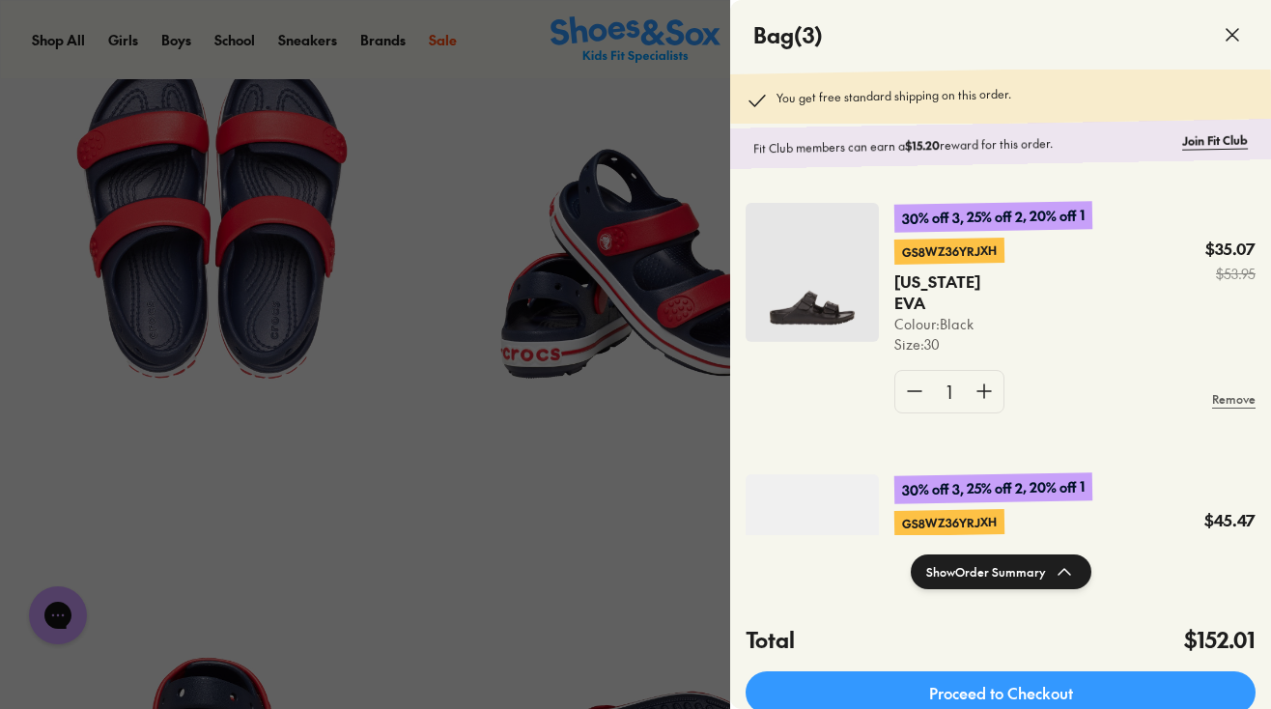
click at [799, 296] on img at bounding box center [812, 272] width 133 height 139
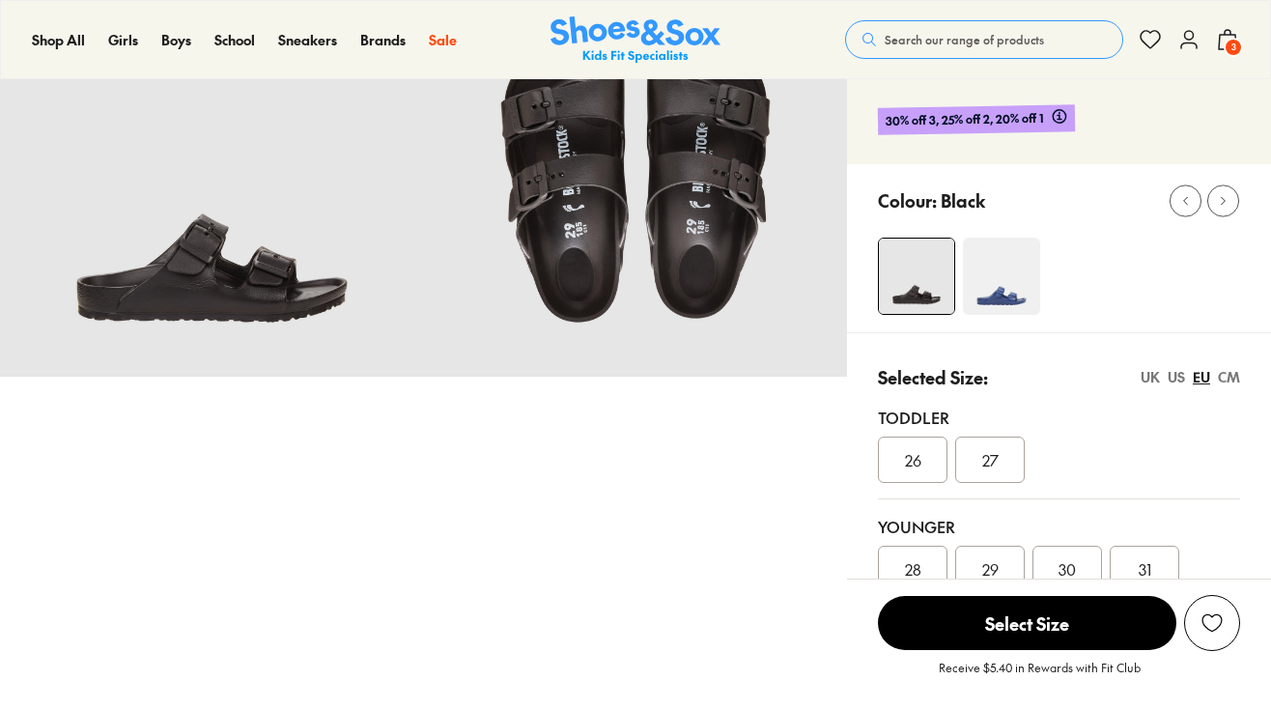
select select "*"
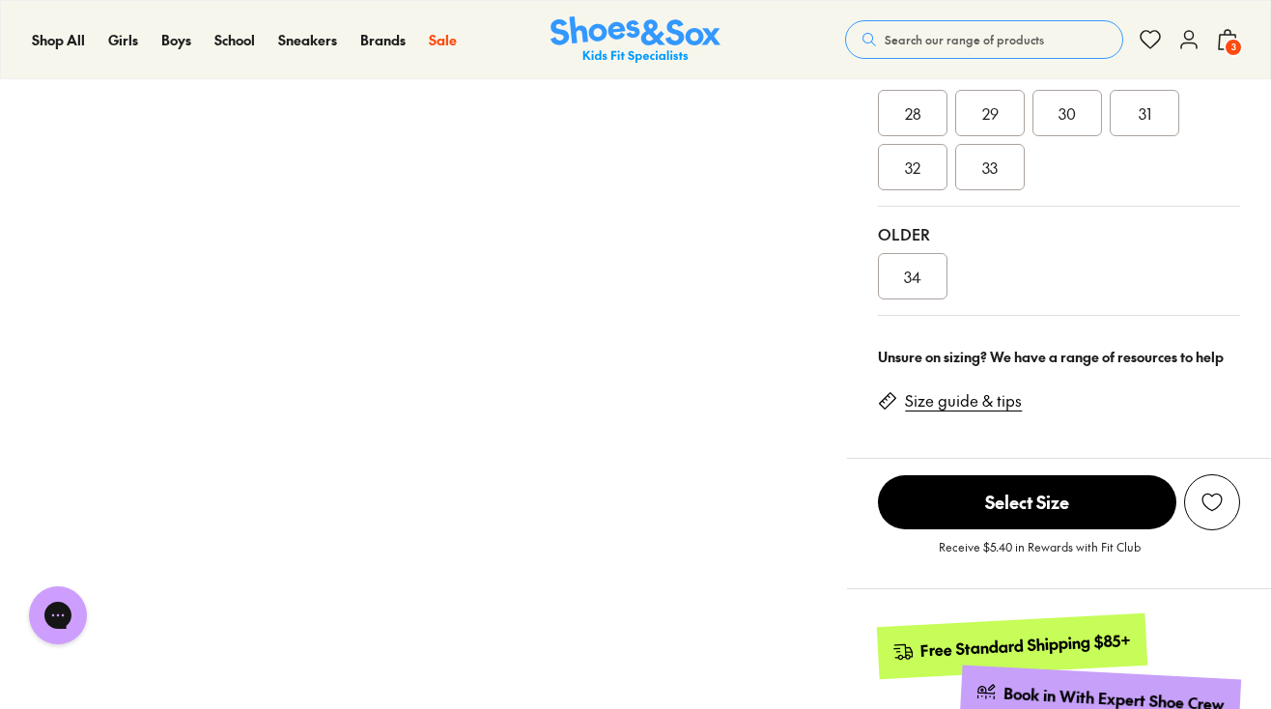
scroll to position [675, 0]
